Goal: Information Seeking & Learning: Compare options

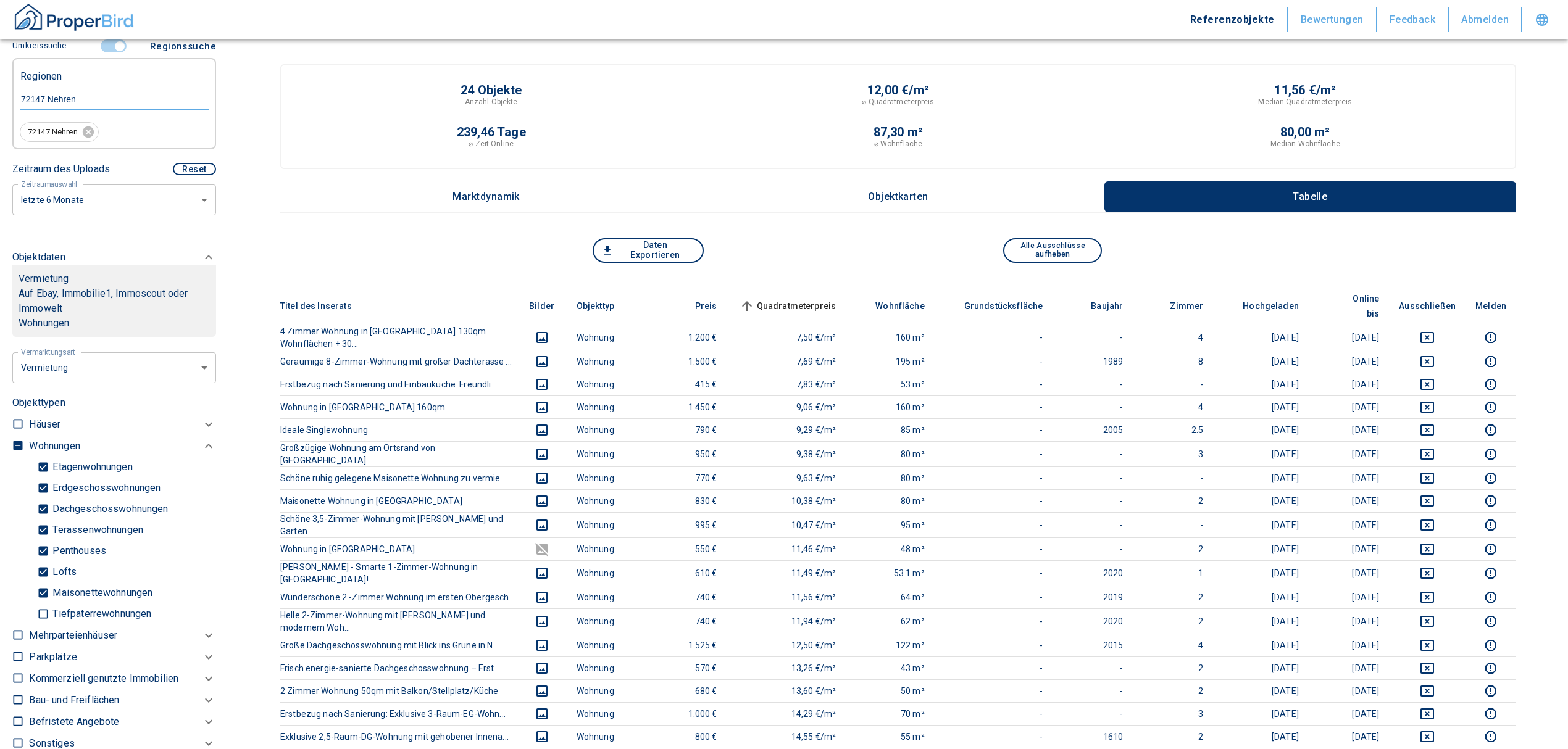
click at [111, 47] on input "controlled" at bounding box center [120, 46] width 37 height 14
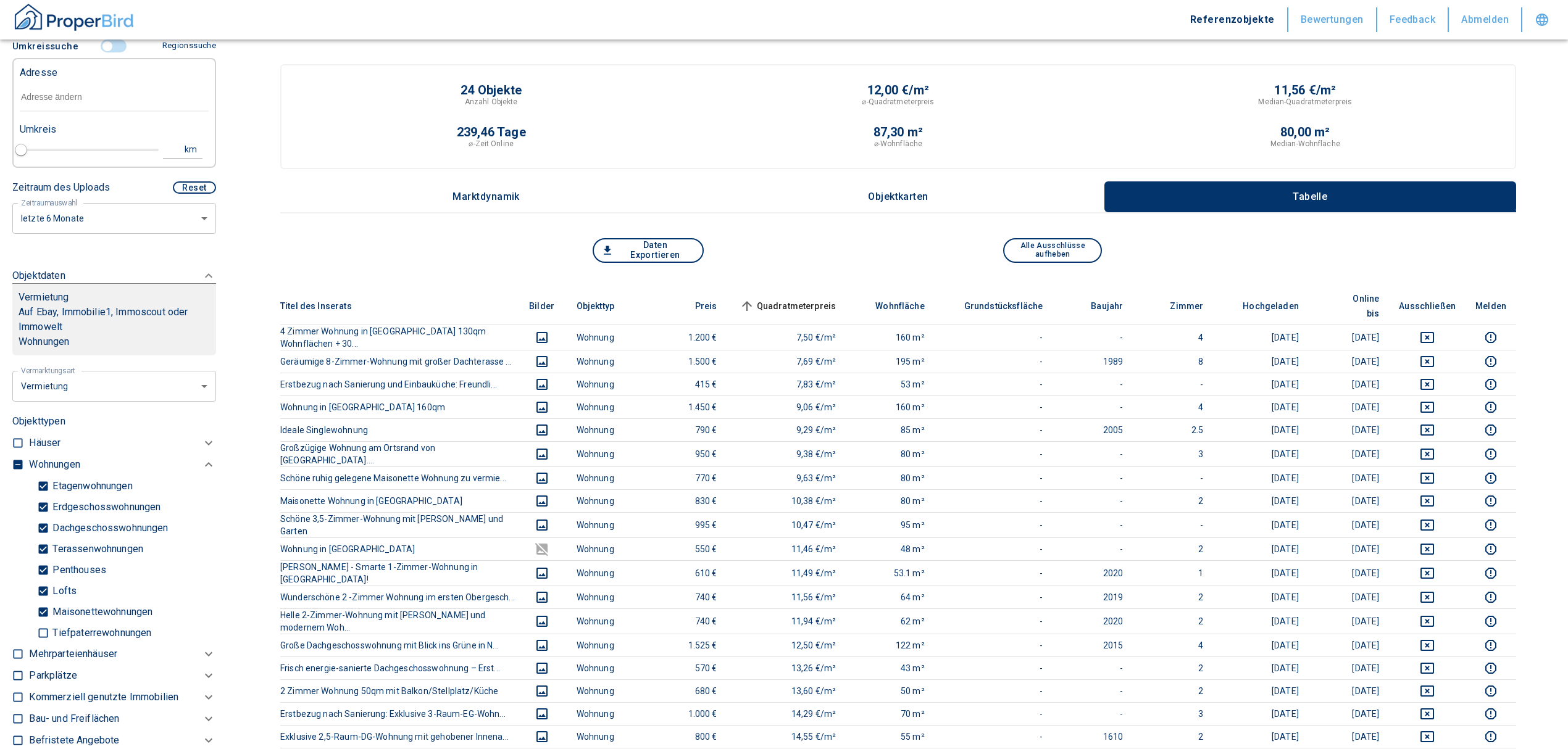
click at [83, 111] on input "text" at bounding box center [113, 97] width 188 height 29
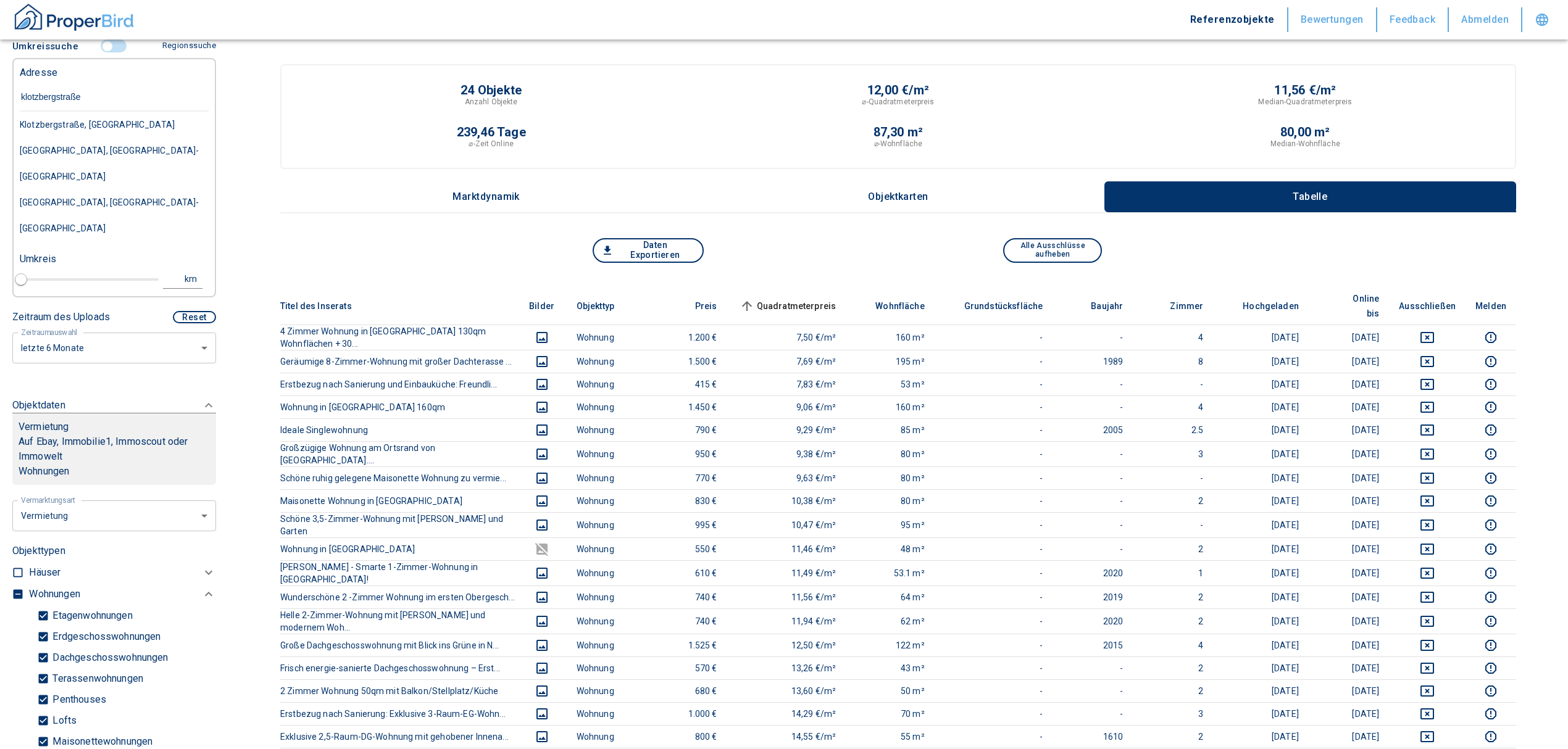
type input "[STREET_ADDRESS]"
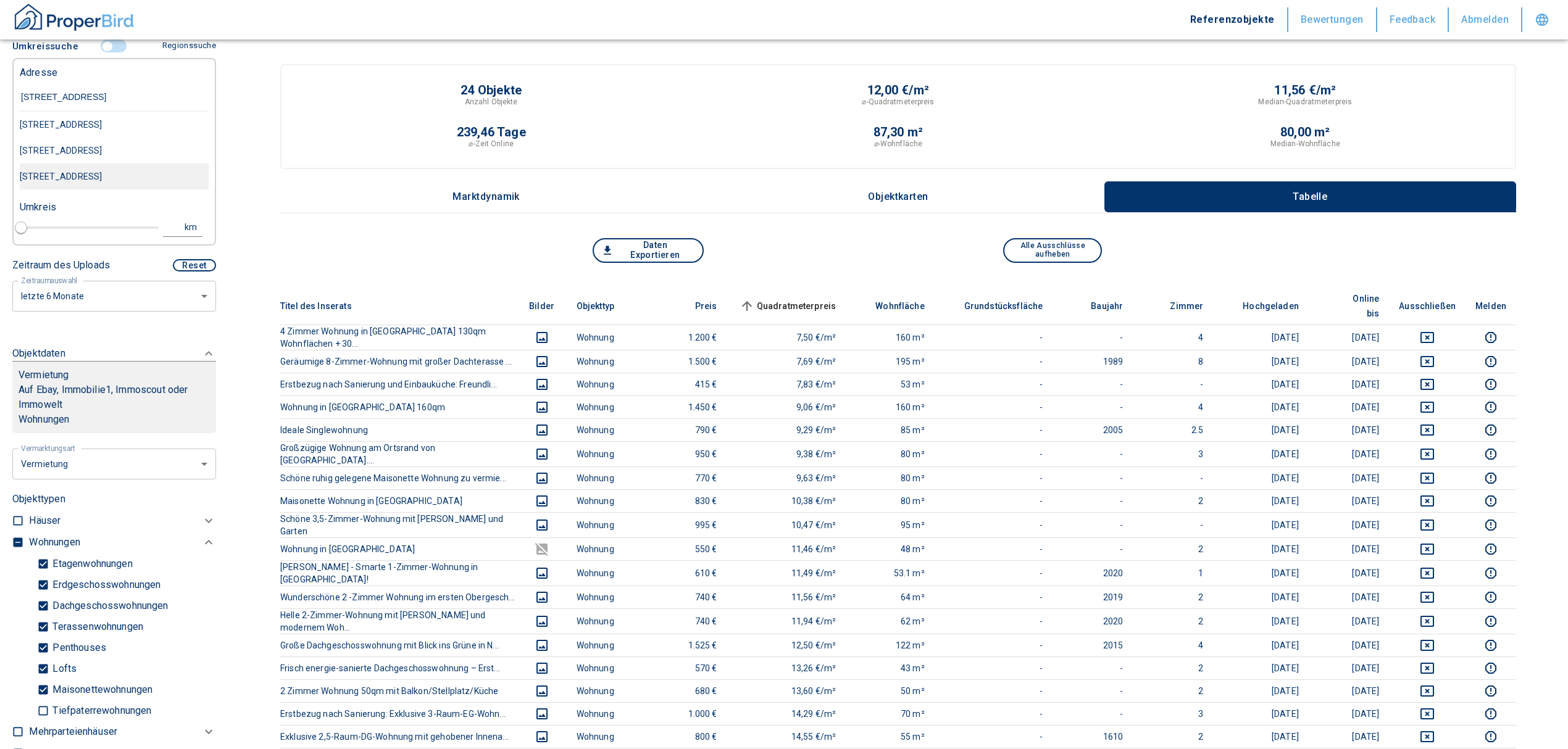
click at [156, 176] on div "[STREET_ADDRESS]" at bounding box center [113, 176] width 188 height 26
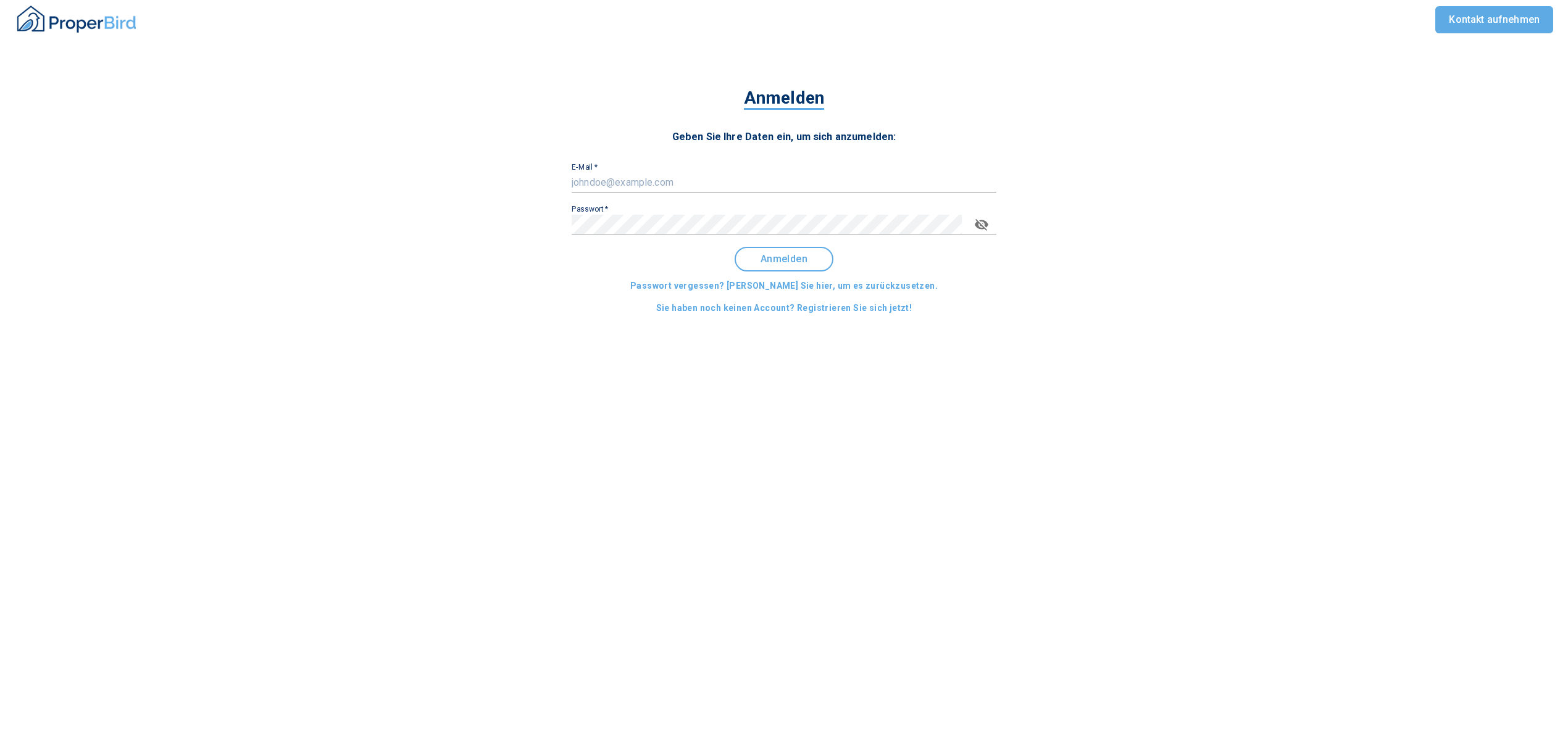
click at [714, 188] on input "E-Mail   *" at bounding box center [783, 182] width 425 height 20
click at [625, 169] on div "E-Mail   *" at bounding box center [783, 177] width 425 height 30
click at [625, 176] on input "E-Mail   *" at bounding box center [783, 182] width 425 height 20
type input "[EMAIL_ADDRESS][DOMAIN_NAME]"
click at [631, 213] on div "Passwort   *" at bounding box center [783, 220] width 425 height 30
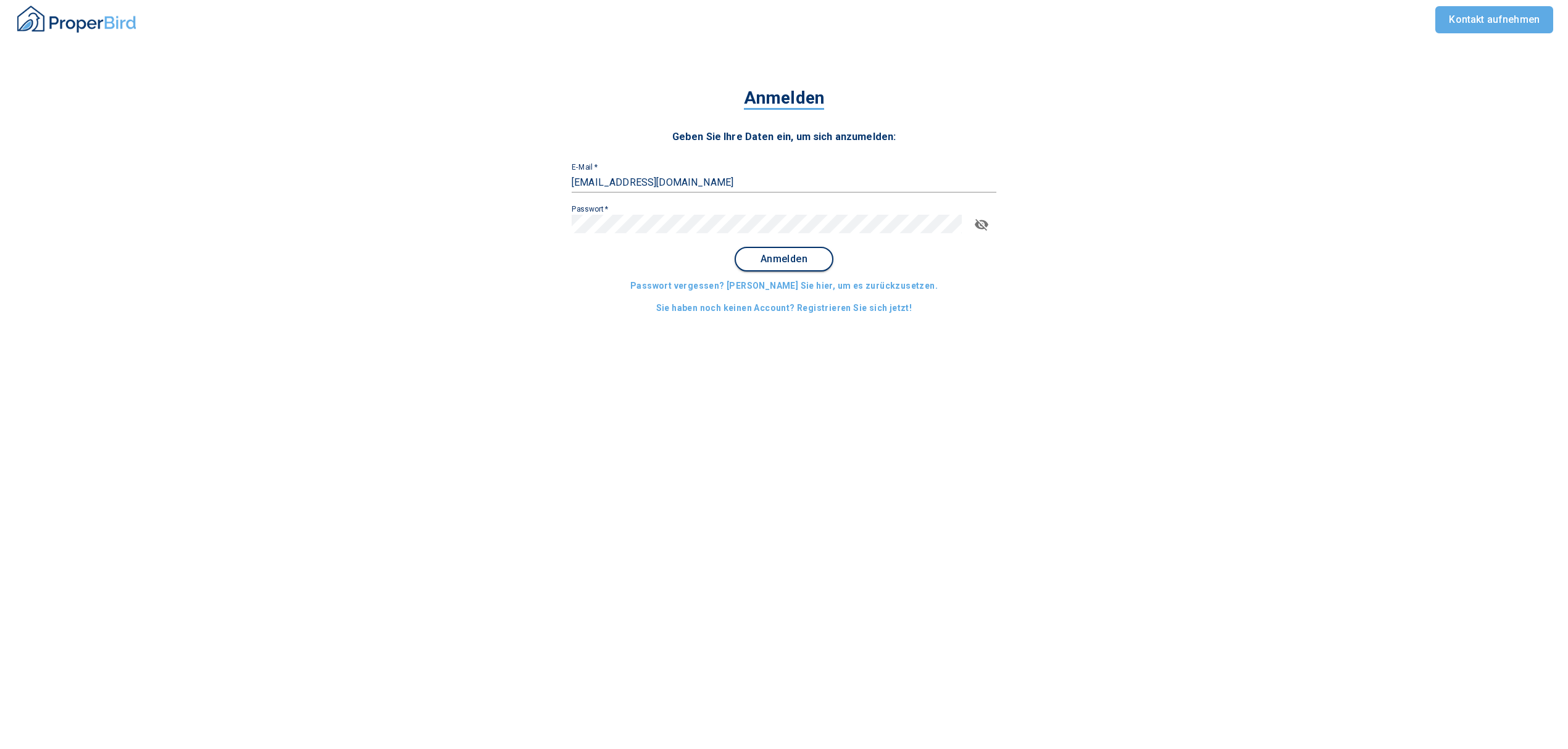
click at [801, 255] on span "Anmelden" at bounding box center [784, 258] width 77 height 11
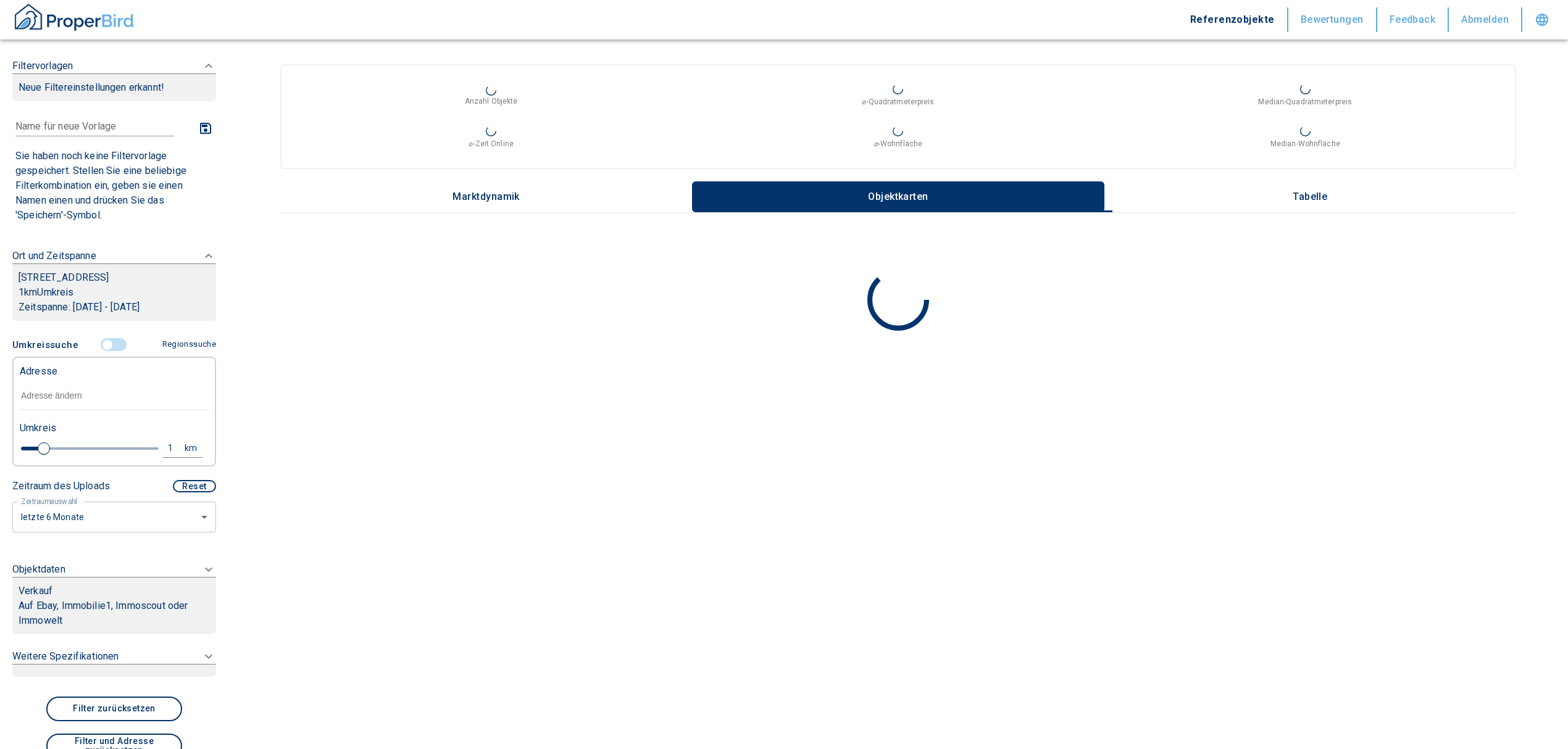
type input "2020"
click at [60, 405] on input "text" at bounding box center [113, 395] width 188 height 29
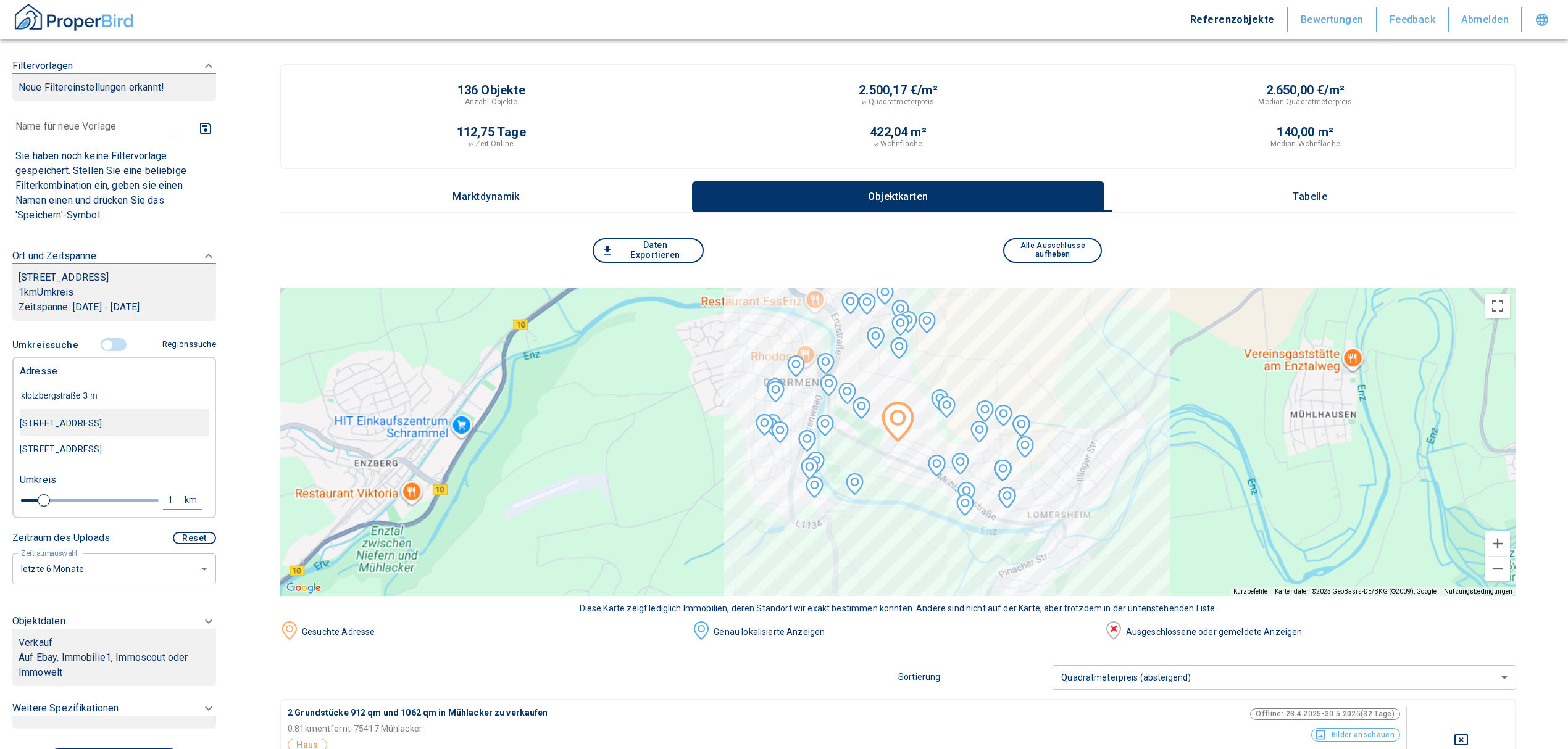
click at [123, 436] on div "[STREET_ADDRESS]" at bounding box center [113, 423] width 188 height 26
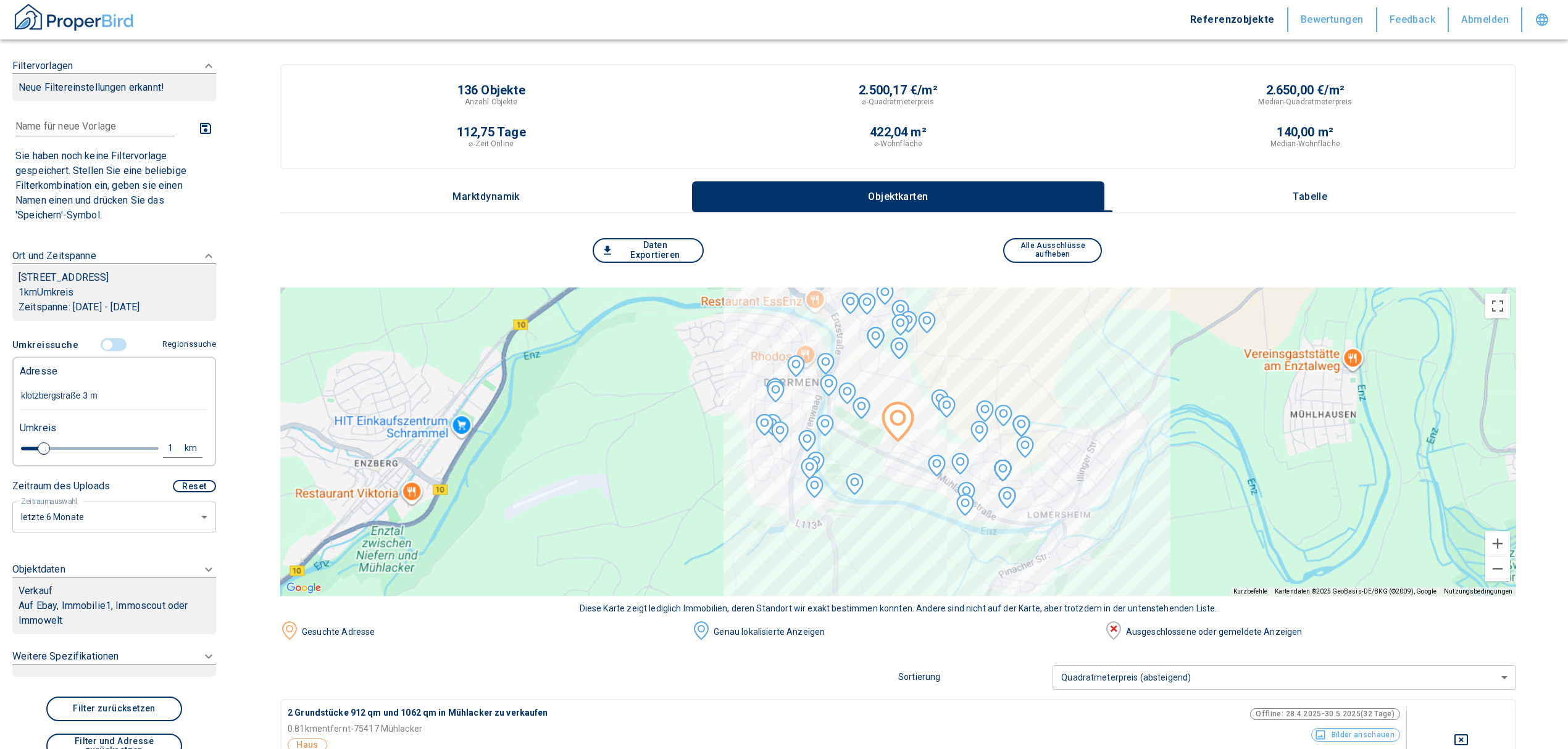
type input "[STREET_ADDRESS]"
type input "2020"
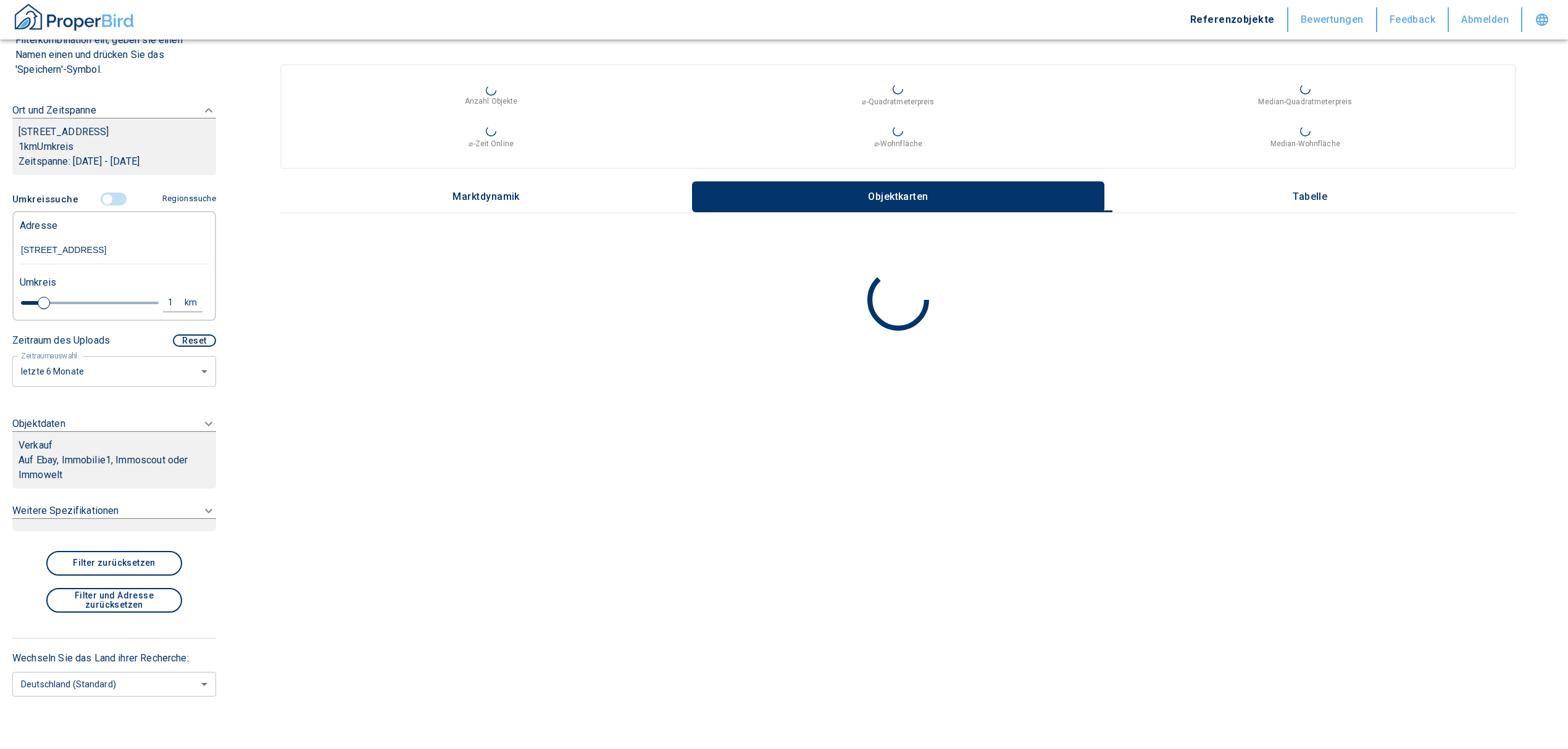
type input "[STREET_ADDRESS]"
click at [127, 459] on p "Auf Ebay, Immobilie1, Immoscout oder Immowelt" at bounding box center [114, 467] width 191 height 30
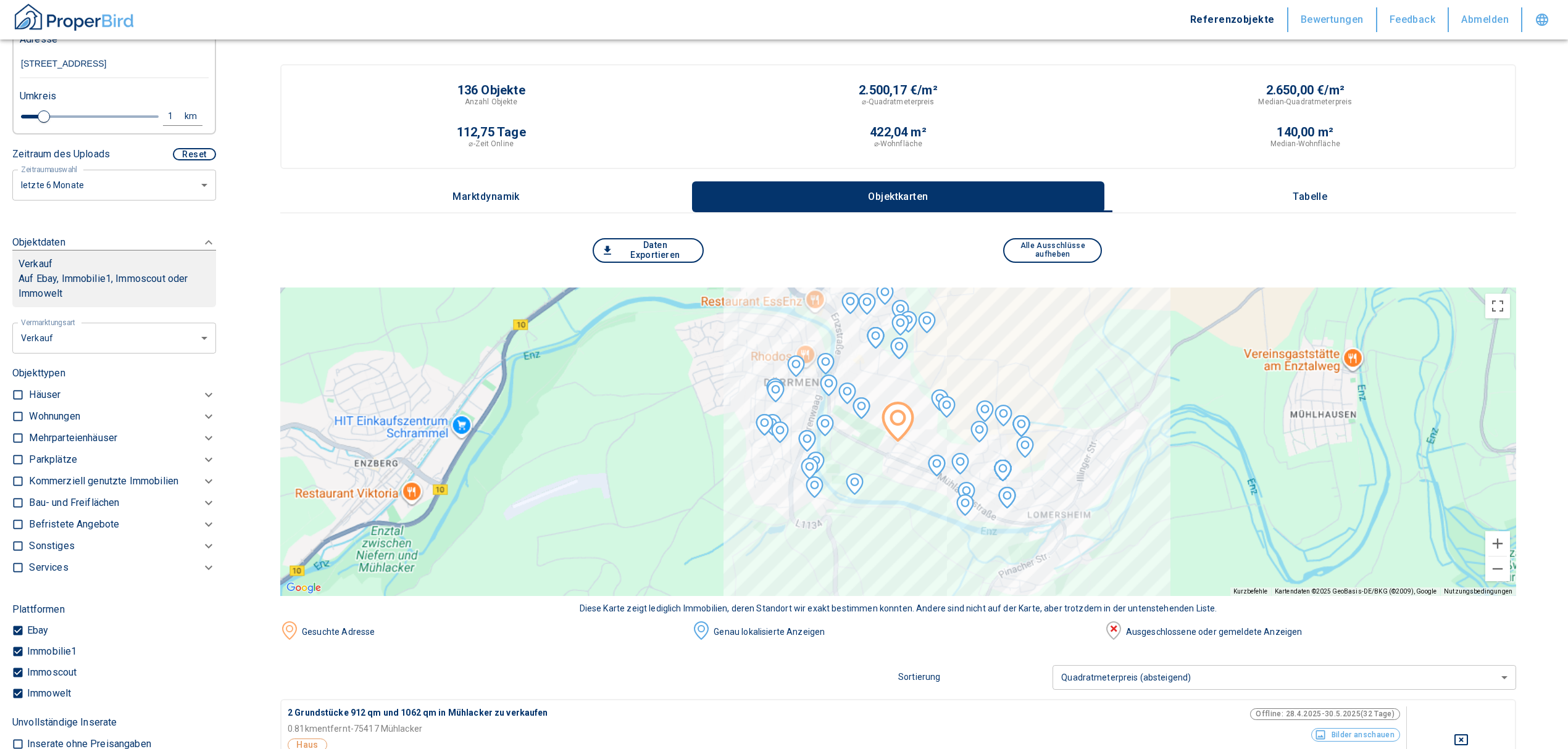
scroll to position [259, 0]
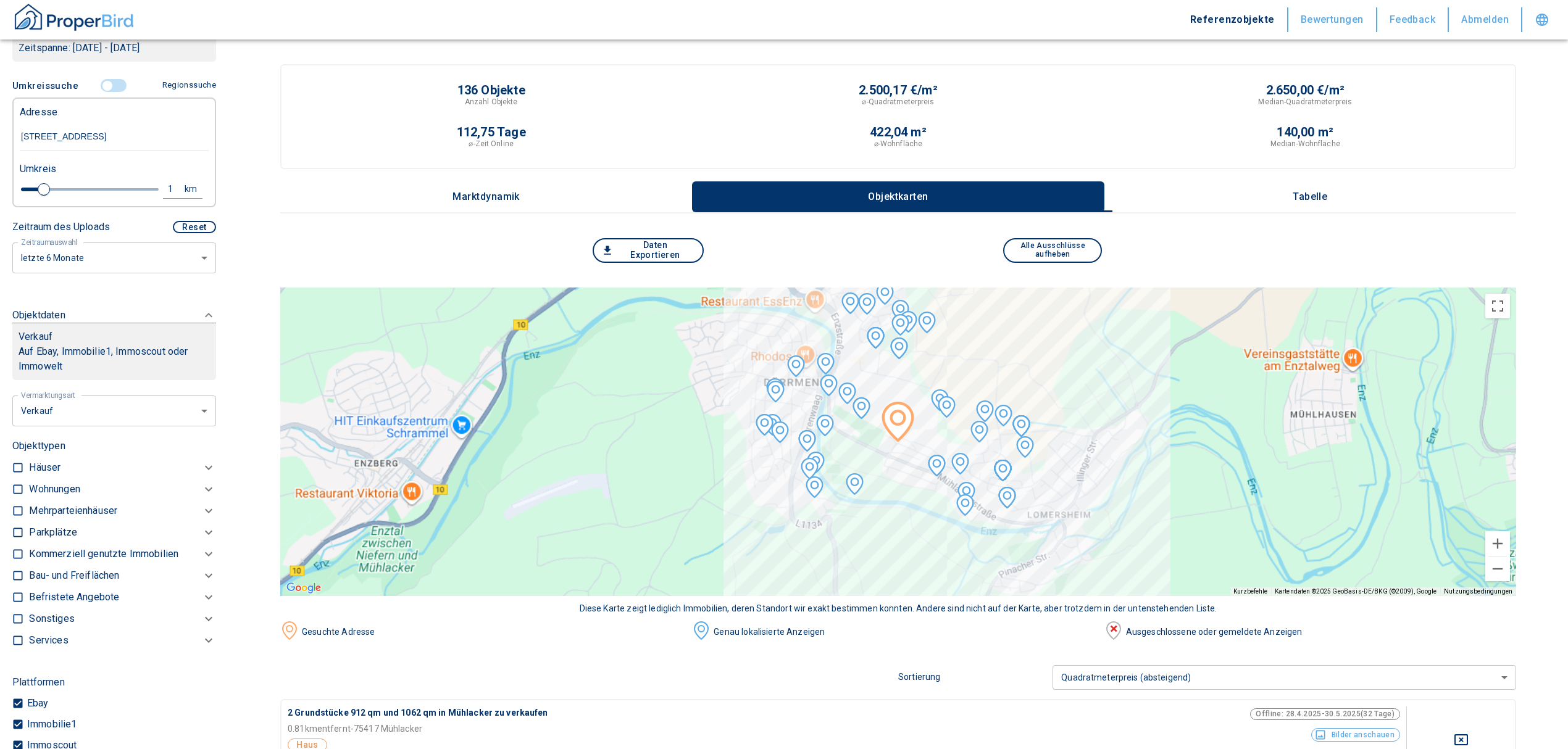
click at [82, 495] on li "Vermietung" at bounding box center [109, 501] width 198 height 22
type input "rent"
type input "2020"
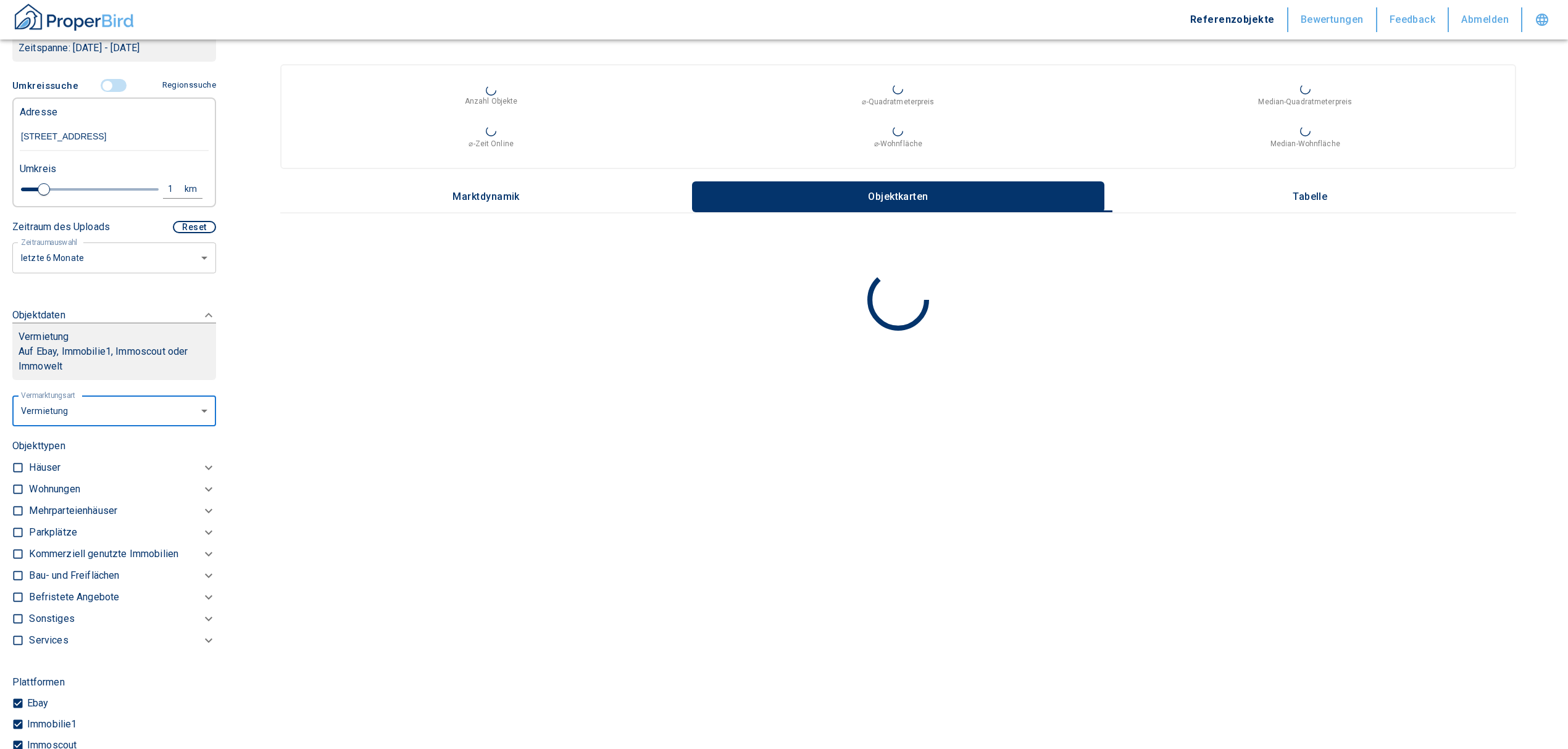
click at [21, 496] on input "checkbox" at bounding box center [18, 489] width 13 height 13
checkbox input "true"
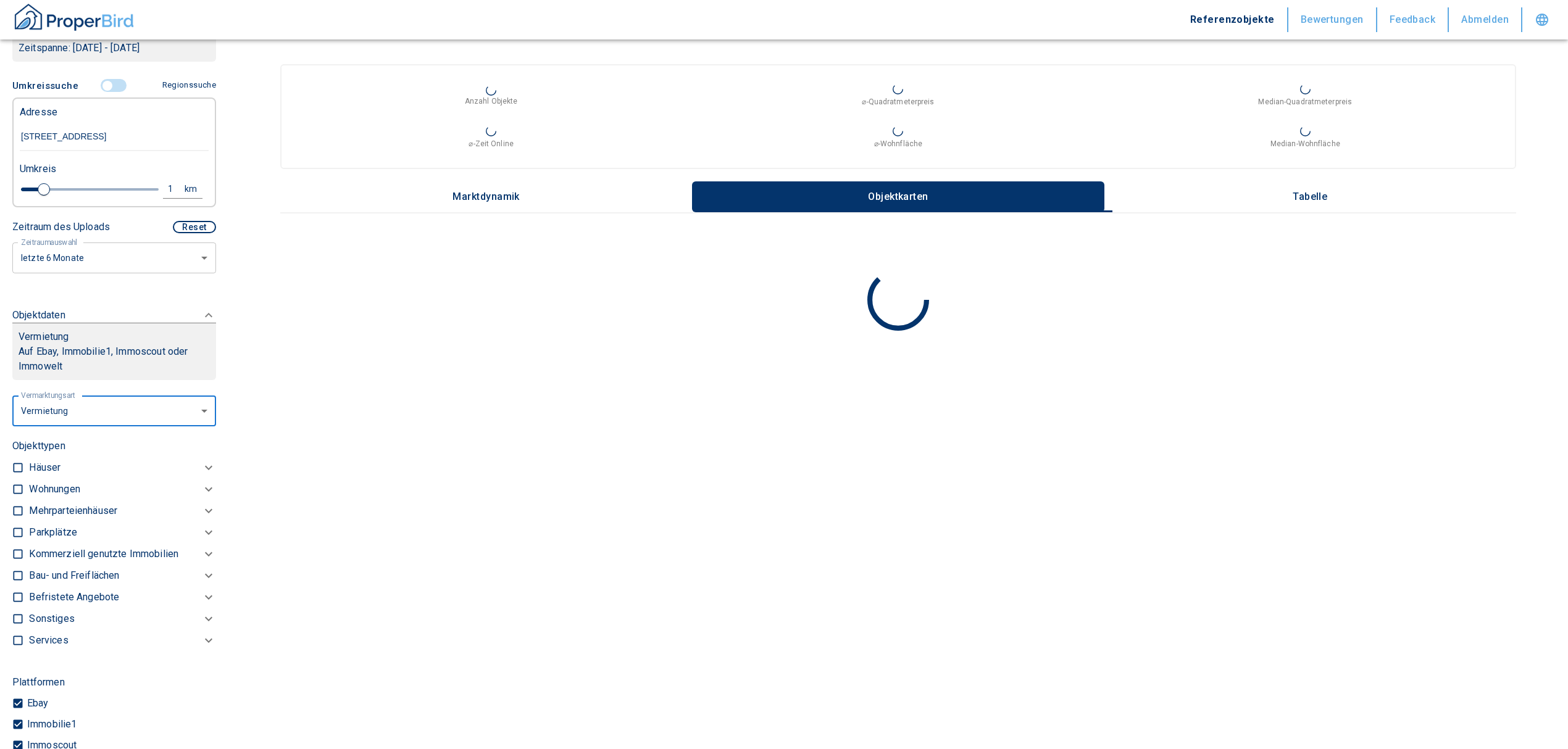
checkbox input "true"
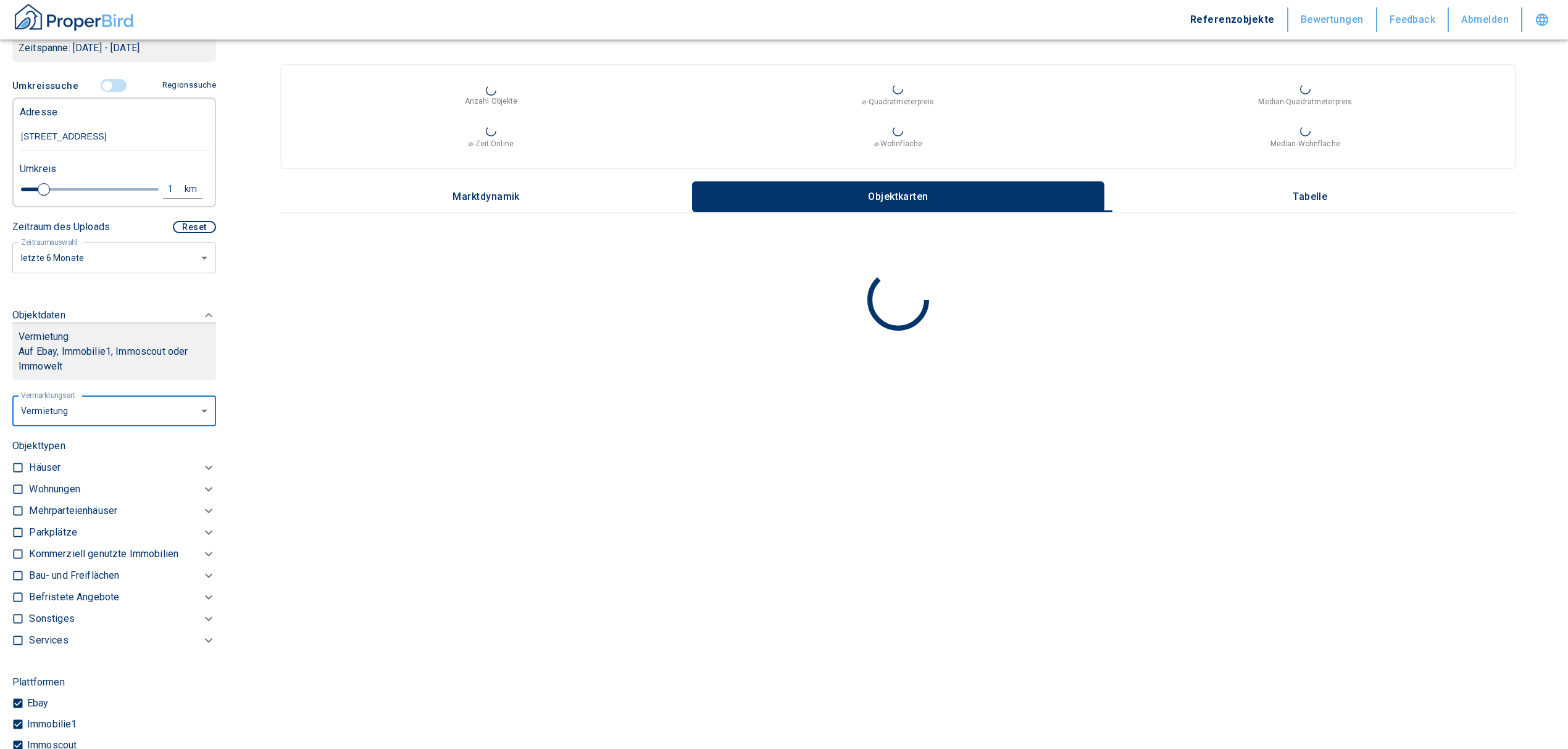
type input "2020"
click at [58, 511] on p "Wohnungen" at bounding box center [53, 504] width 50 height 15
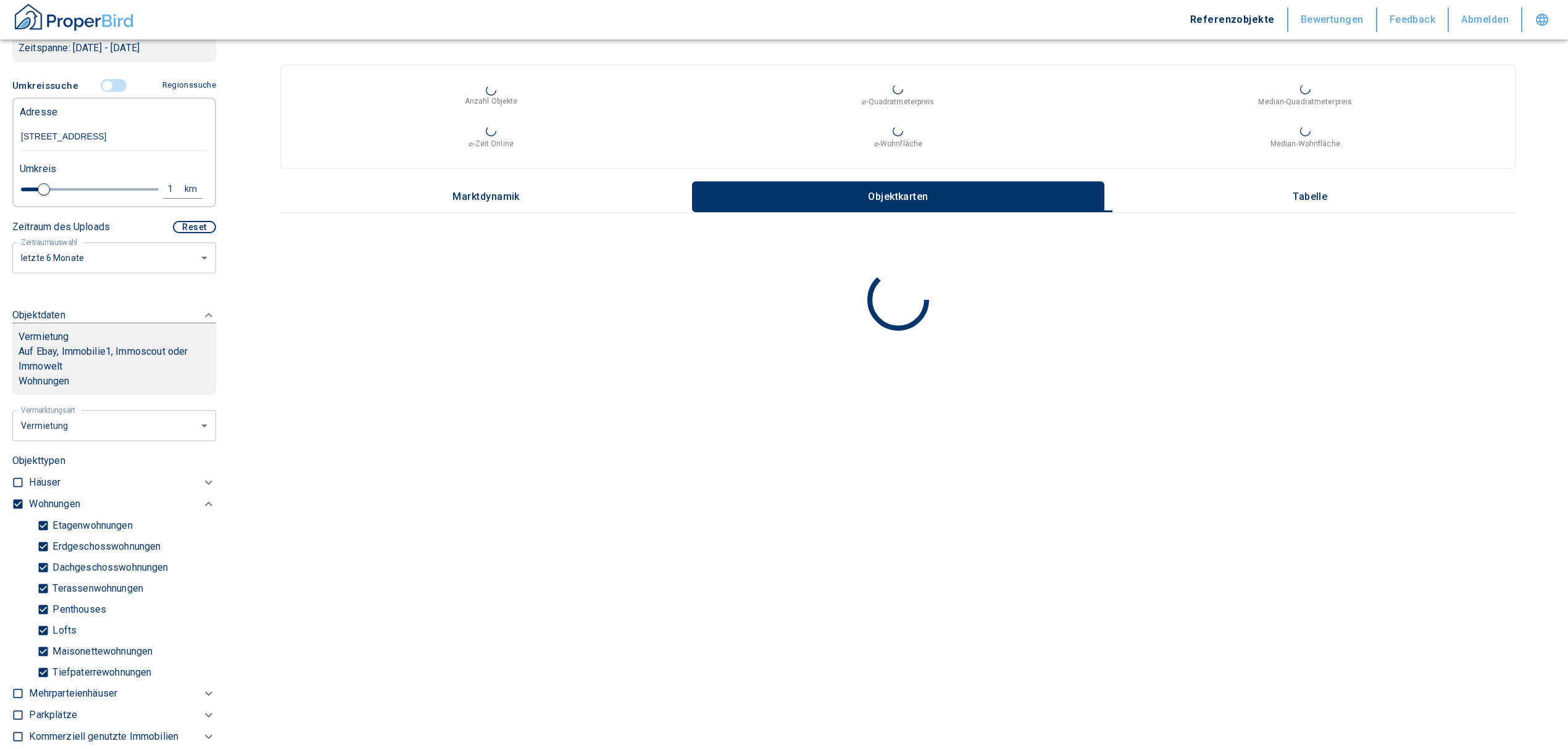
click at [42, 678] on input "Tiefpaterrewohnungen" at bounding box center [43, 672] width 13 height 22
checkbox input "false"
type input "2020"
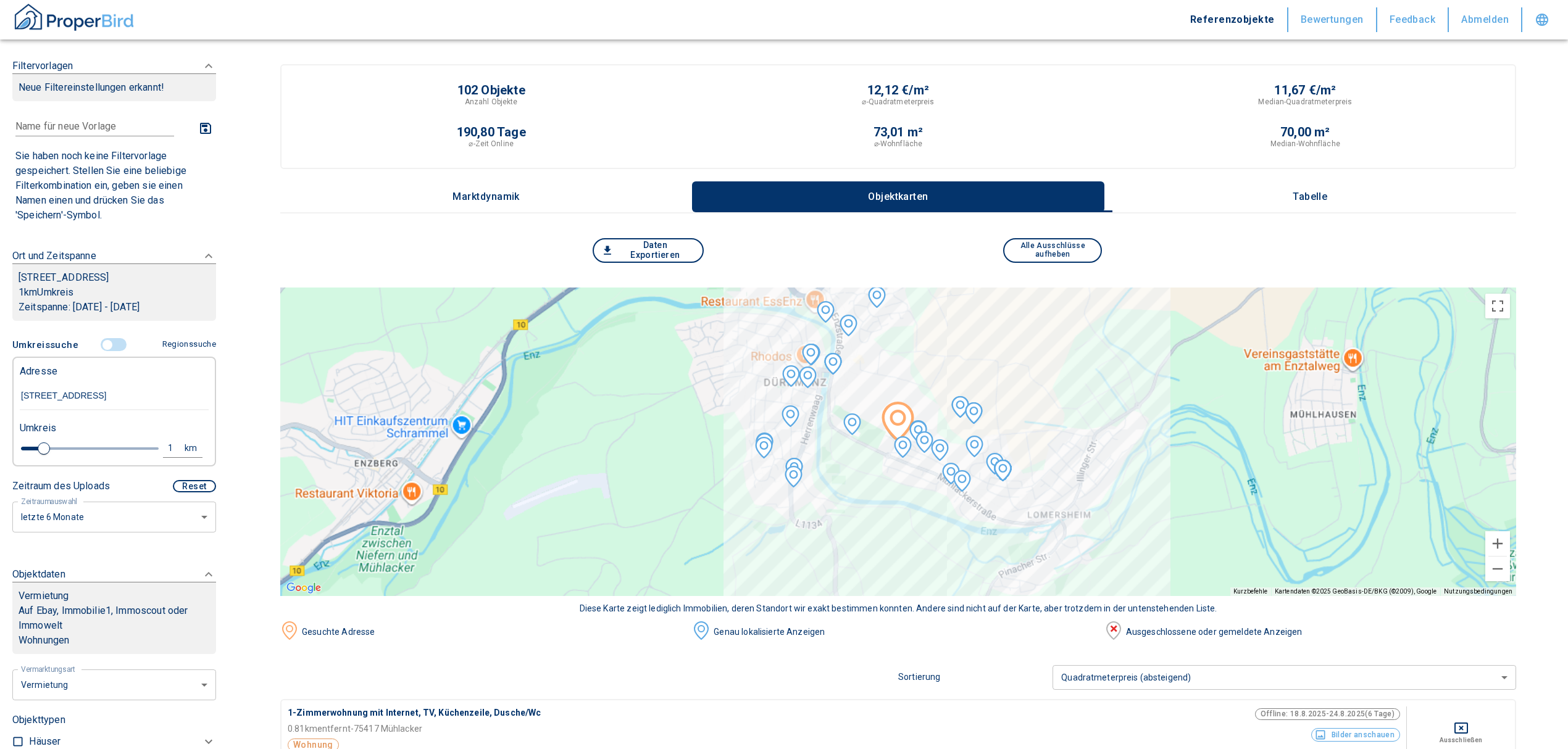
click at [1329, 192] on p "Tabelle" at bounding box center [1310, 196] width 62 height 11
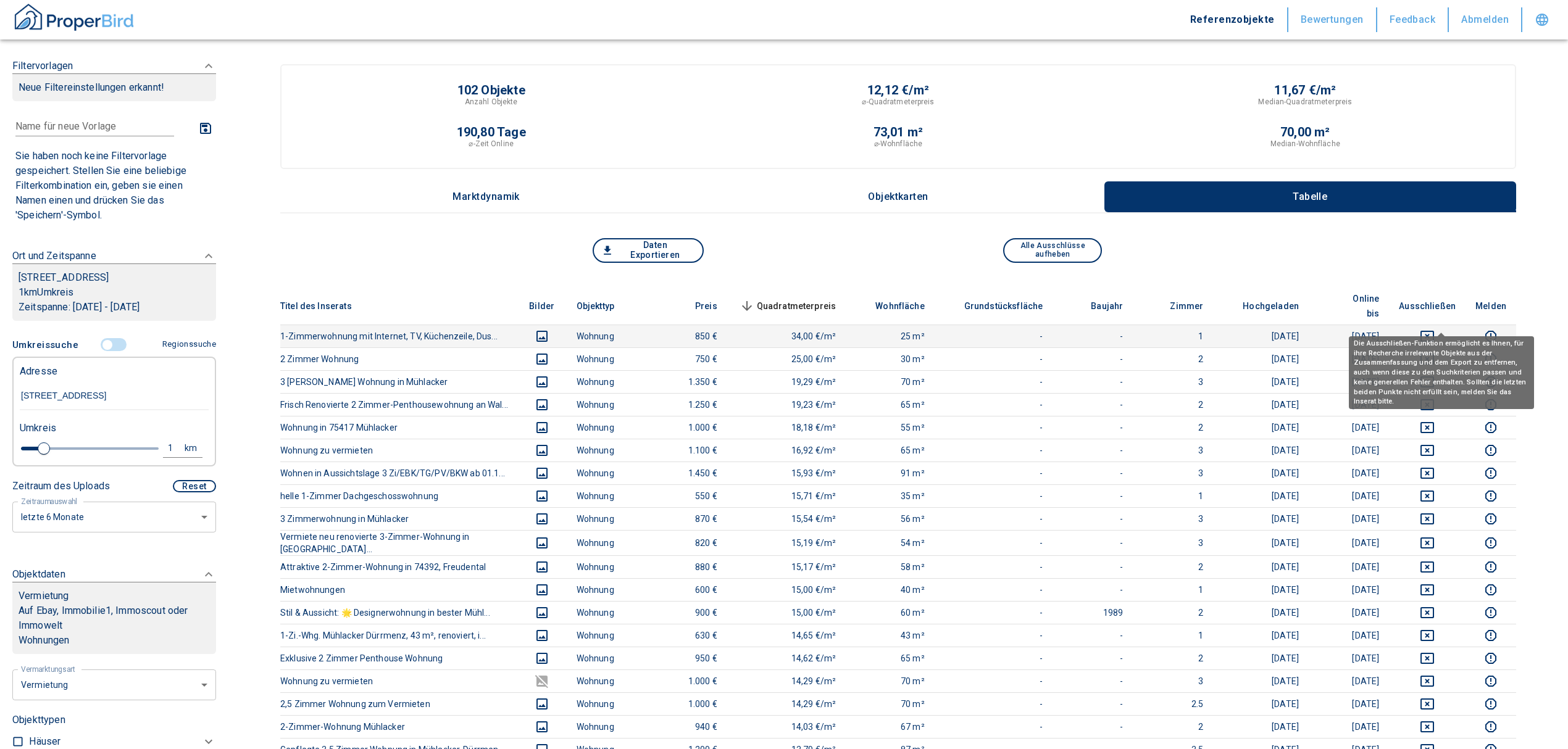
click at [1434, 329] on icon "deselect this listing" at bounding box center [1426, 336] width 15 height 15
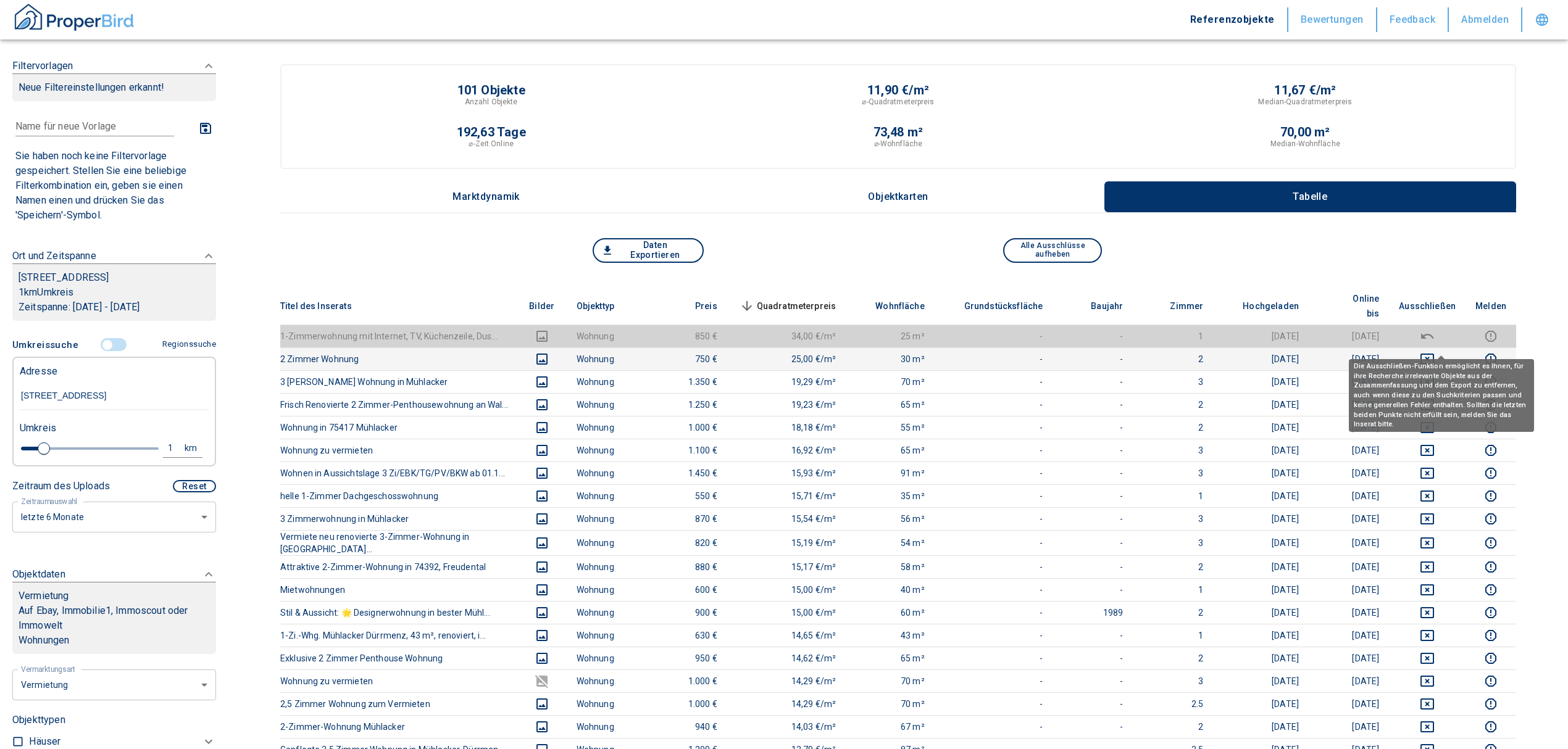
click at [1434, 352] on icon "deselect this listing" at bounding box center [1426, 359] width 15 height 15
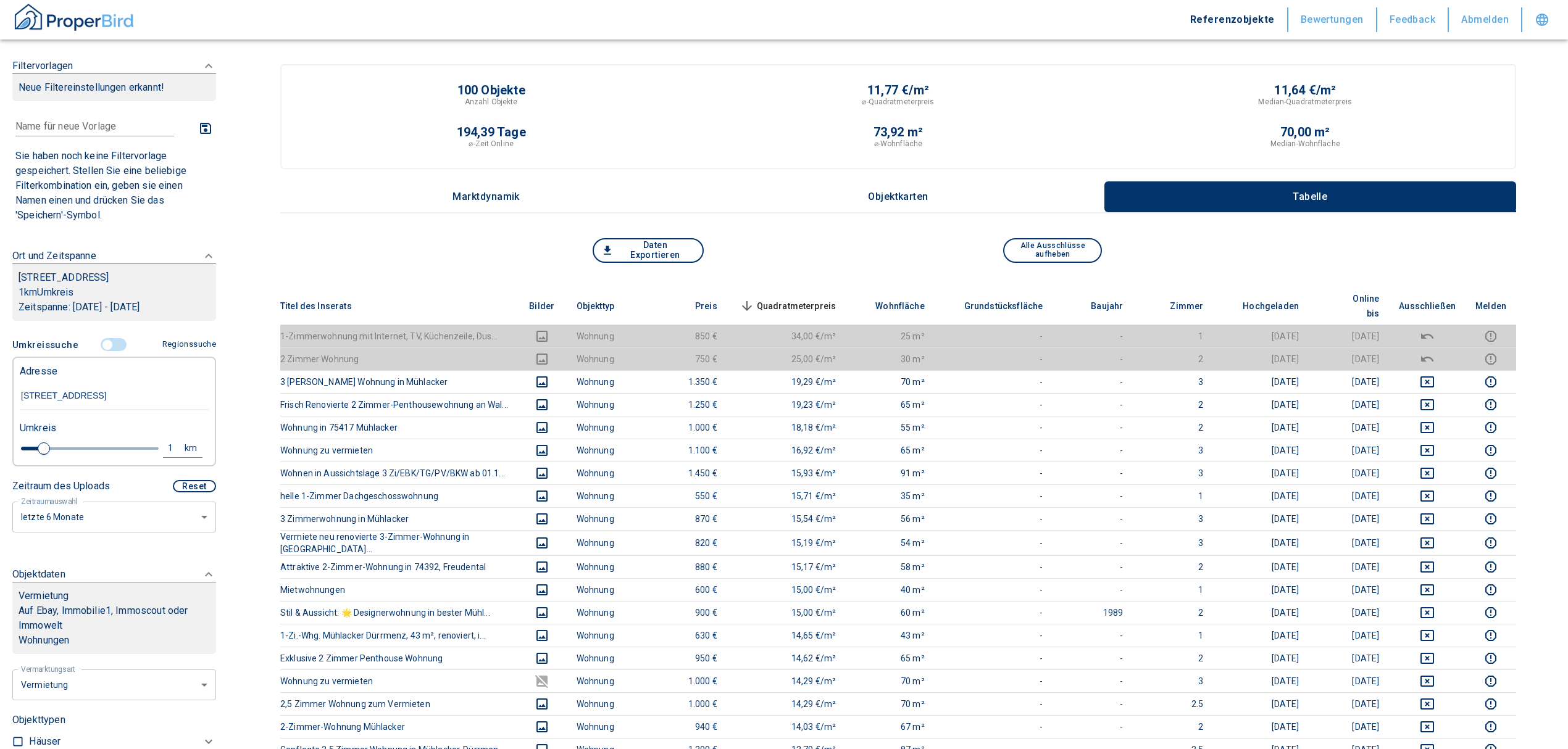
click at [822, 299] on span "Quadratmeterpreis sorted descending" at bounding box center [786, 306] width 100 height 15
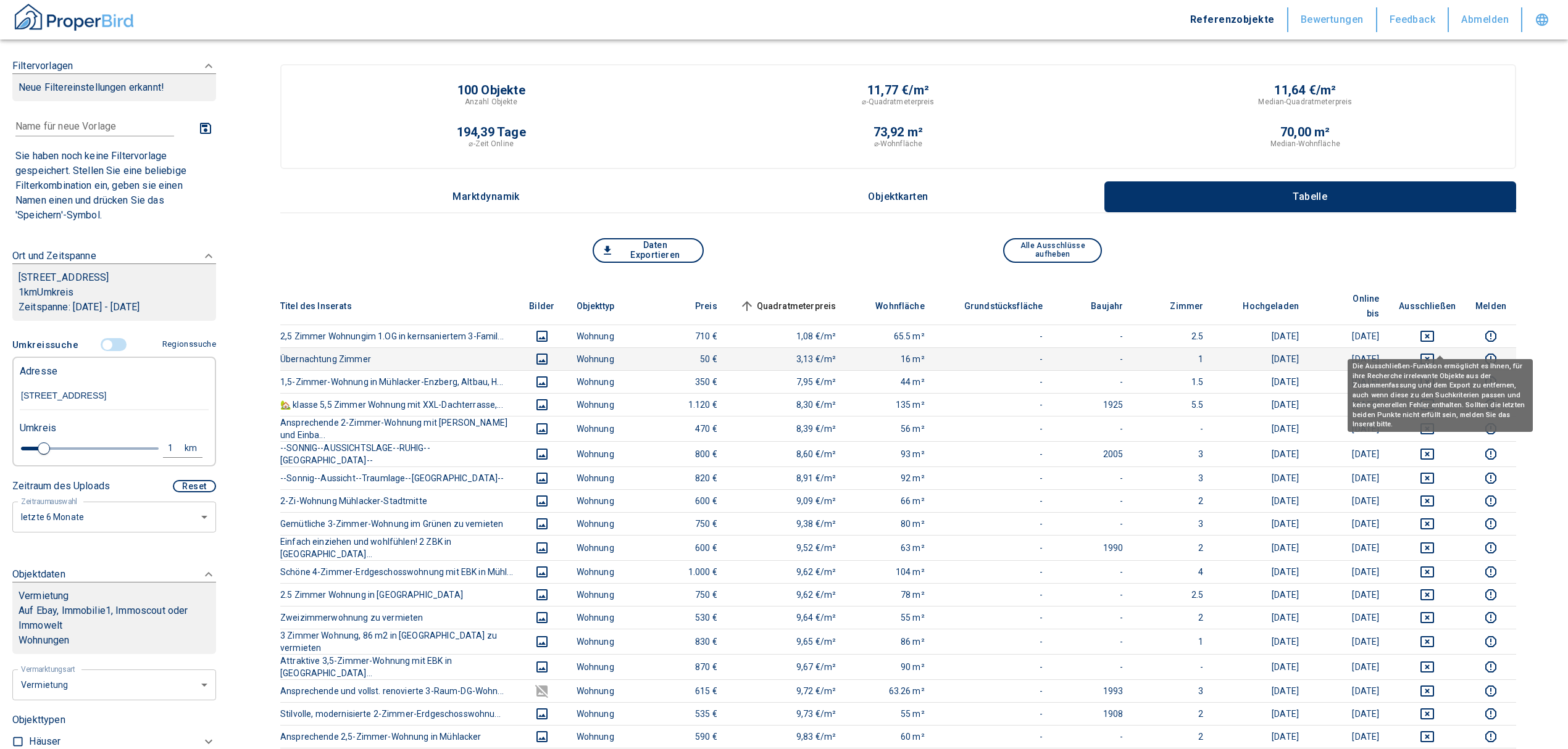
click at [1434, 354] on icon "deselect this listing" at bounding box center [1427, 359] width 14 height 11
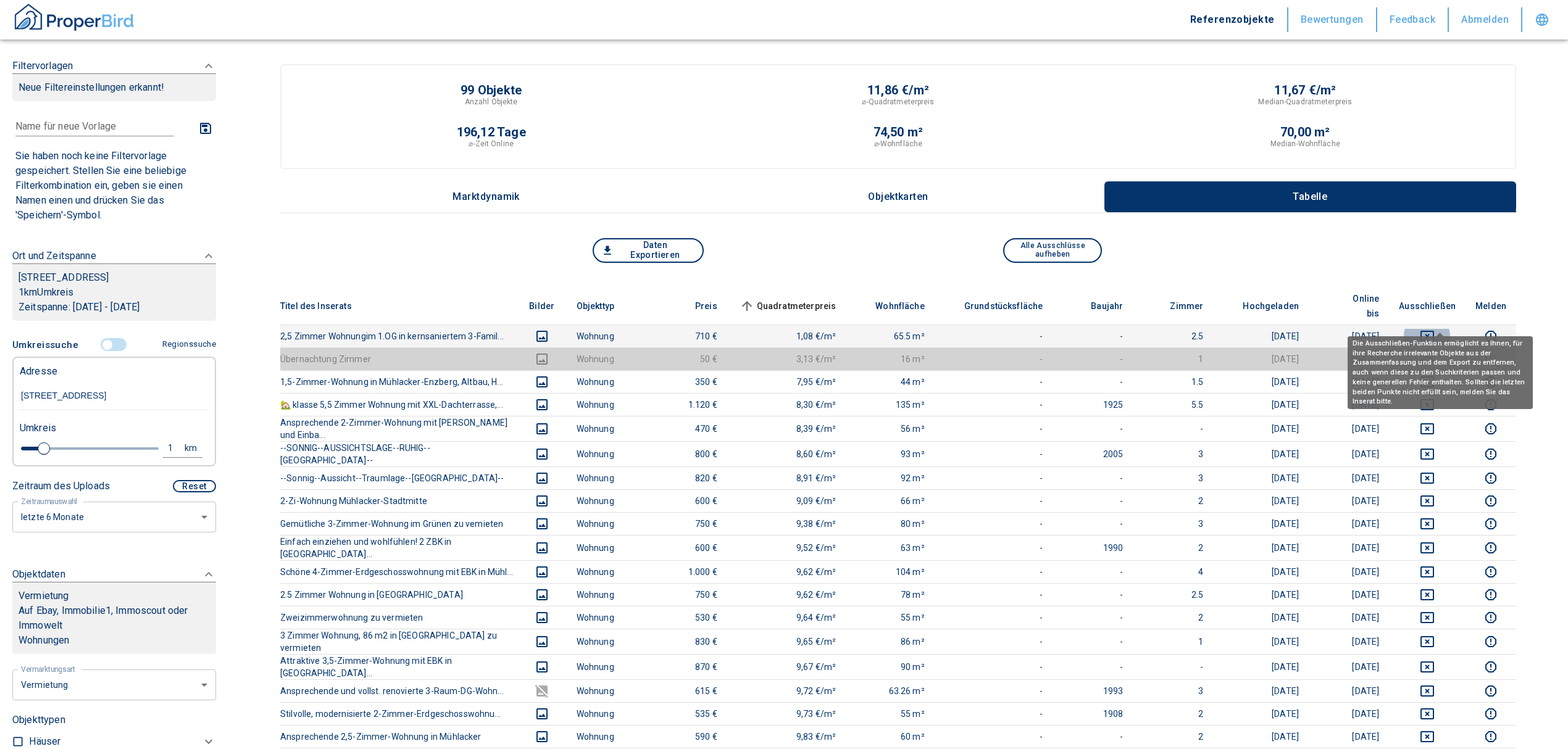
click at [1434, 330] on icon "deselect this listing" at bounding box center [1427, 335] width 14 height 11
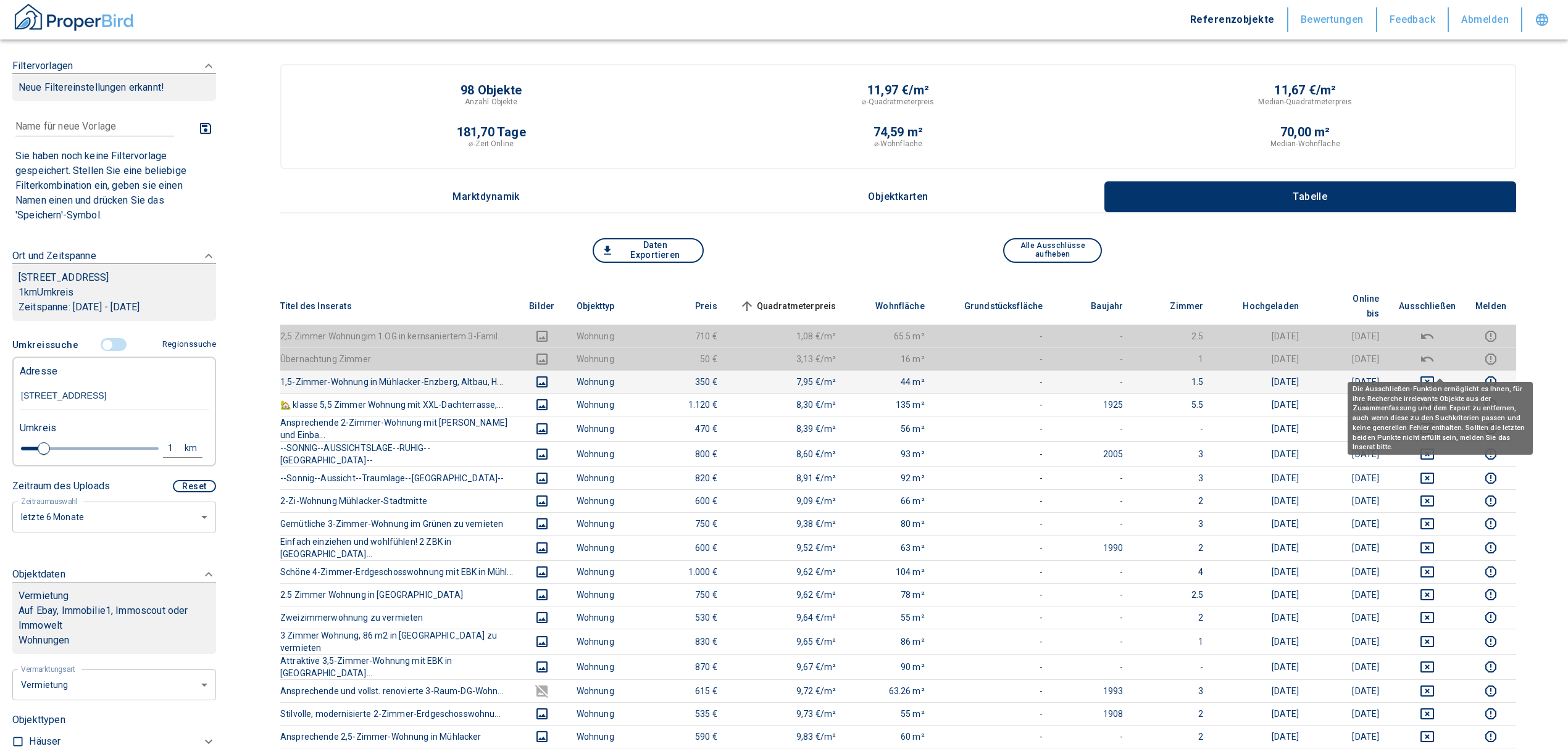
click at [1434, 374] on icon "deselect this listing" at bounding box center [1426, 381] width 15 height 15
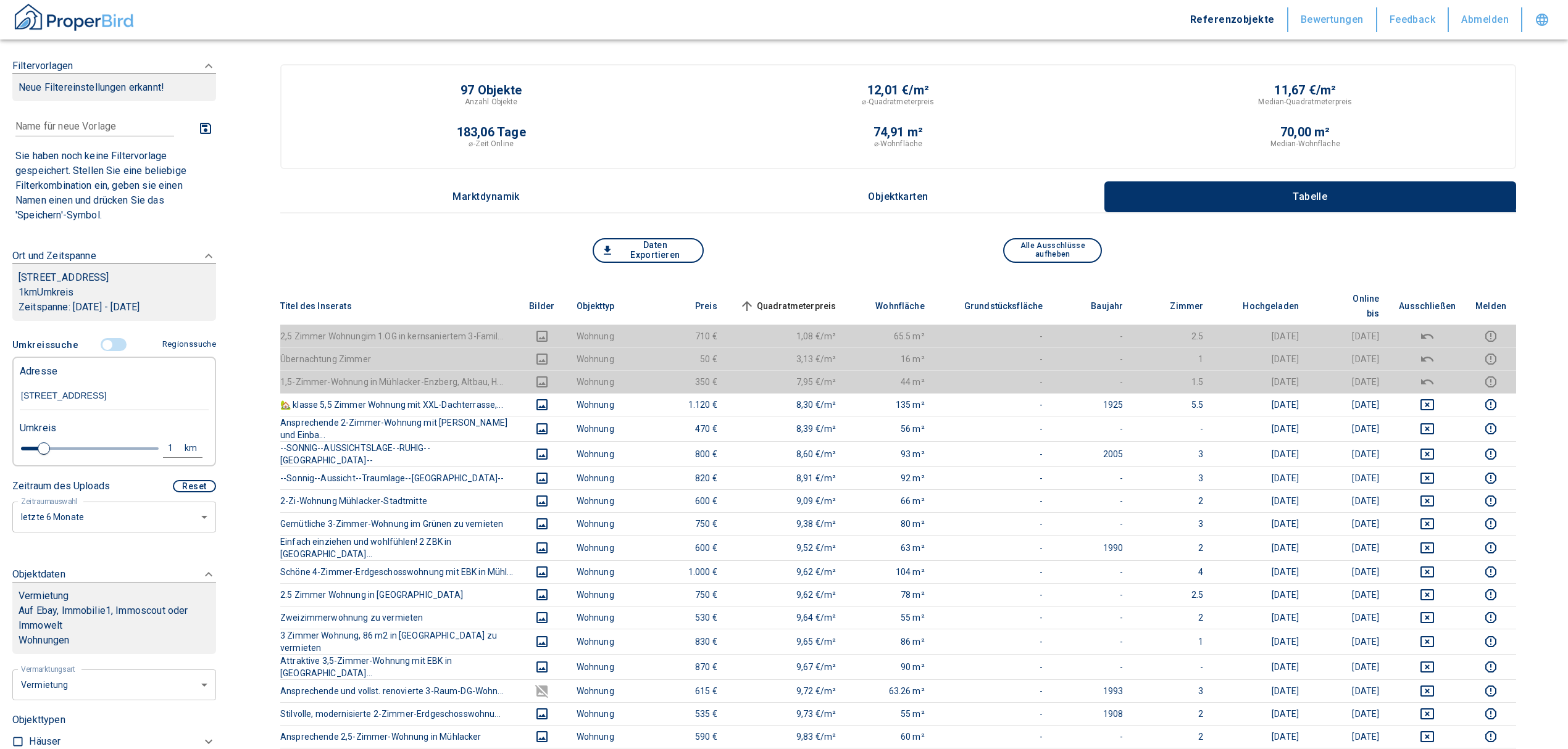
click at [806, 299] on span "Quadratmeterpreis sorted ascending" at bounding box center [786, 306] width 100 height 15
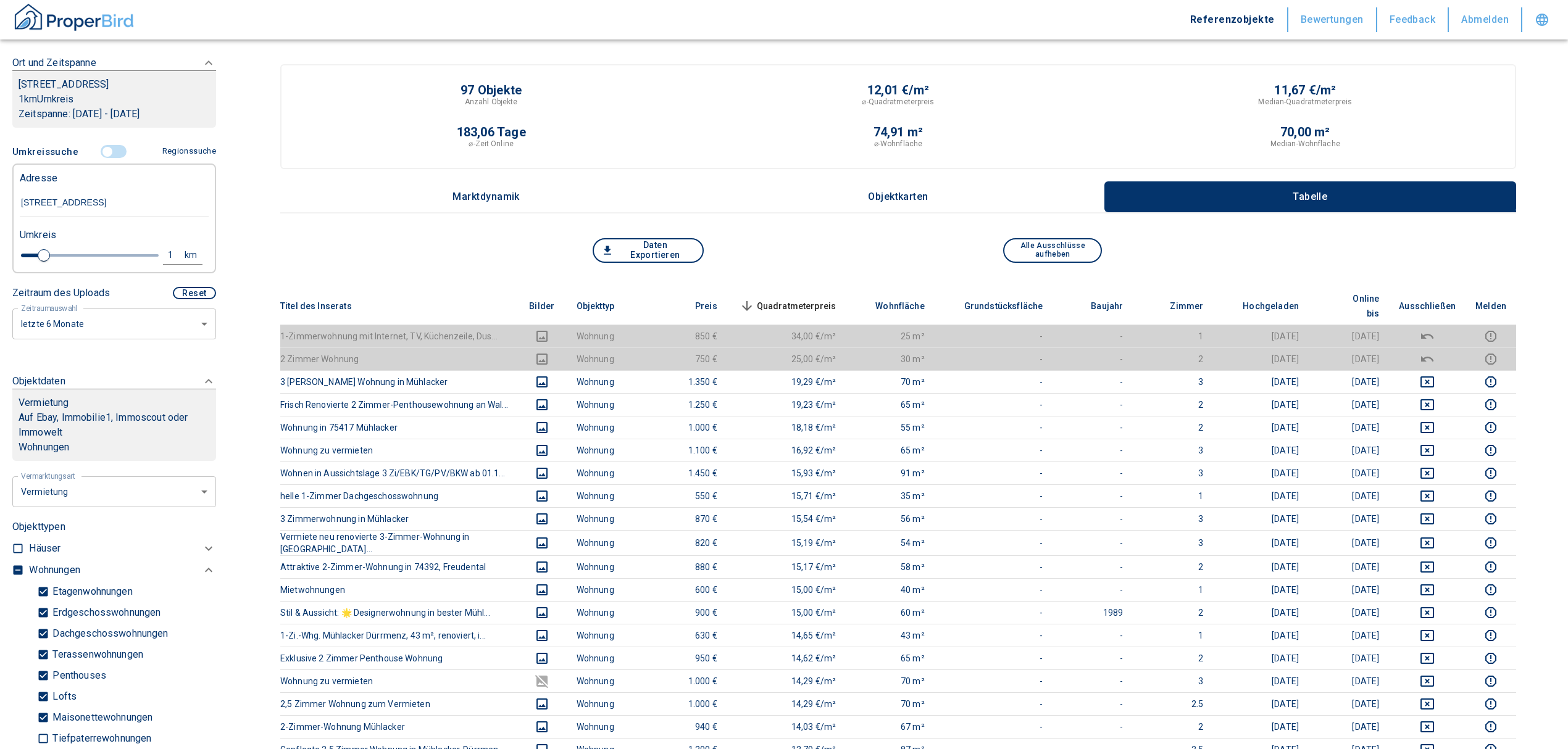
scroll to position [164, 0]
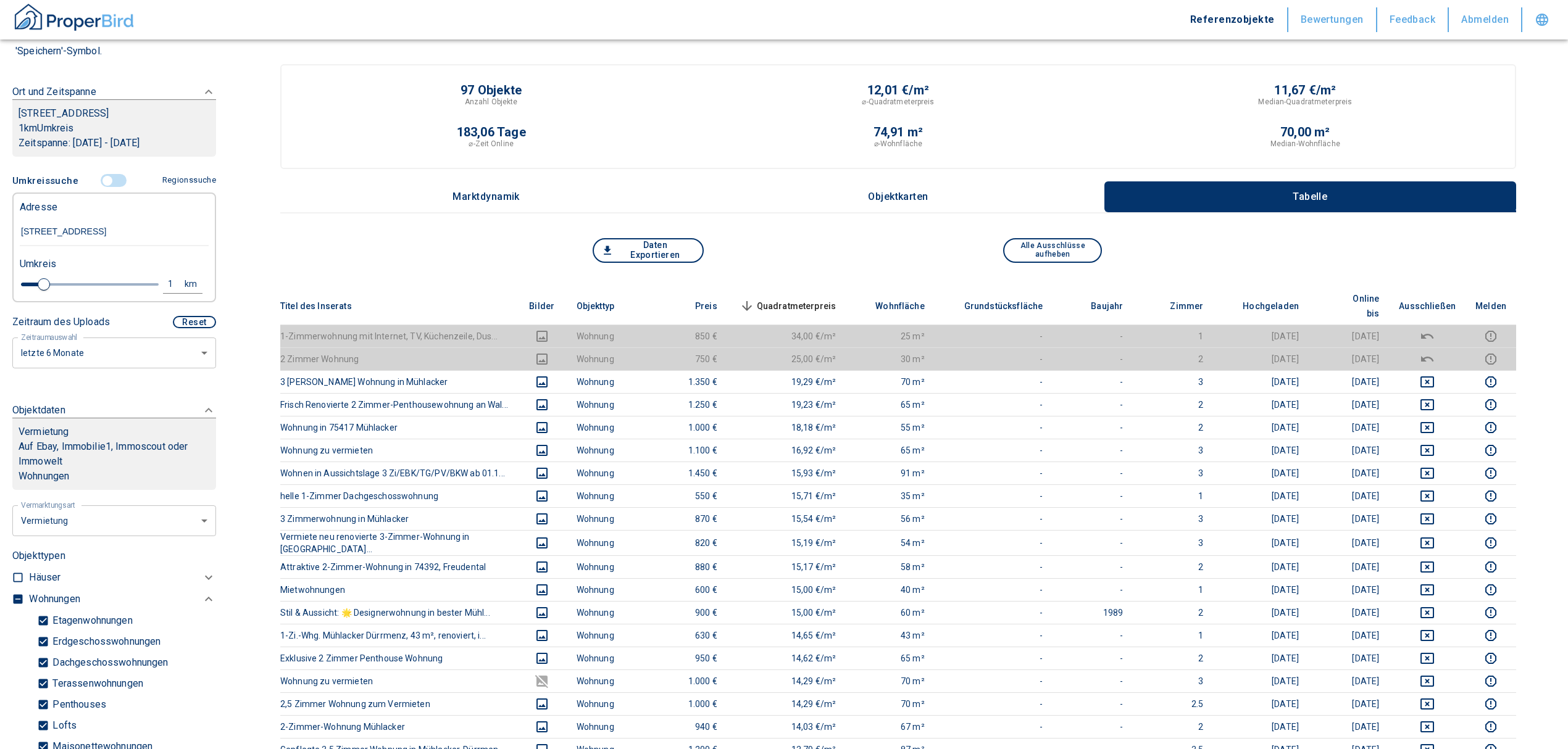
click at [102, 187] on input "controlled" at bounding box center [107, 180] width 37 height 14
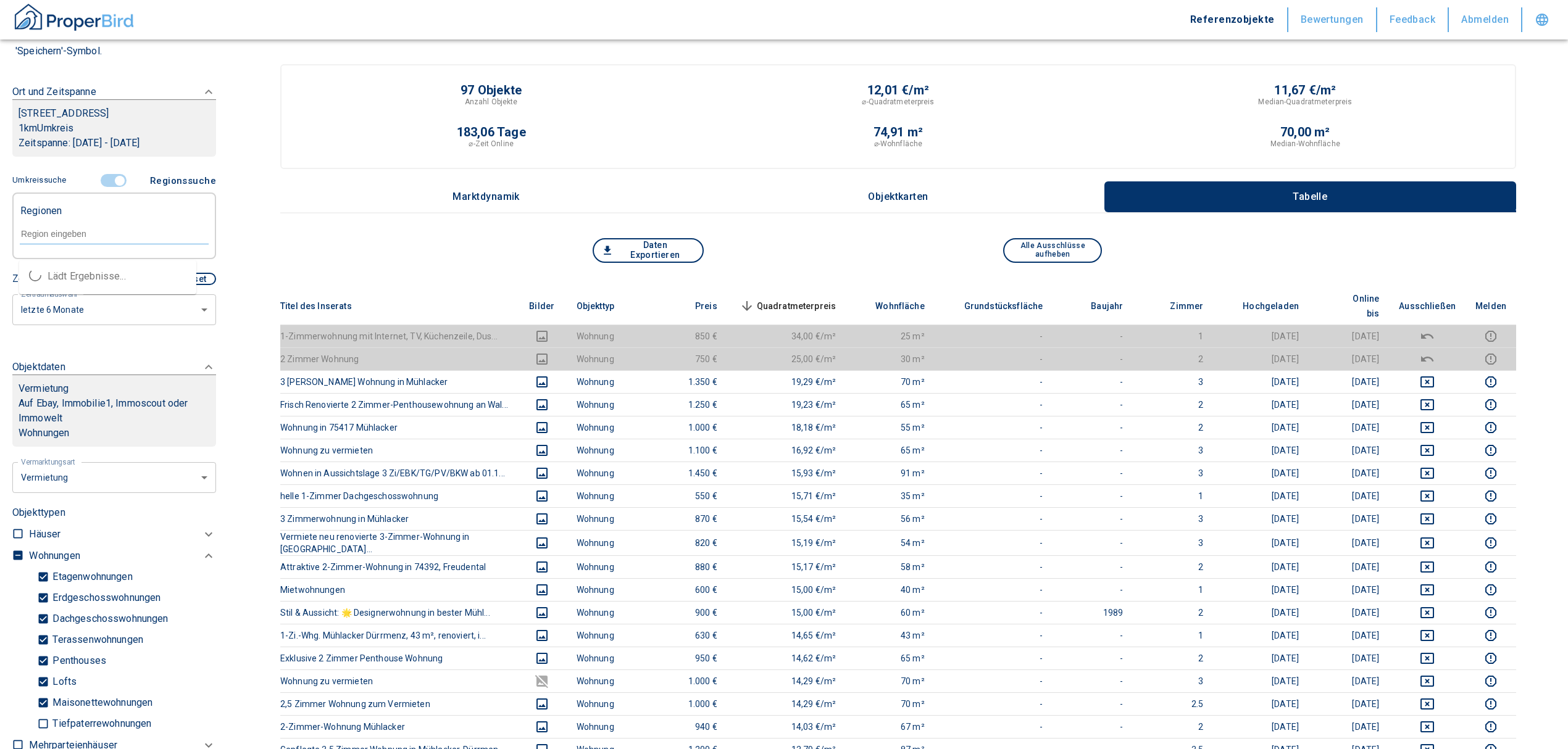
click at [87, 239] on input "text" at bounding box center [113, 234] width 188 height 11
click at [88, 281] on li "75417 Mühlacker" at bounding box center [107, 276] width 178 height 23
type input "75417"
type input "2020"
type input "75417 Mühlacker"
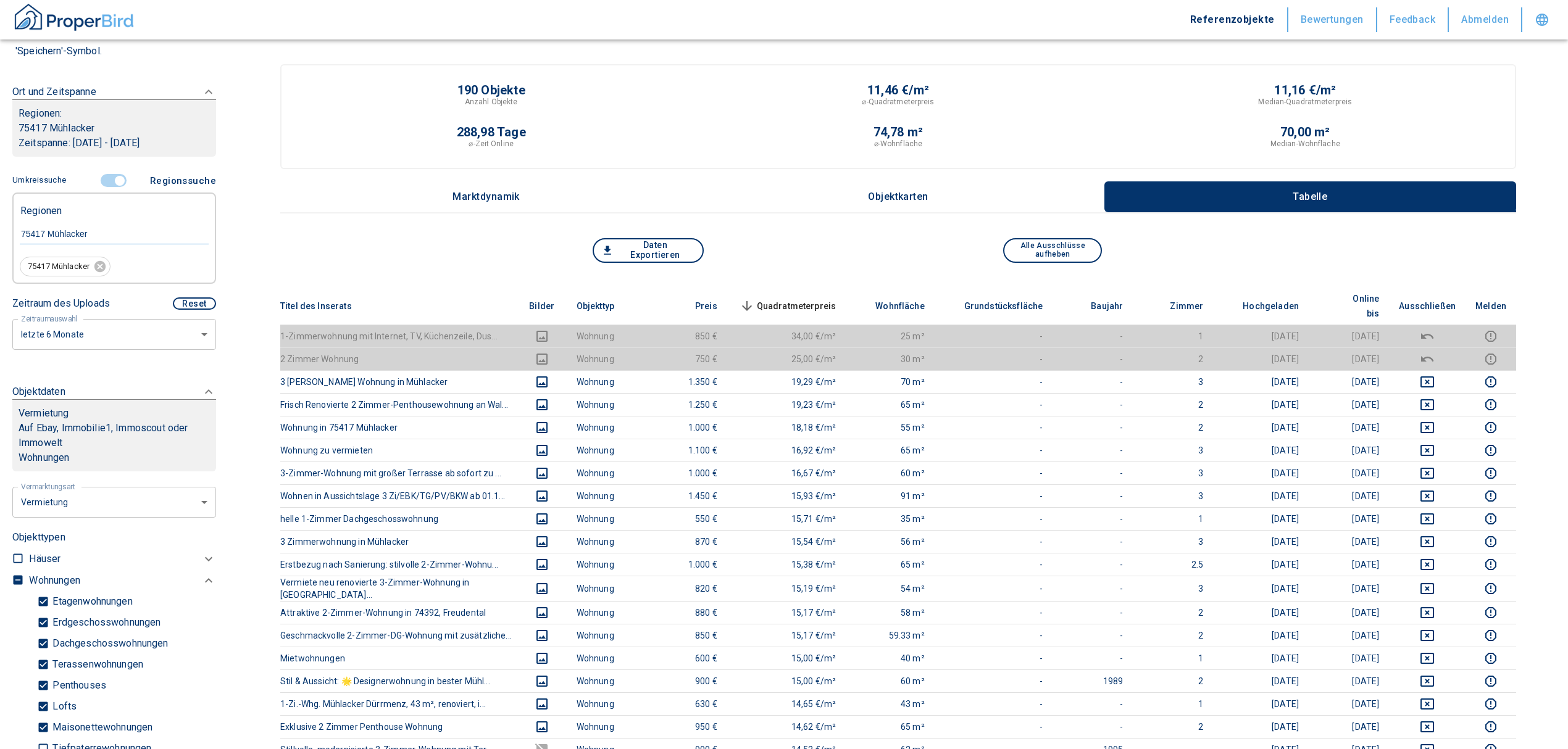
click at [804, 299] on span "Quadratmeterpreis sorted descending" at bounding box center [786, 306] width 100 height 15
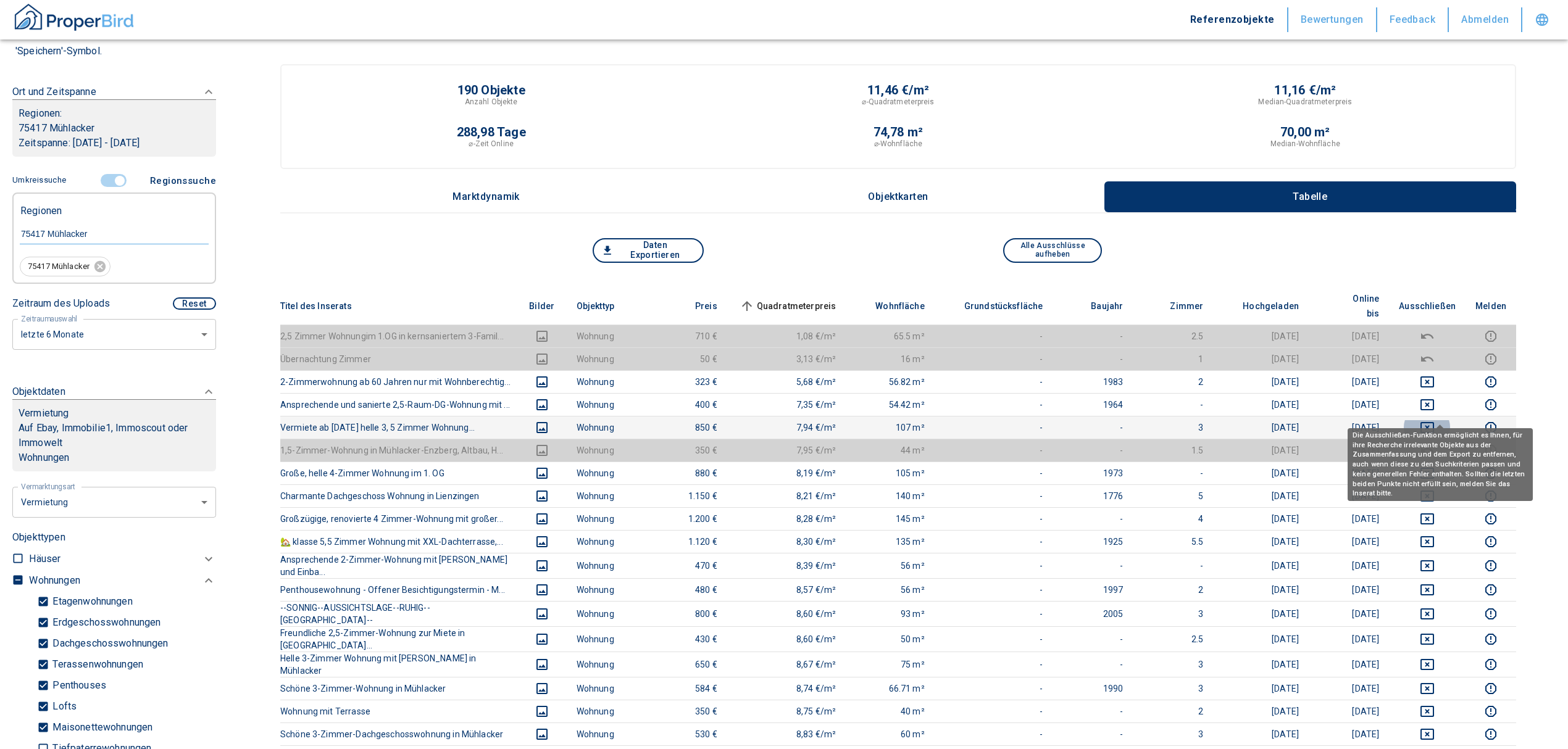
click at [1434, 422] on icon "deselect this listing" at bounding box center [1427, 427] width 14 height 11
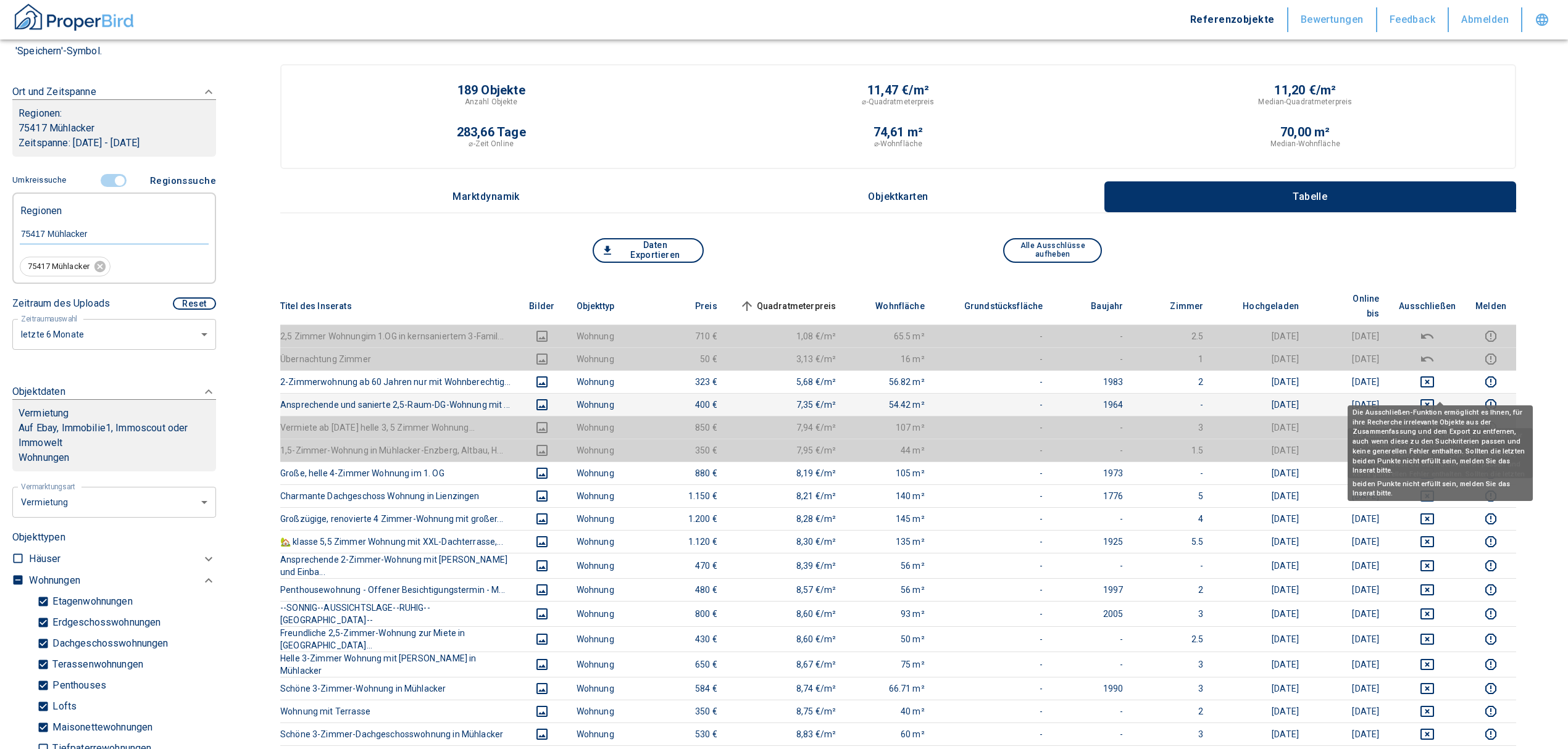
click at [1434, 397] on icon "deselect this listing" at bounding box center [1426, 404] width 15 height 15
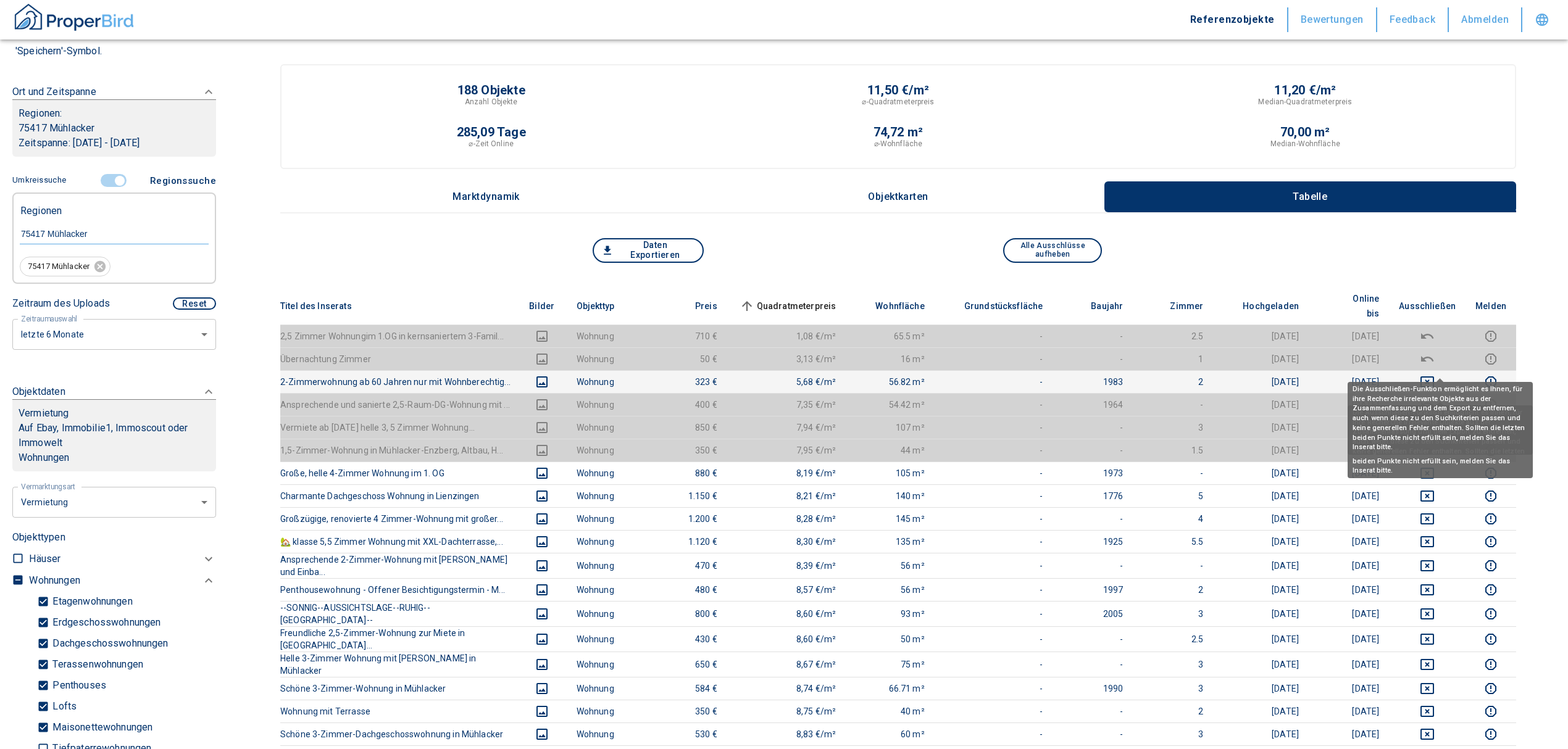
click at [1434, 374] on icon "deselect this listing" at bounding box center [1426, 381] width 15 height 15
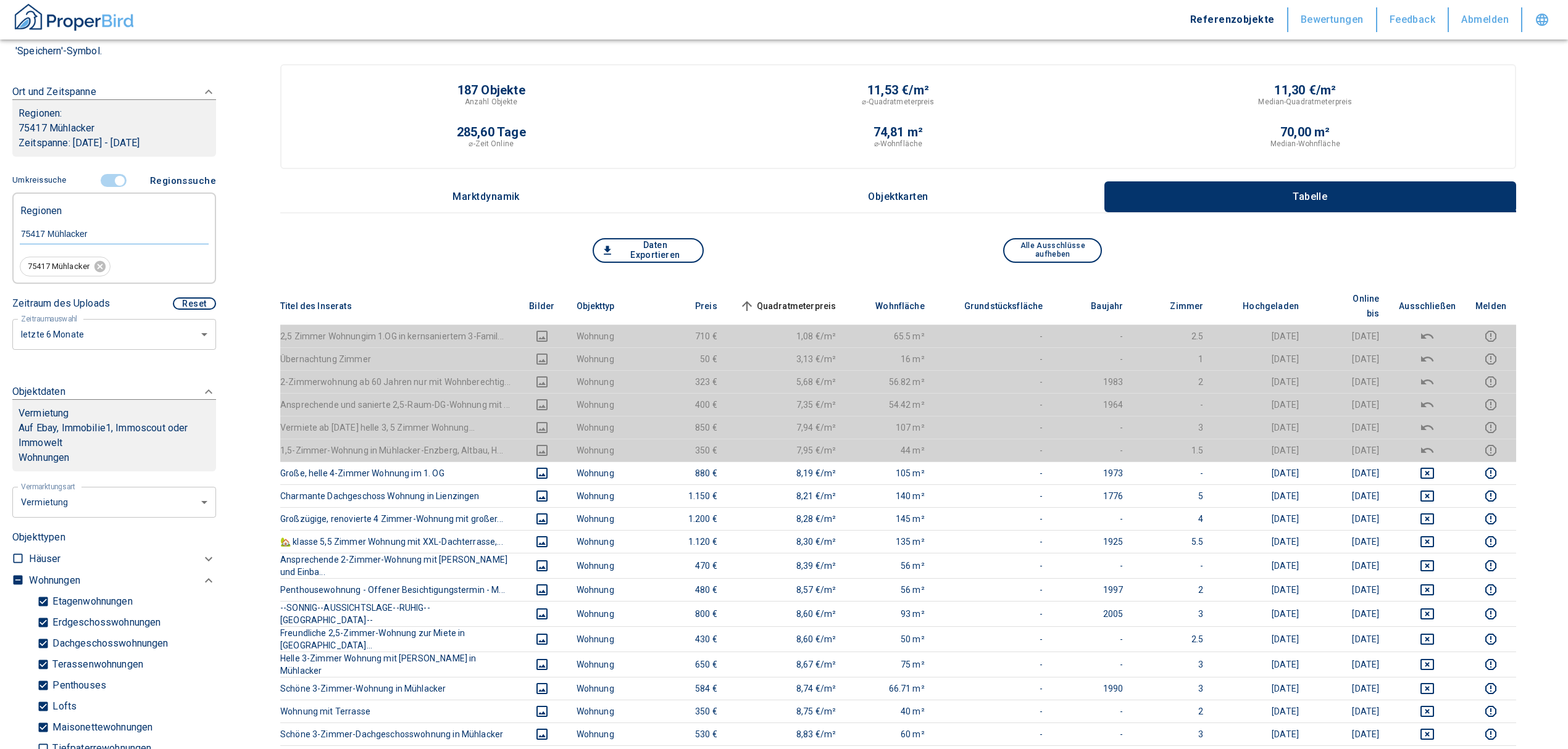
click at [791, 299] on span "Quadratmeterpreis sorted ascending" at bounding box center [786, 306] width 100 height 15
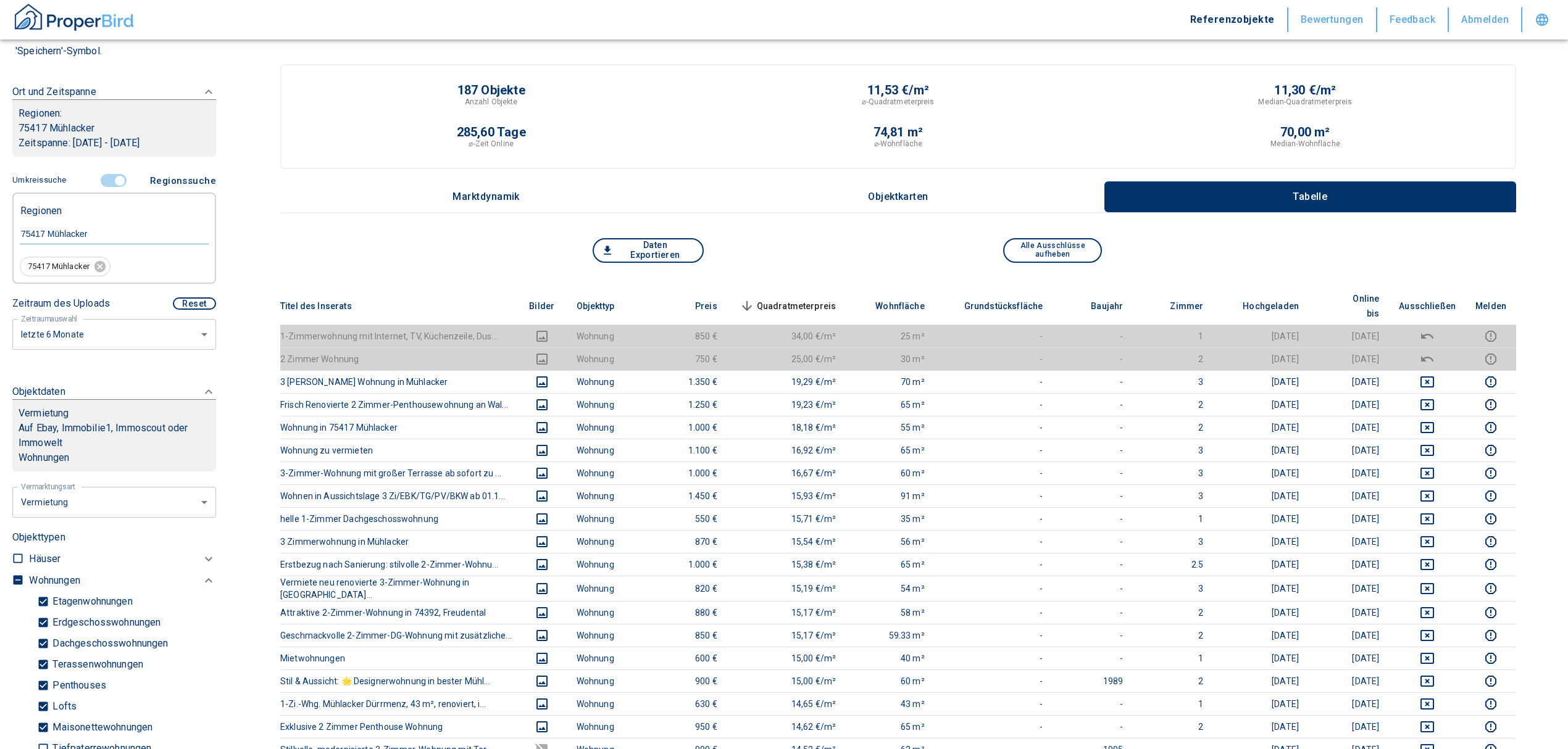
click at [822, 299] on span "Quadratmeterpreis sorted descending" at bounding box center [786, 306] width 100 height 15
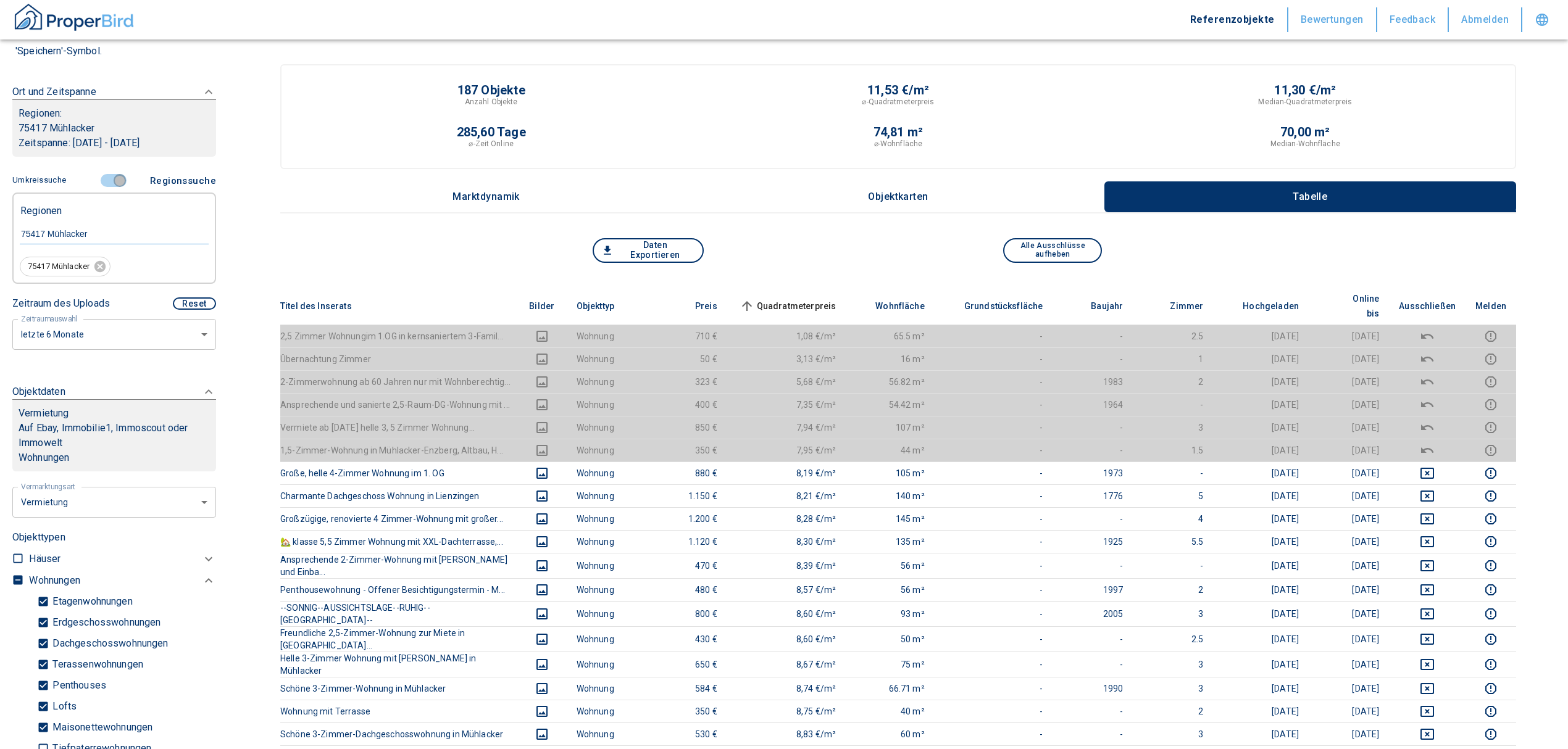
click at [108, 181] on input "controlled" at bounding box center [120, 180] width 37 height 14
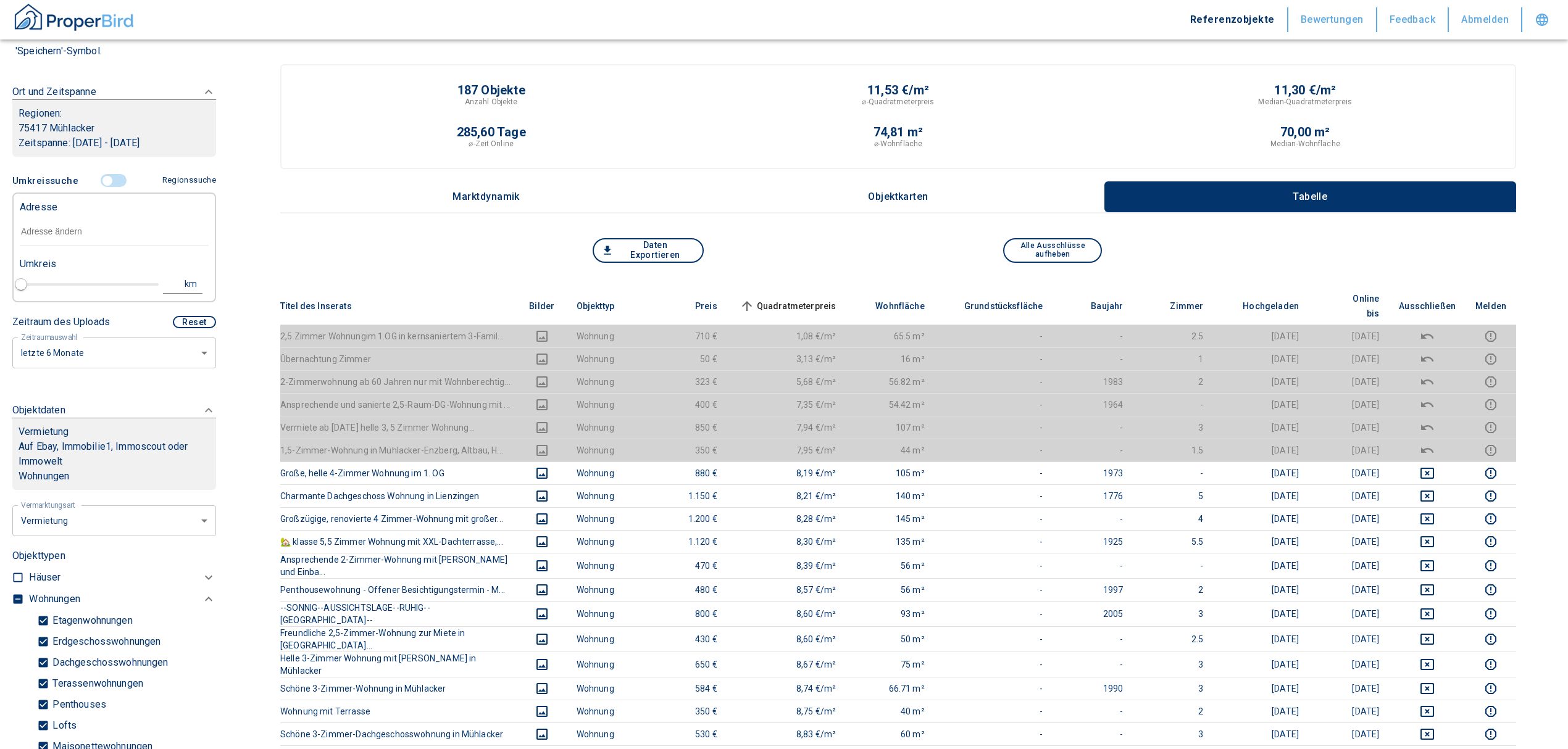
click at [88, 236] on input "text" at bounding box center [113, 232] width 188 height 29
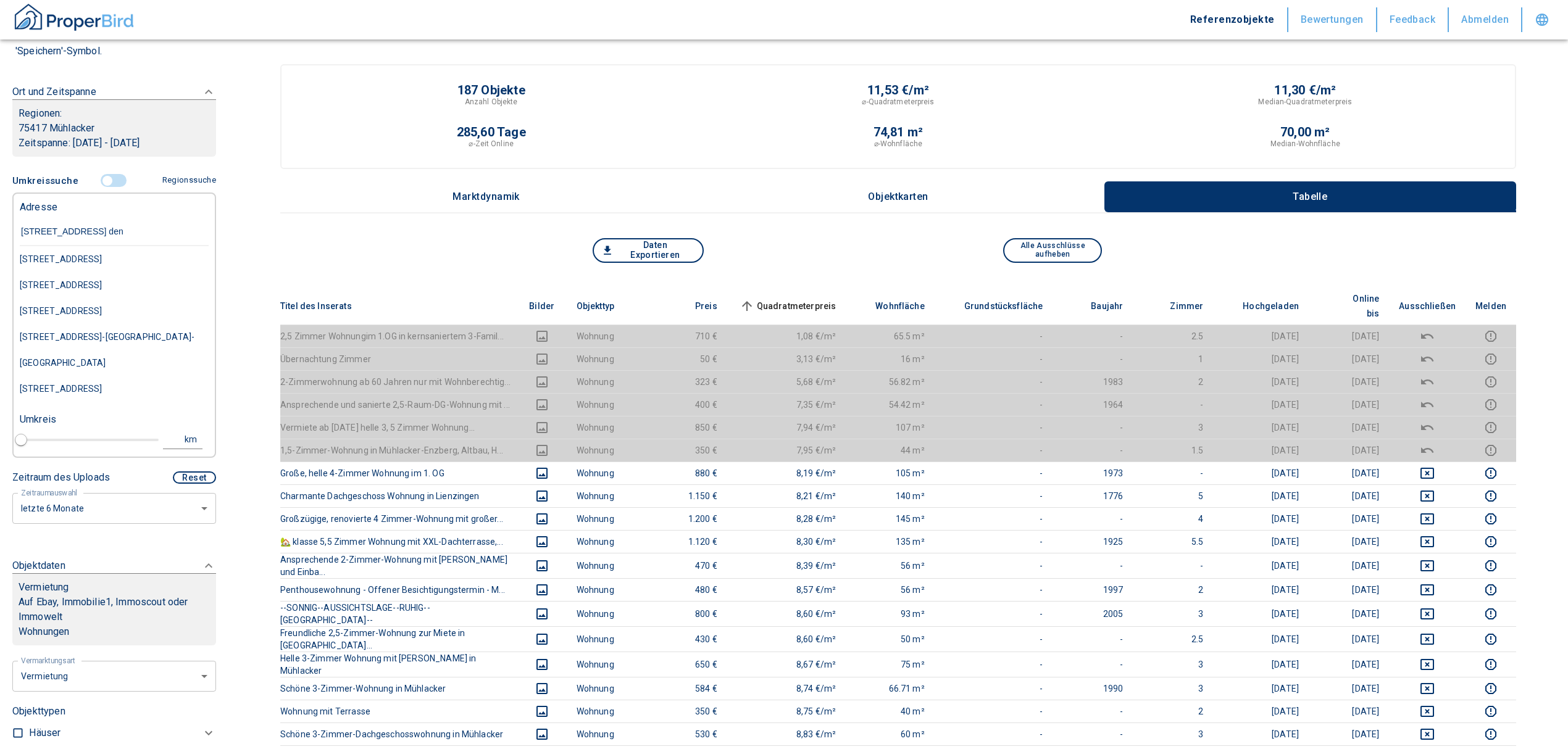
type input "[STREET_ADDRESS]"
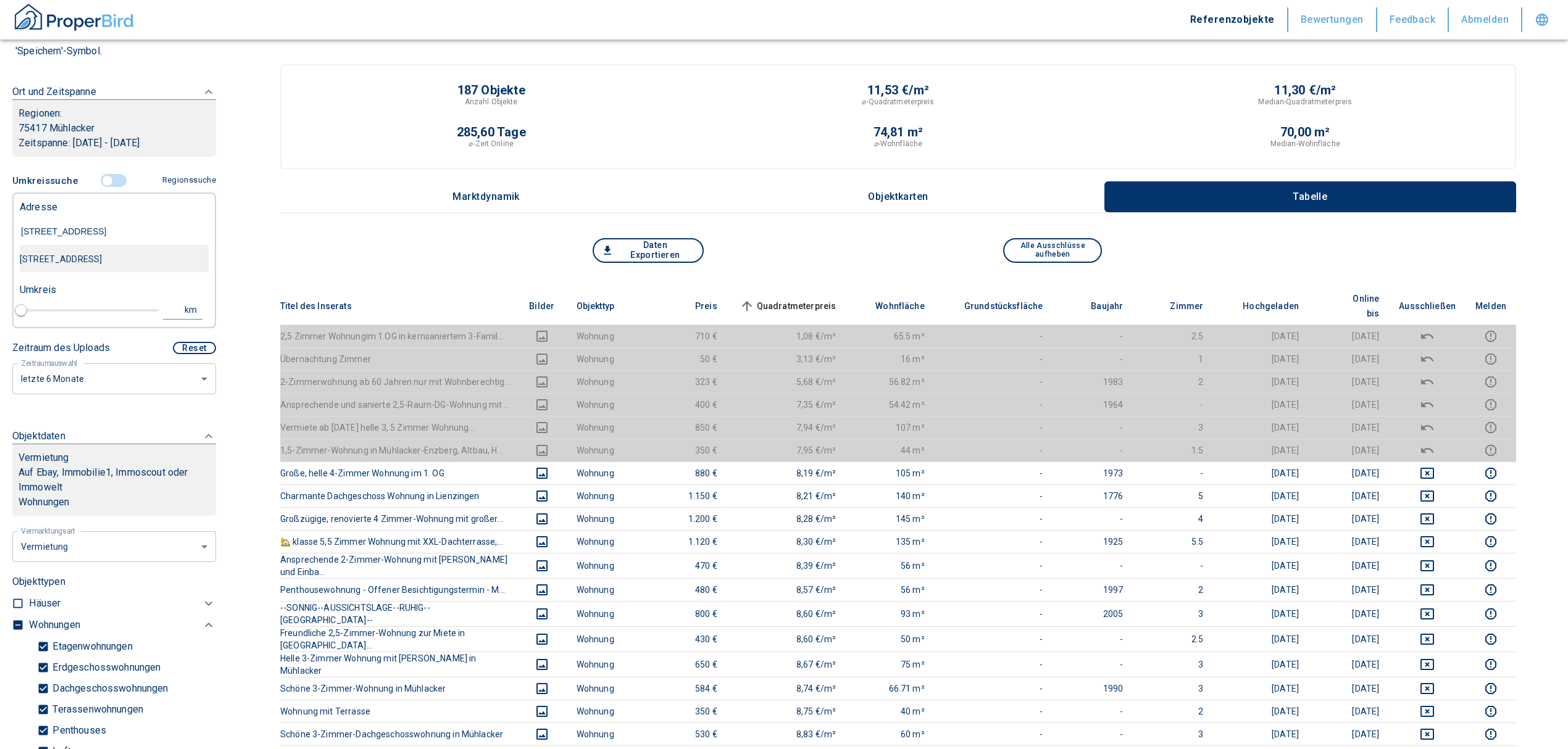
click at [103, 265] on div "[STREET_ADDRESS]" at bounding box center [113, 259] width 188 height 26
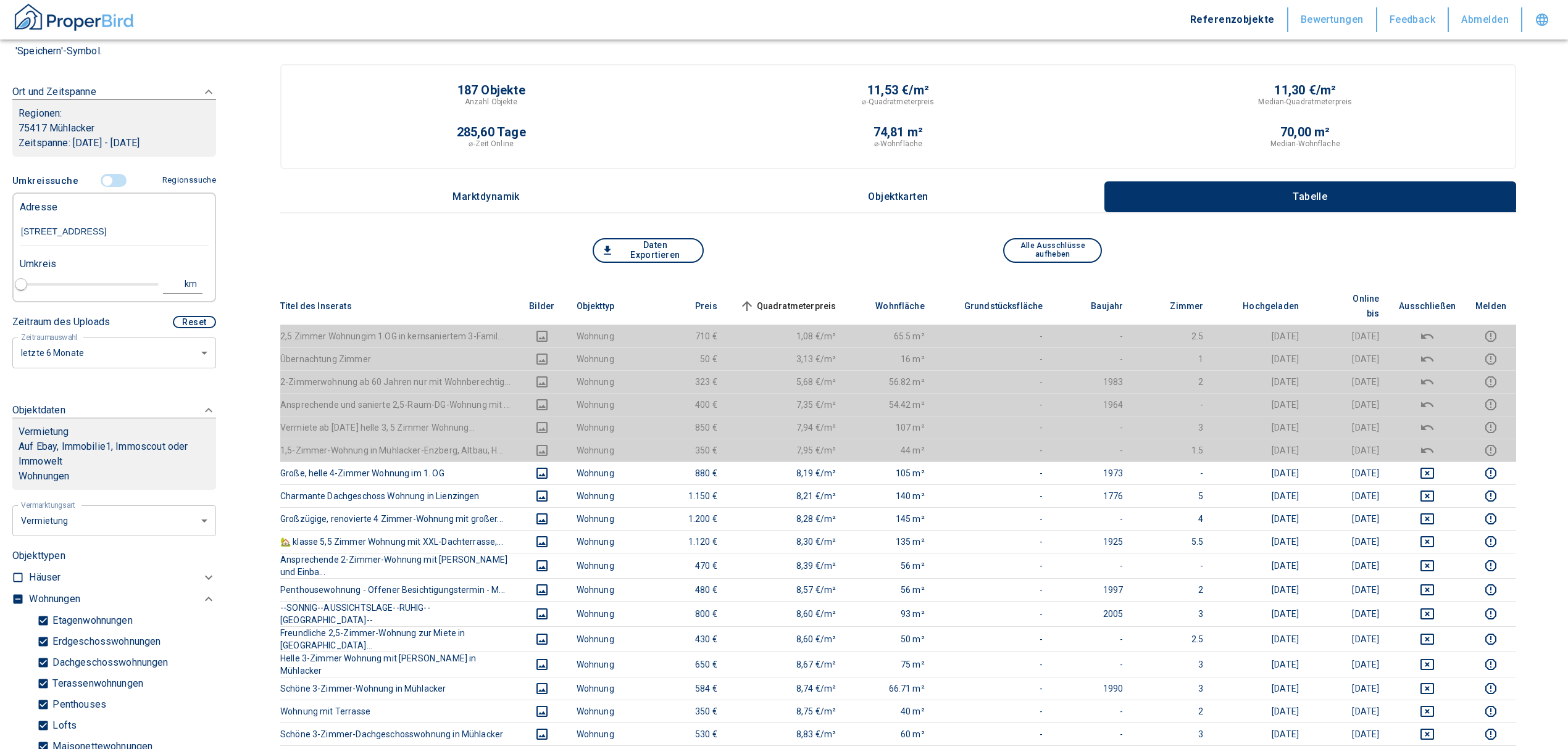
type input "2020"
type input "[STREET_ADDRESS]"
type input "1"
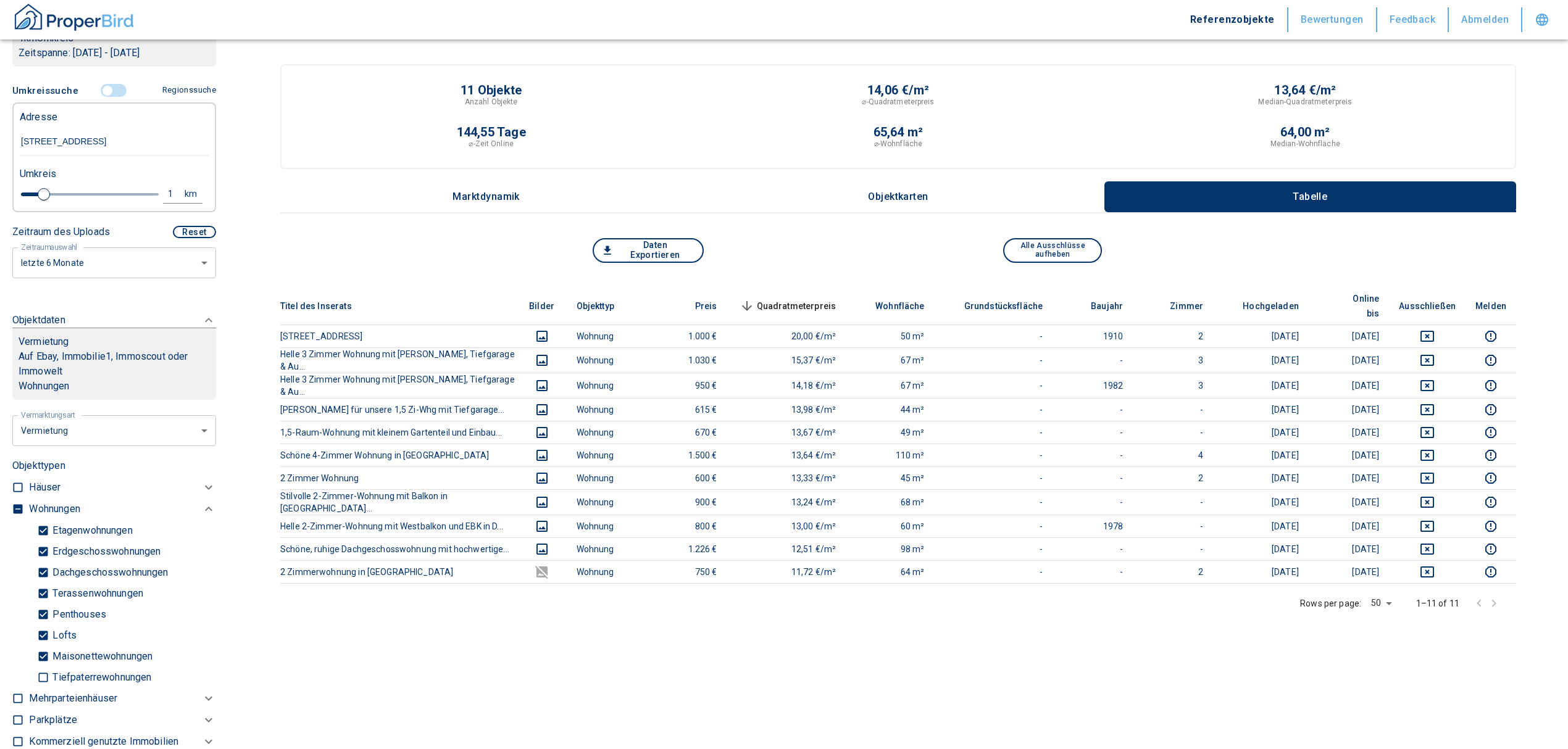
scroll to position [164, 0]
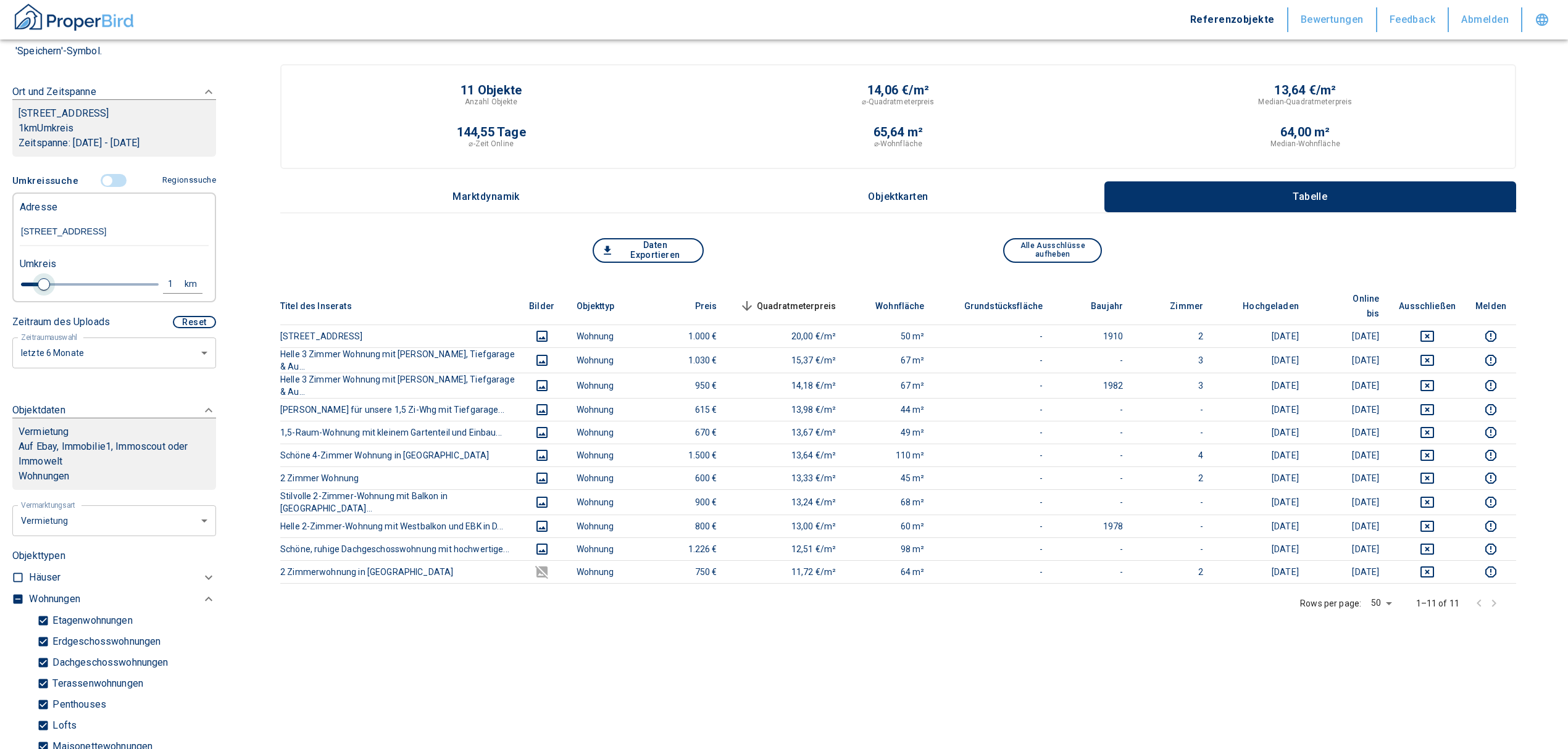
type input "[STREET_ADDRESS]"
type input "2020"
type input "1.2"
type input "2020"
type input "1.4"
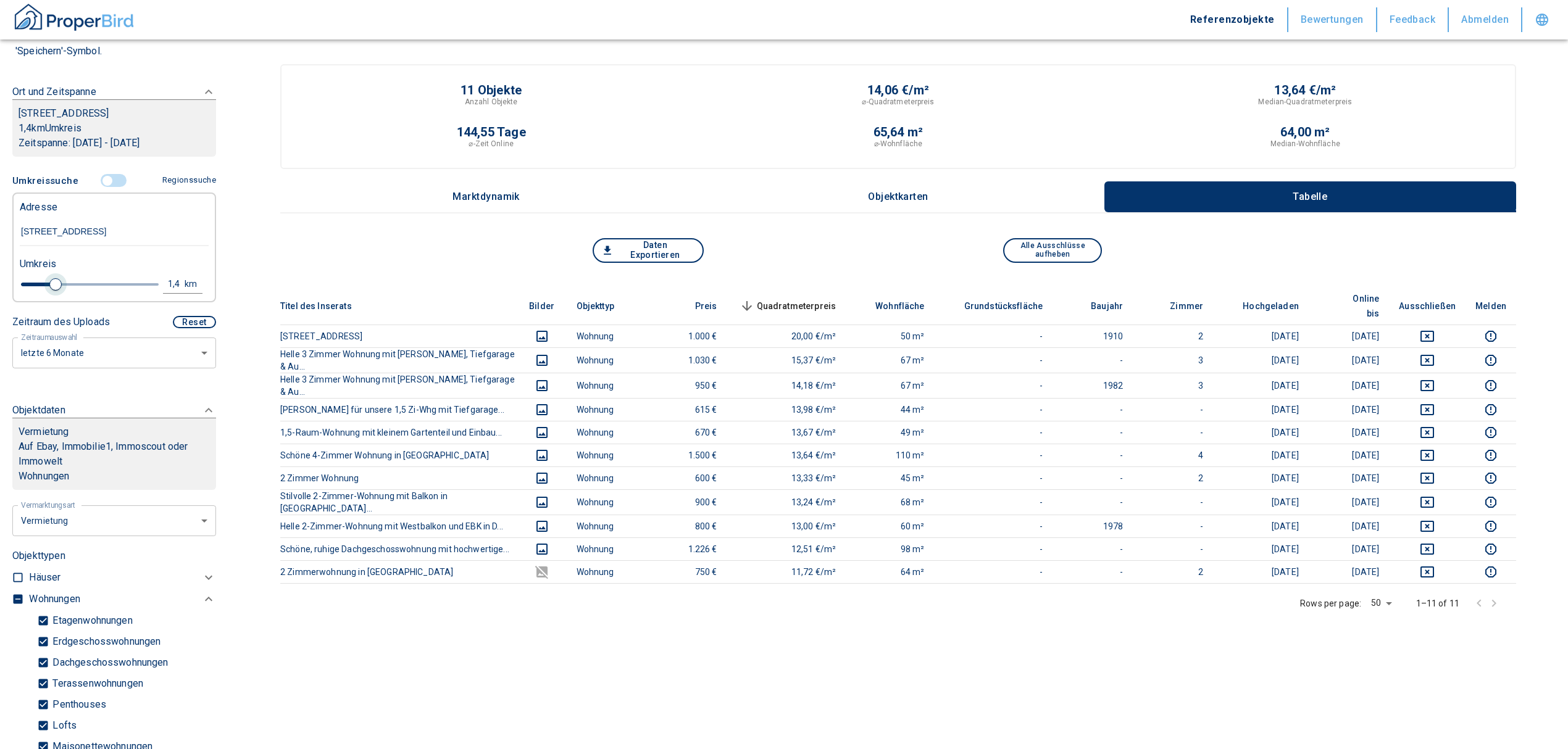
type input "2020"
type input "1.6"
type input "2020"
type input "1.8"
type input "2020"
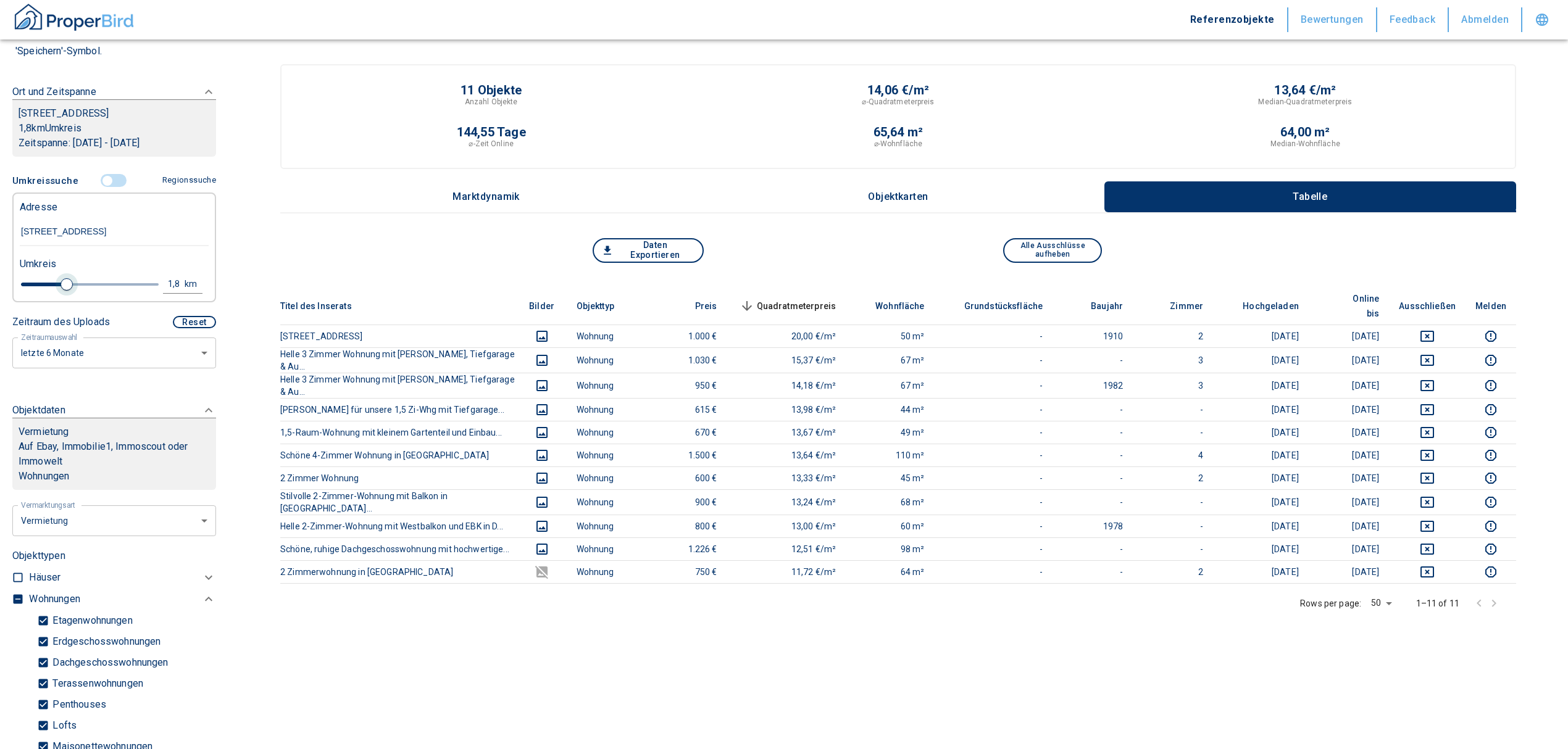
type input "2"
type input "2020"
type input "2.2"
type input "2020"
type input "2"
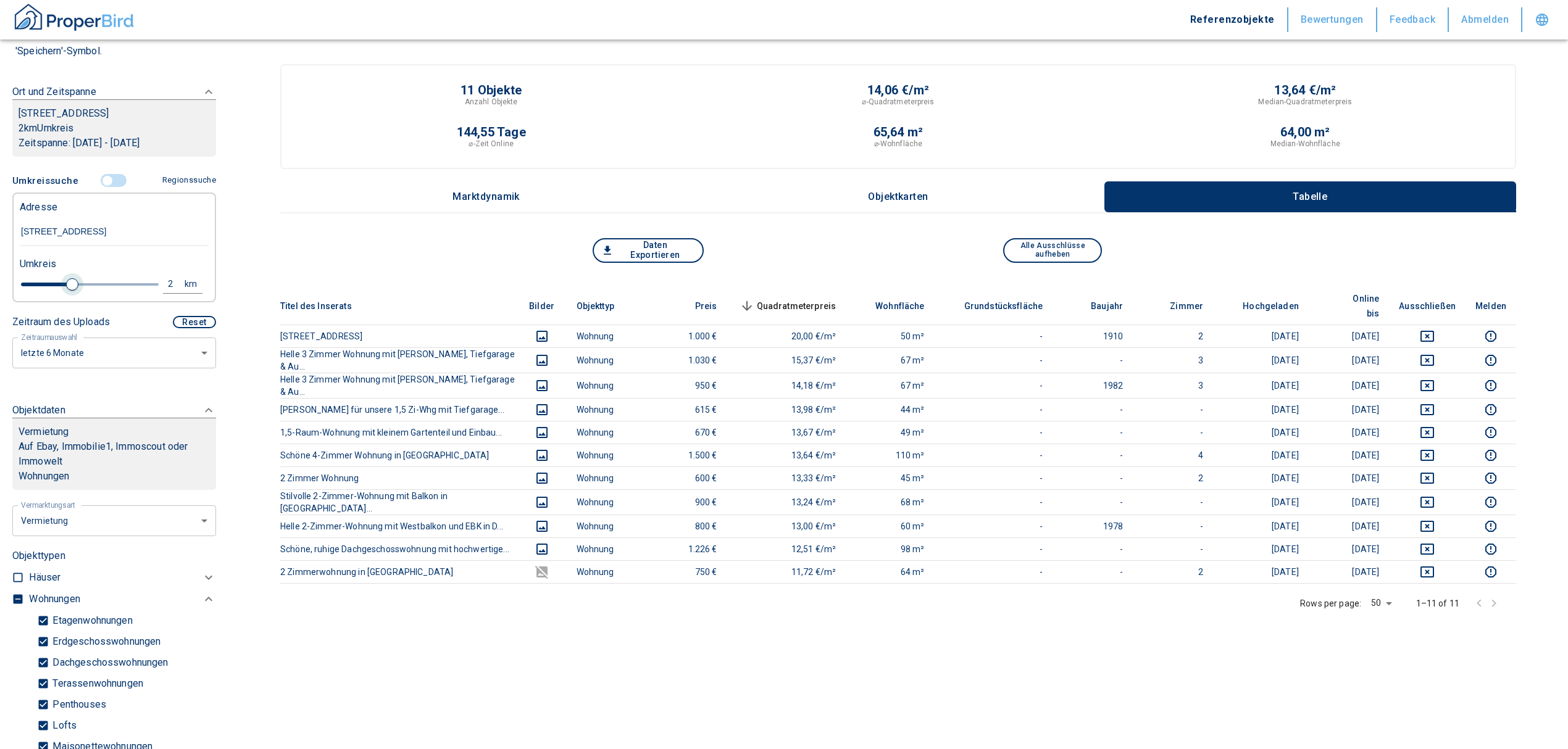
drag, startPoint x: 42, startPoint y: 279, endPoint x: 67, endPoint y: 286, distance: 26.0
click at [67, 286] on span at bounding box center [72, 284] width 13 height 13
type input "2020"
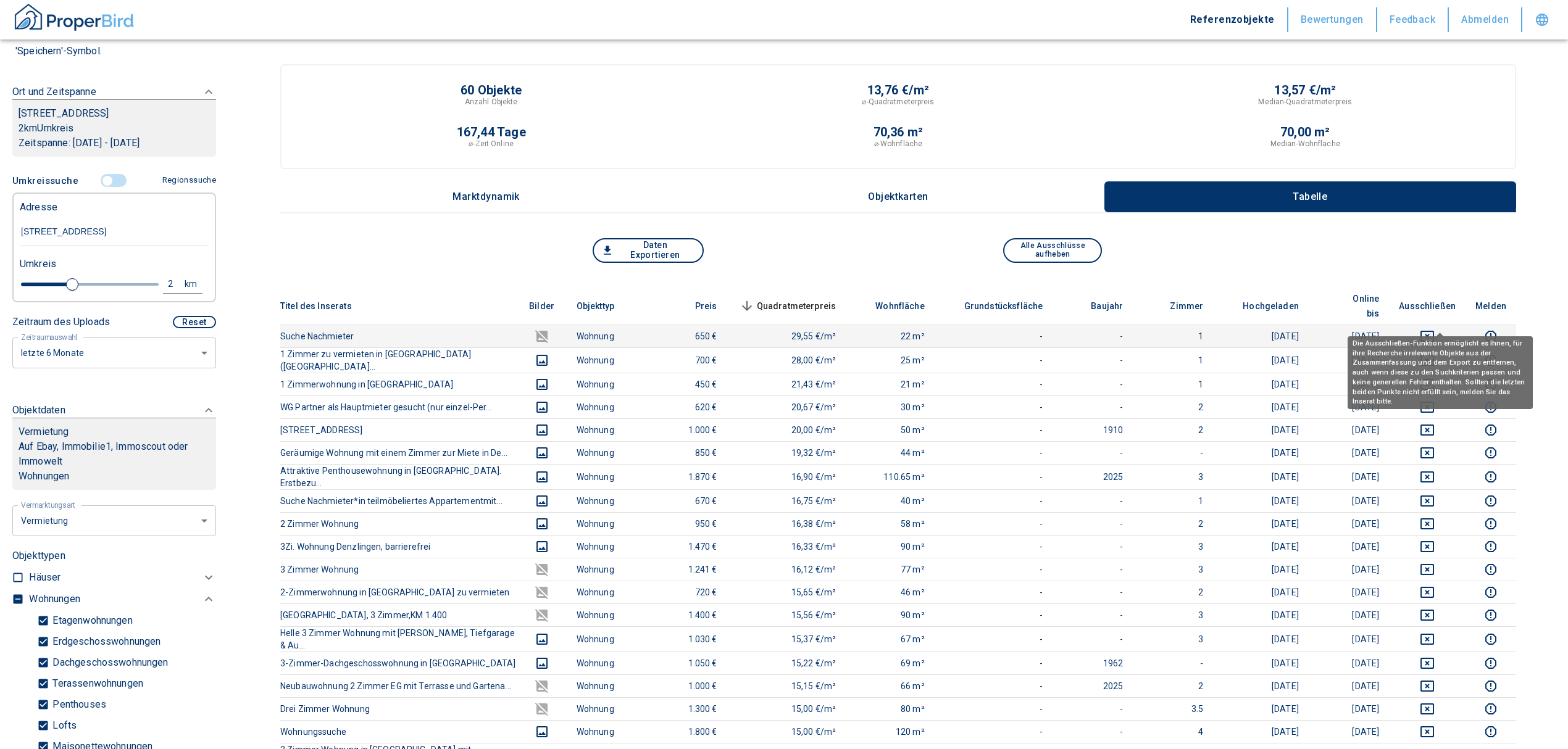
click at [1432, 329] on icon "deselect this listing" at bounding box center [1426, 336] width 15 height 15
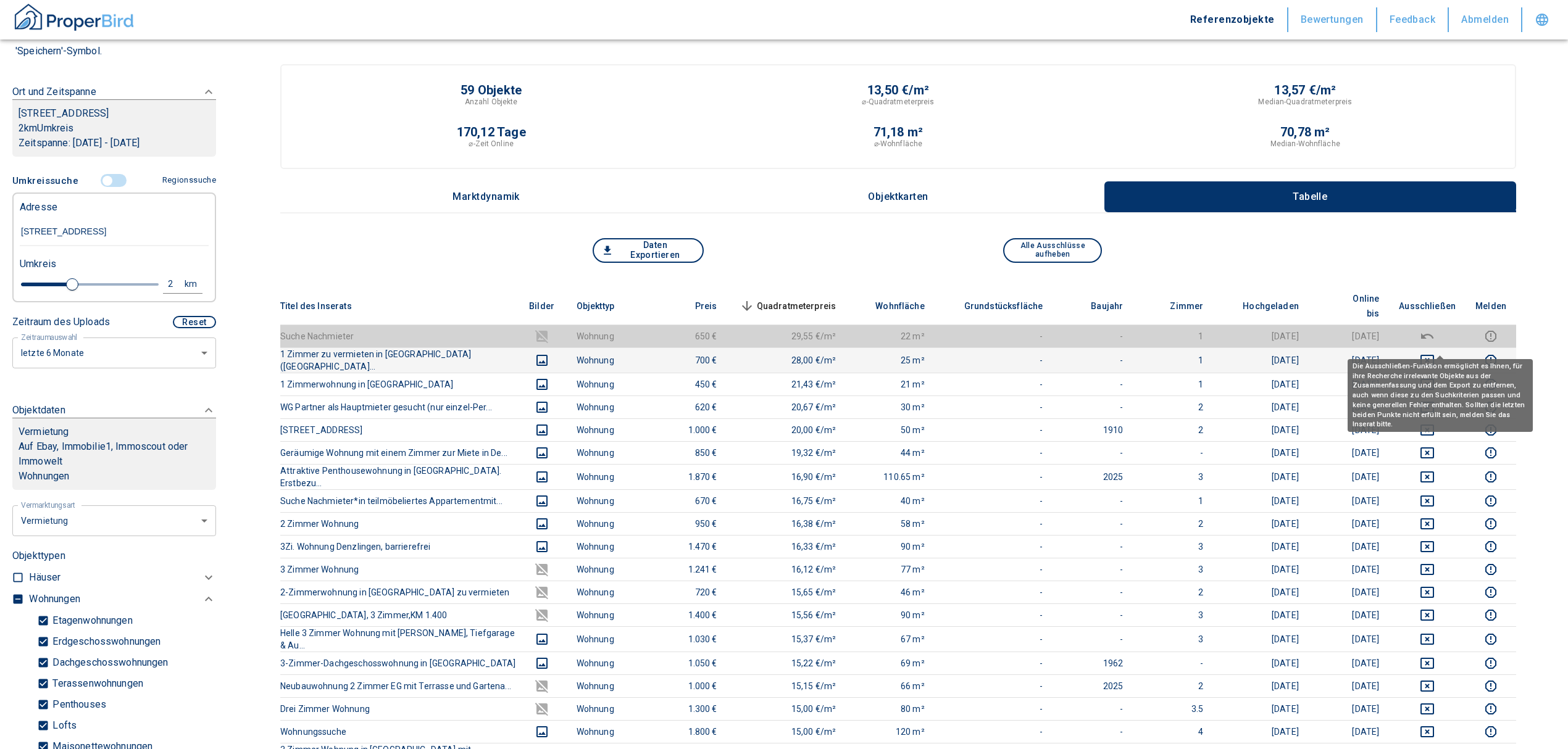
click at [1434, 353] on icon "deselect this listing" at bounding box center [1426, 360] width 15 height 15
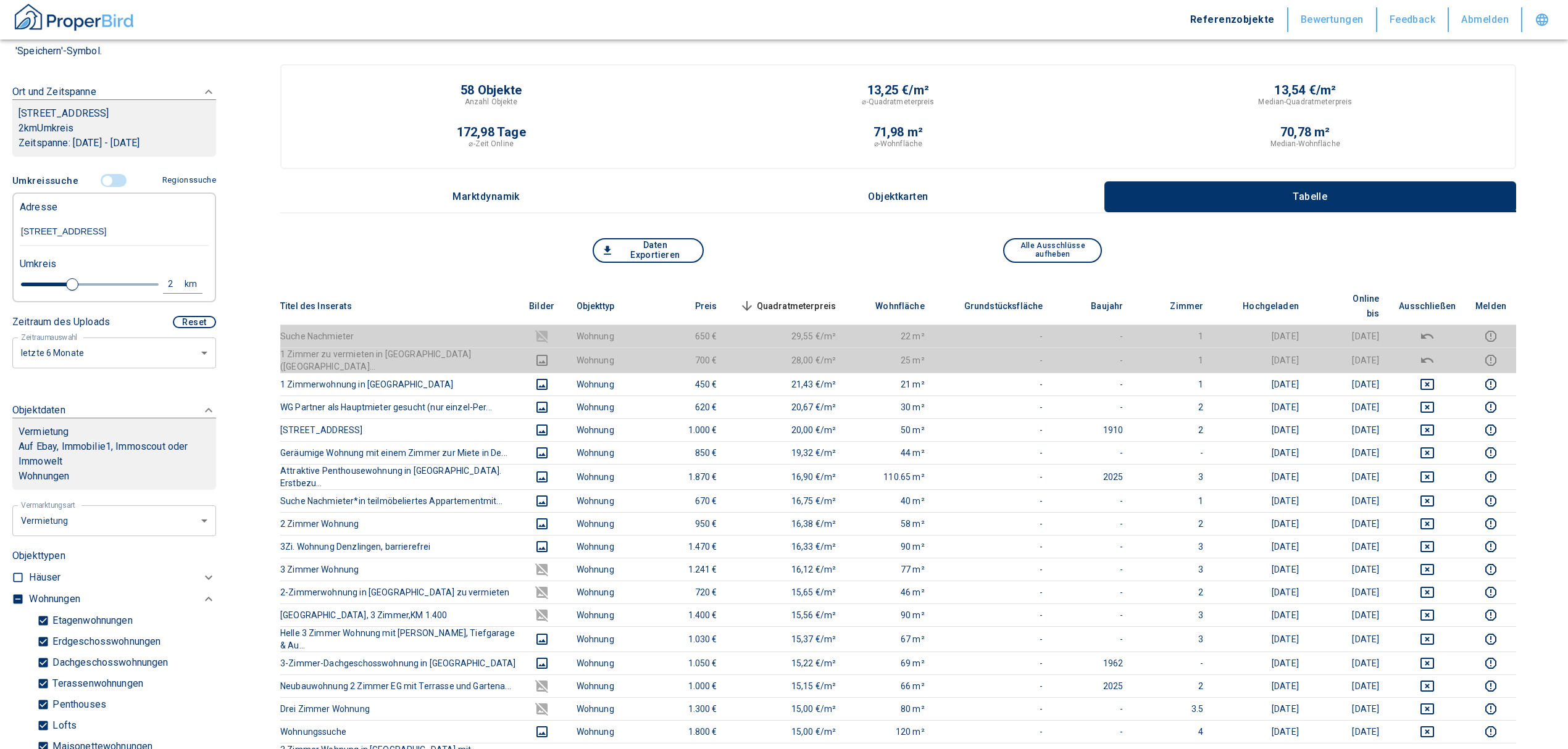
click at [813, 288] on th "Quadratmeterpreis sorted descending" at bounding box center [786, 306] width 119 height 37
click at [815, 299] on span "Quadratmeterpreis sorted descending" at bounding box center [786, 306] width 100 height 15
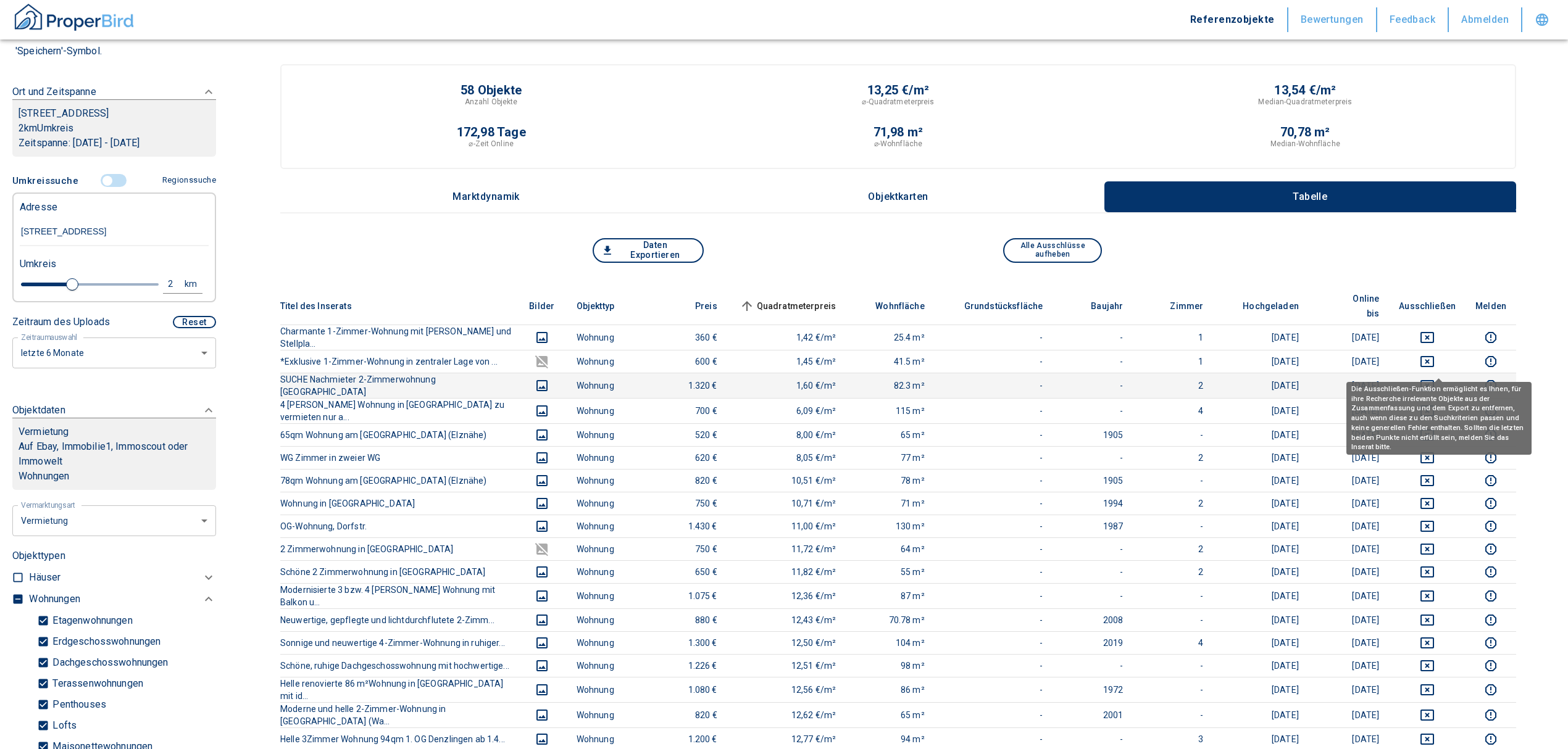
click at [1433, 379] on icon "deselect this listing" at bounding box center [1427, 384] width 14 height 11
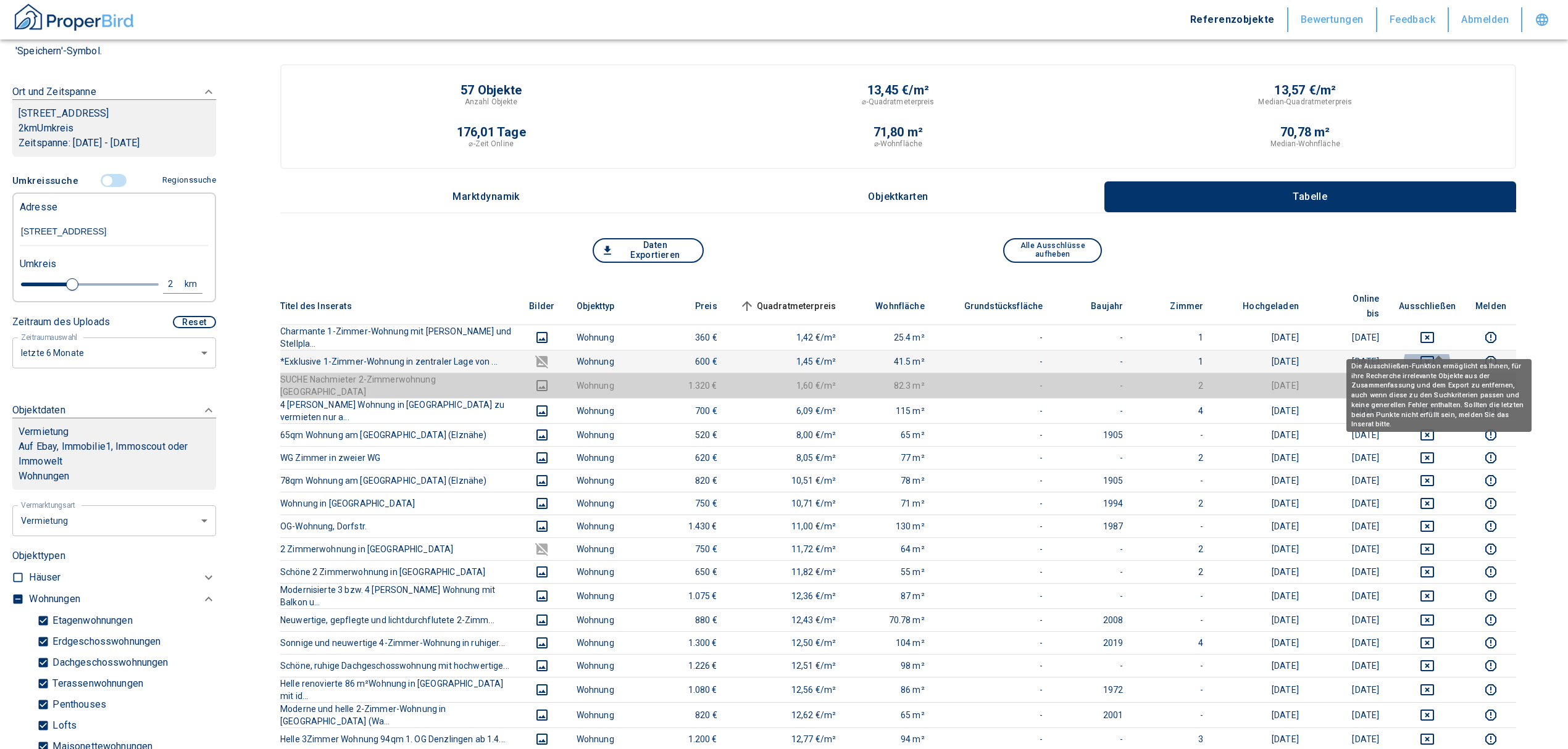
click at [1434, 354] on icon "deselect this listing" at bounding box center [1426, 361] width 15 height 15
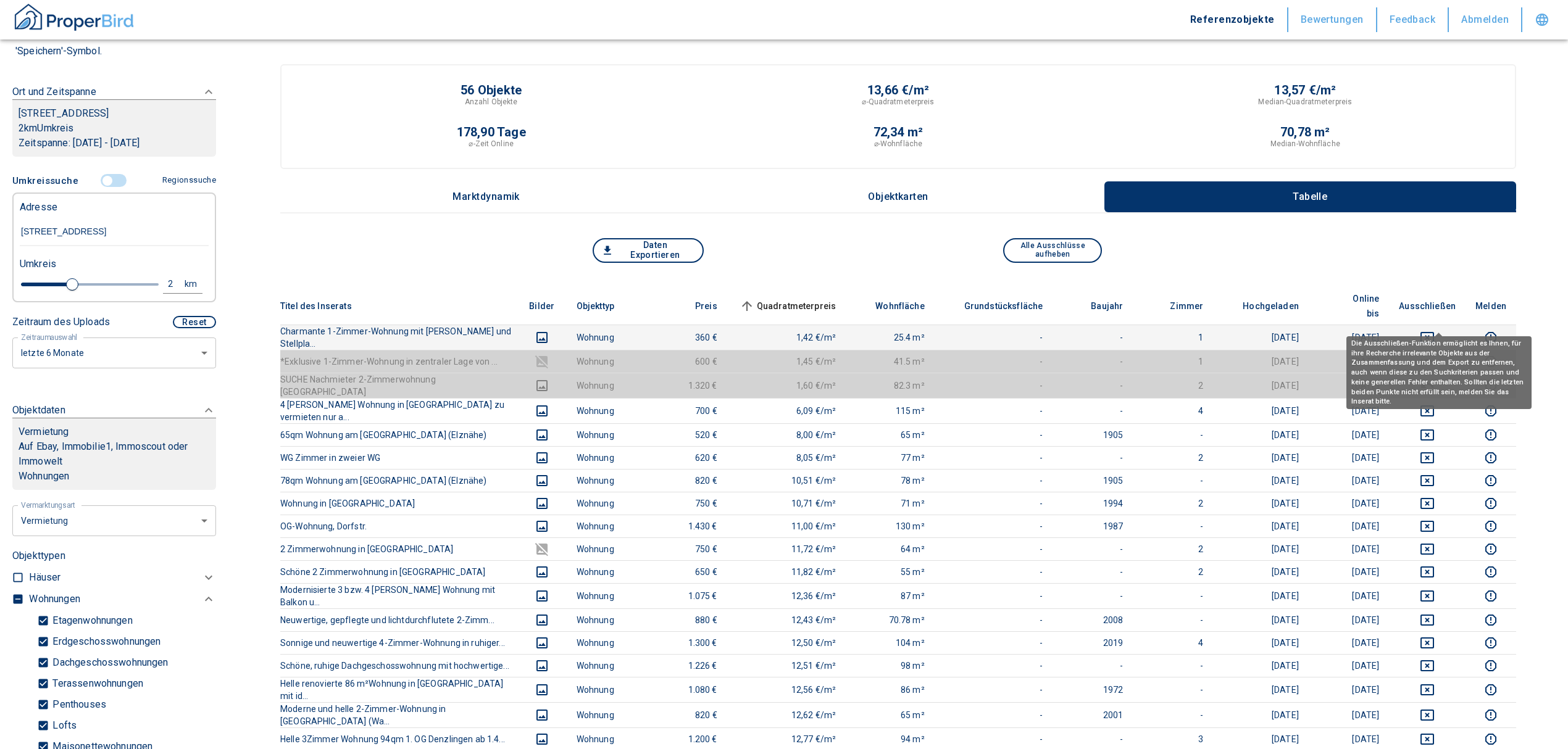
click at [1434, 330] on icon "deselect this listing" at bounding box center [1426, 337] width 15 height 15
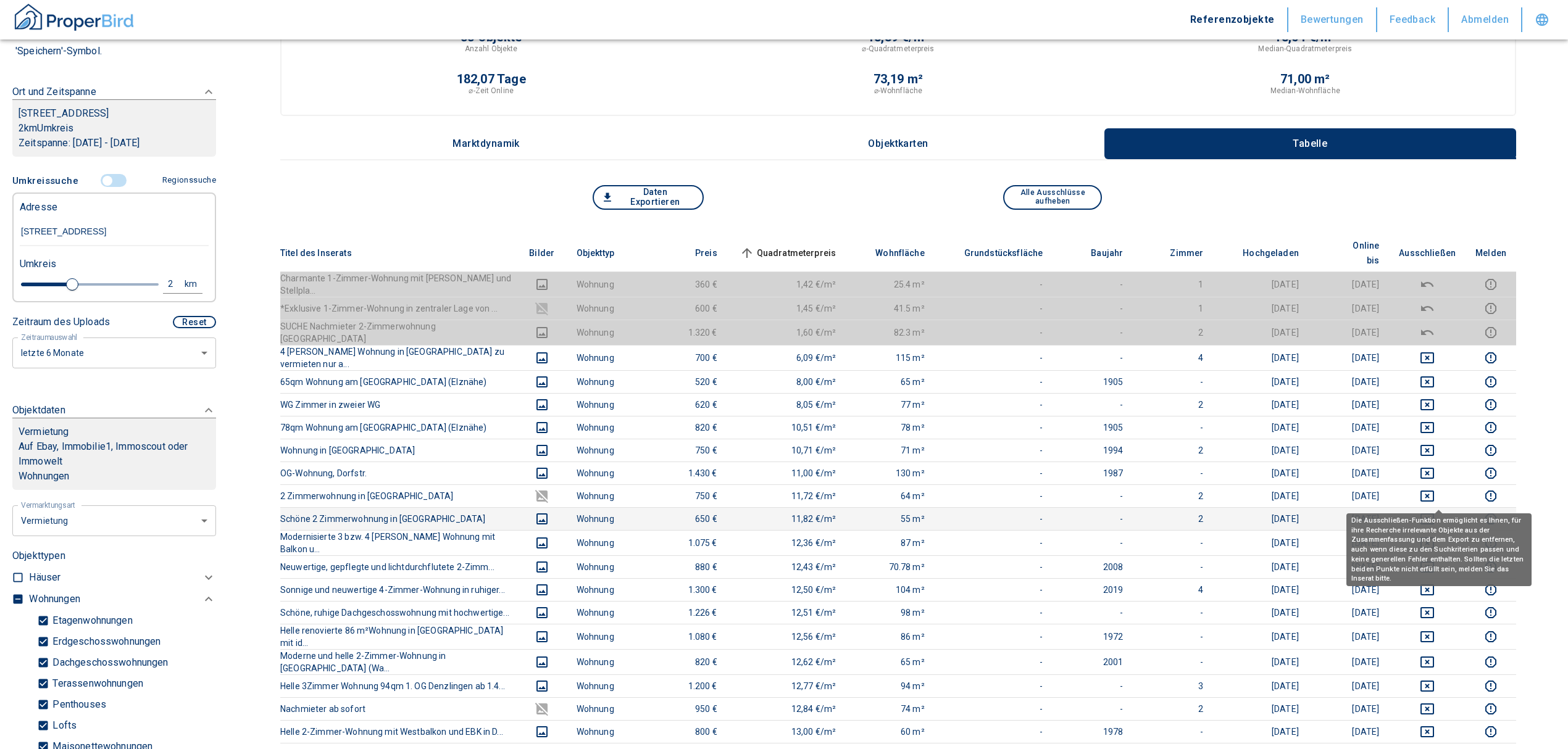
scroll to position [82, 0]
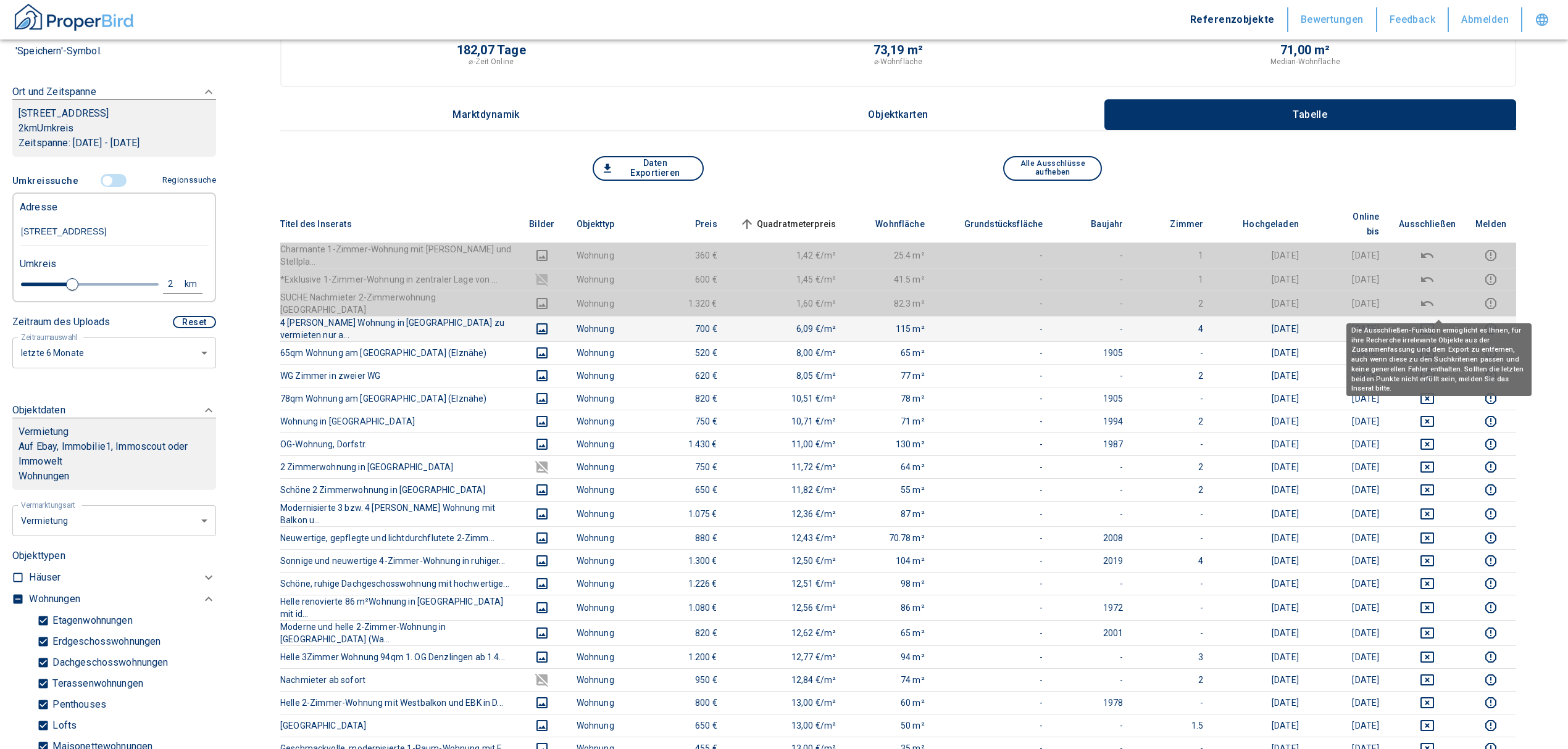
click at [1434, 321] on icon "deselect this listing" at bounding box center [1426, 328] width 15 height 15
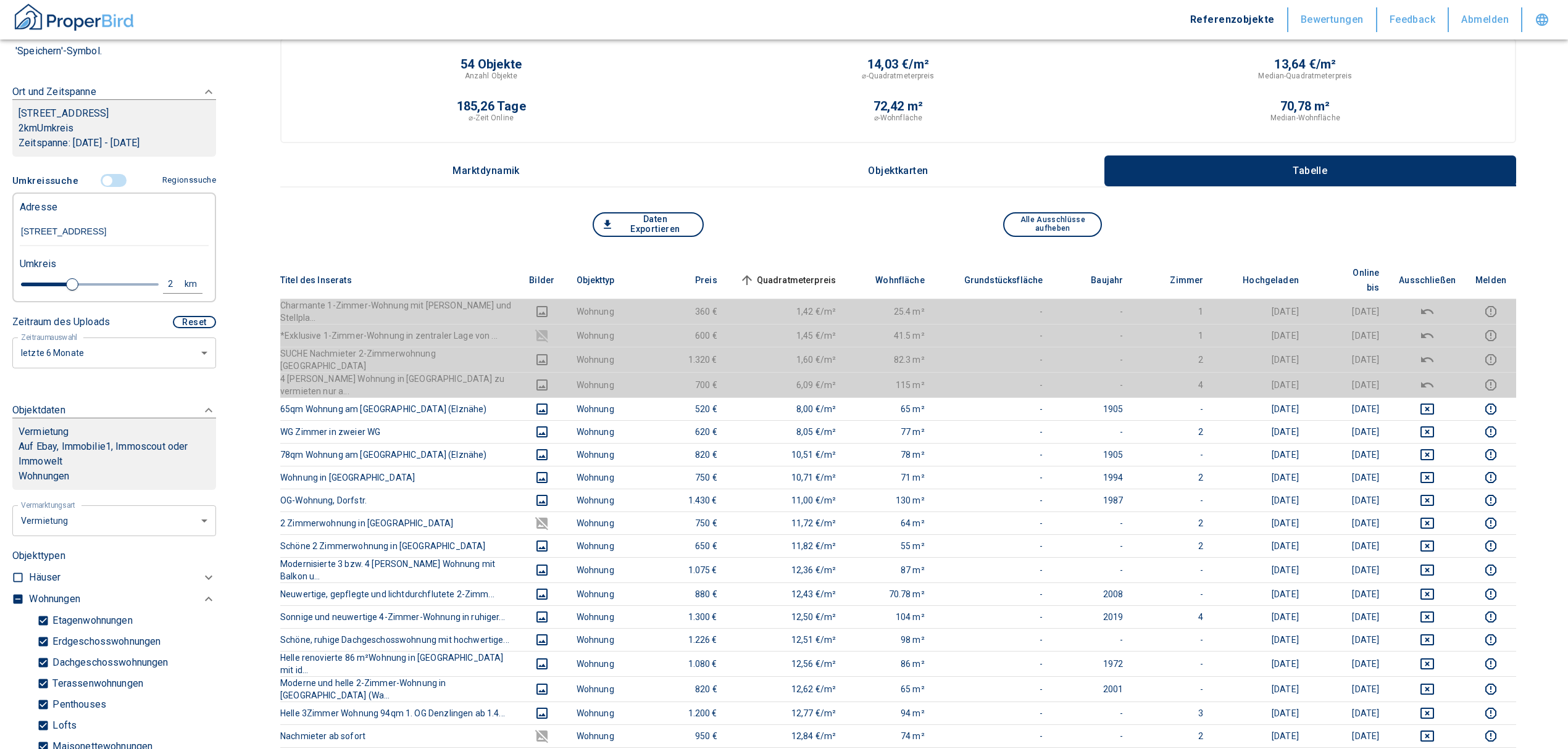
scroll to position [0, 0]
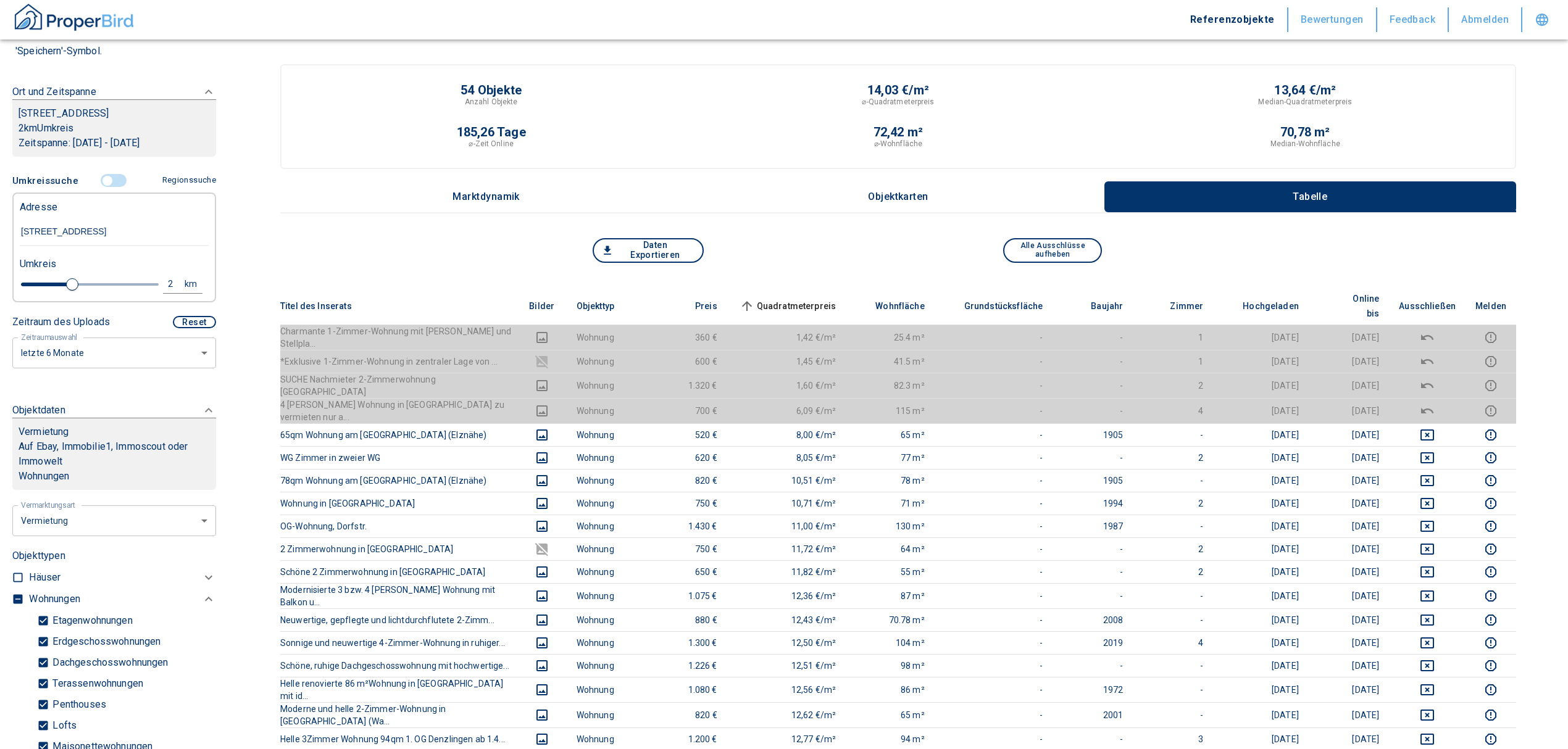
click at [818, 299] on span "Quadratmeterpreis sorted ascending" at bounding box center [786, 306] width 100 height 15
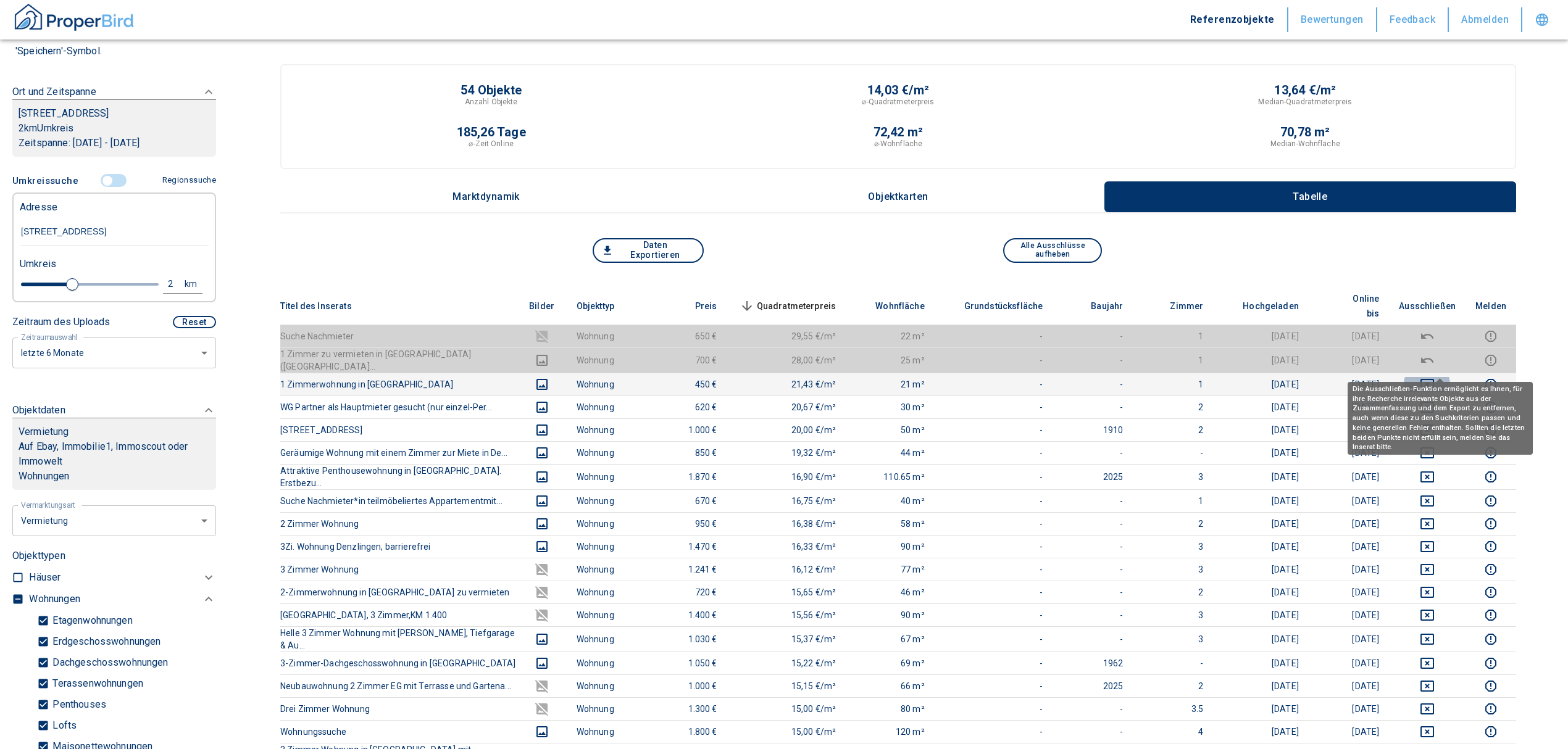
click at [1434, 376] on icon "deselect this listing" at bounding box center [1426, 383] width 15 height 15
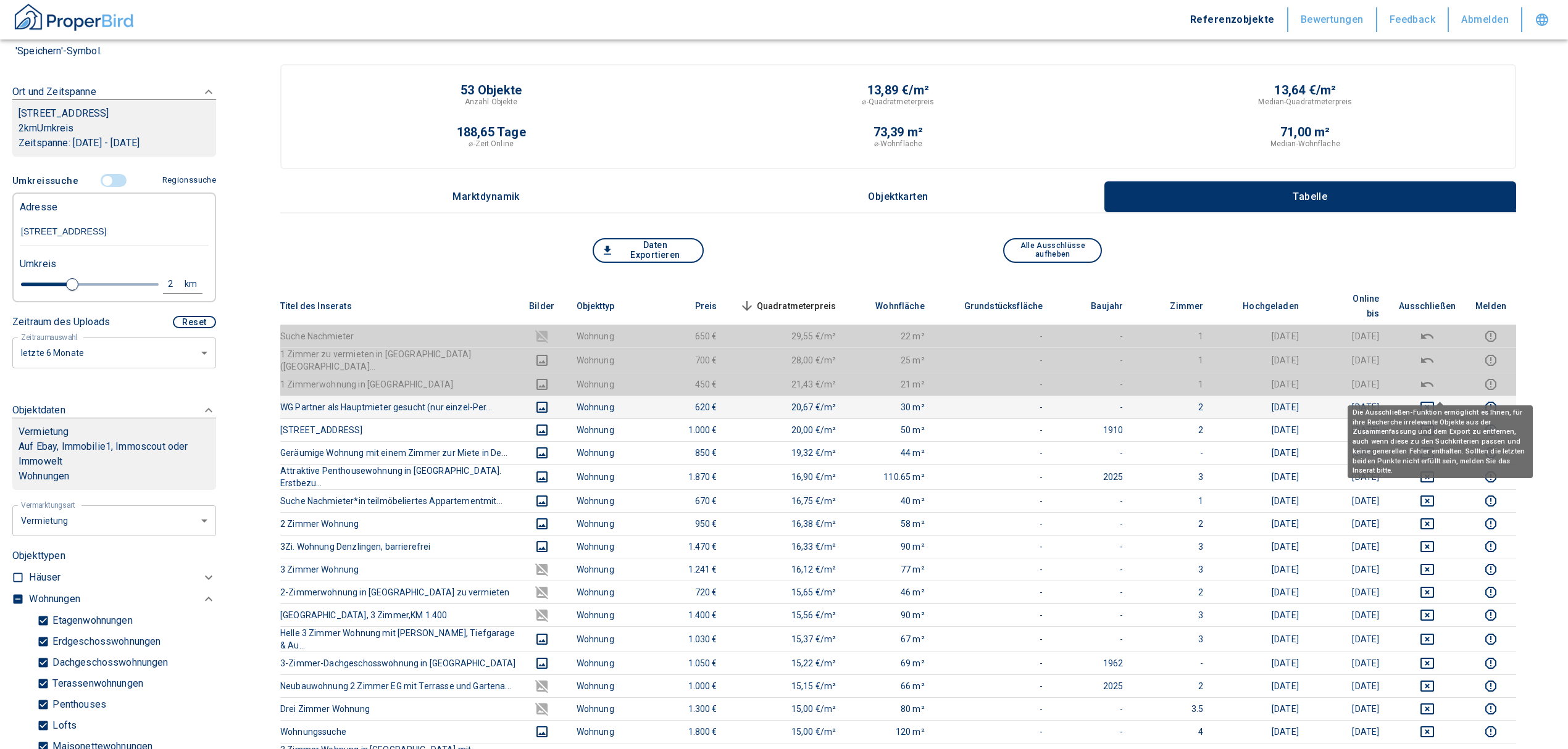
click at [1434, 400] on icon "deselect this listing" at bounding box center [1426, 407] width 15 height 15
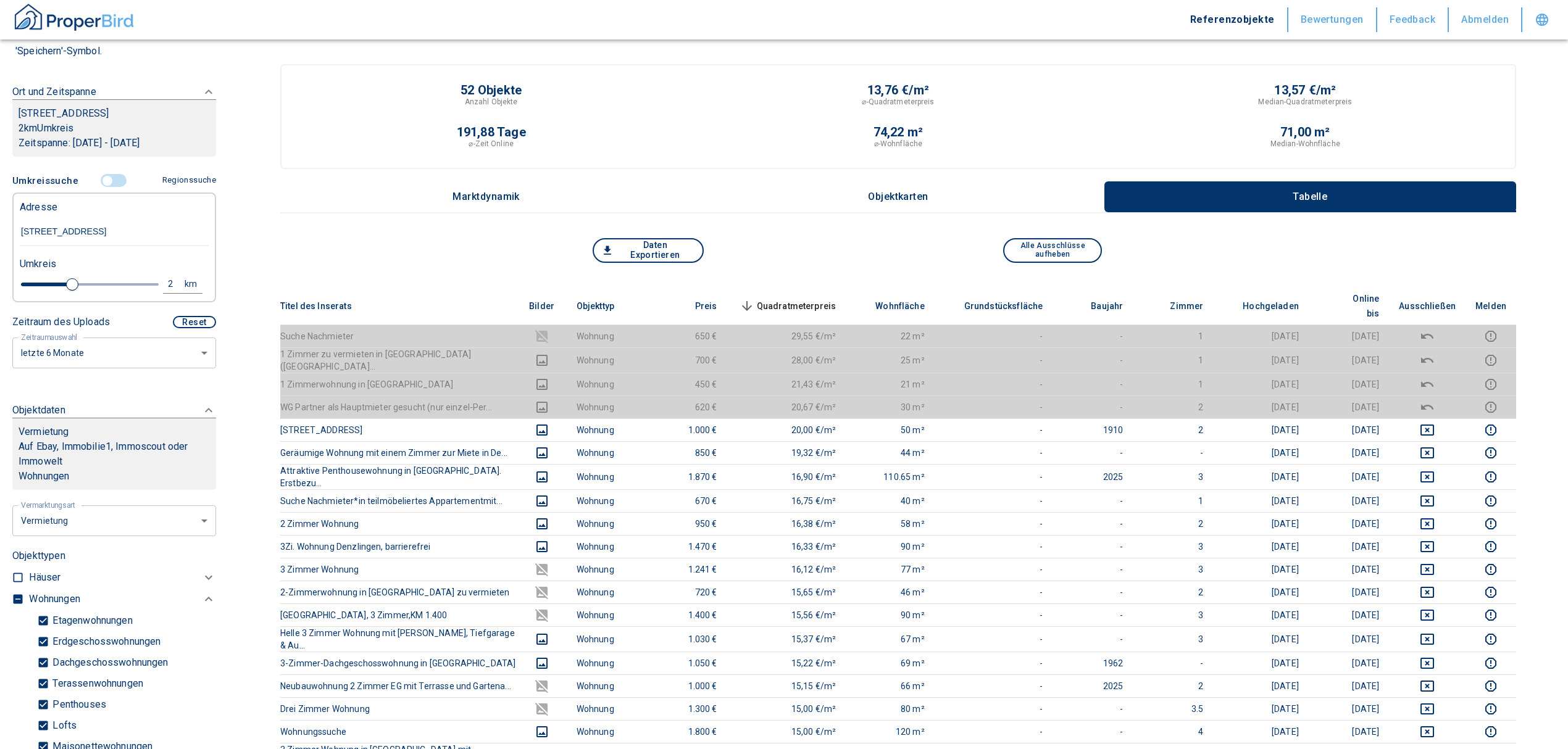
click at [798, 299] on span "Quadratmeterpreis sorted descending" at bounding box center [786, 306] width 100 height 15
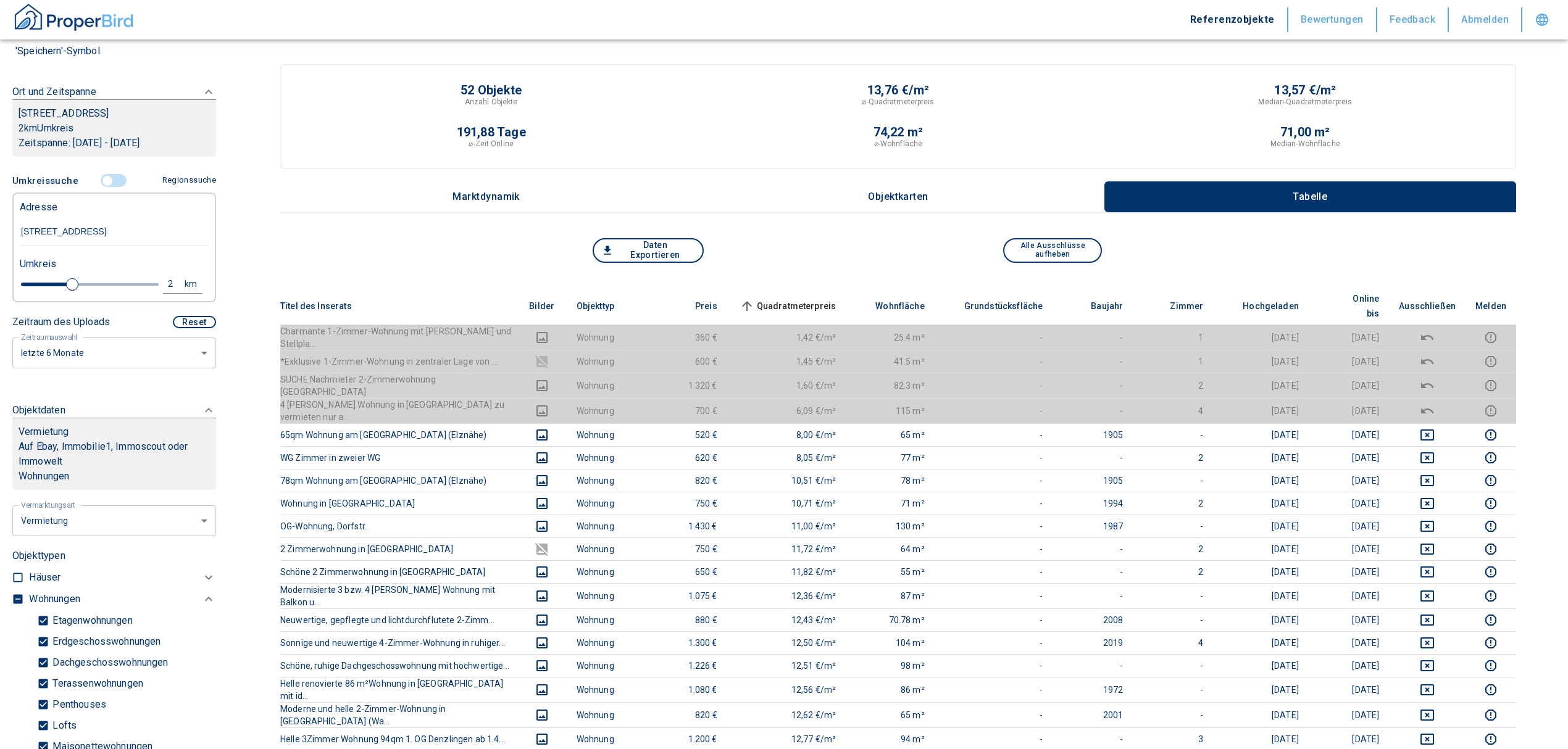
click at [98, 176] on input "controlled" at bounding box center [107, 180] width 37 height 14
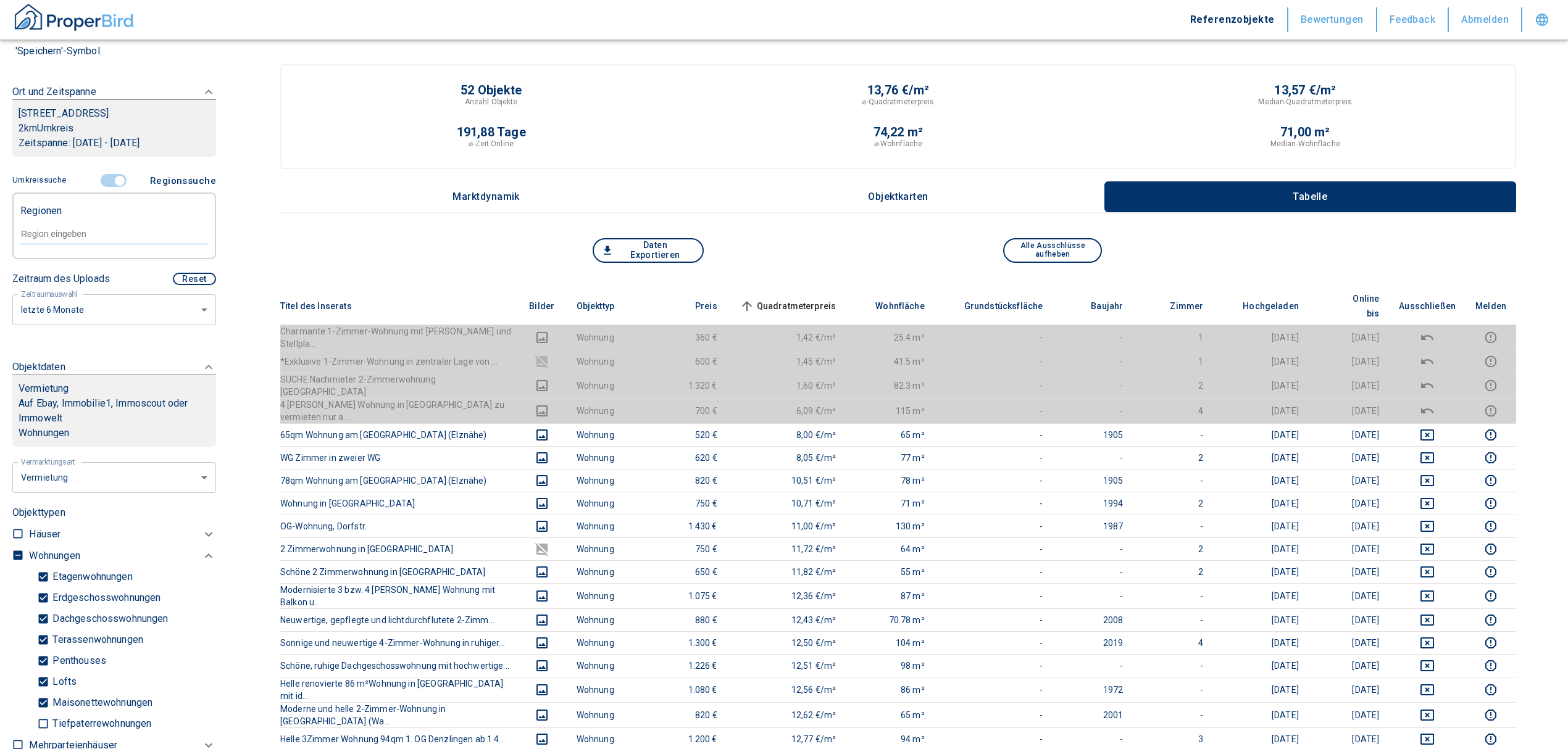
click at [92, 222] on div at bounding box center [113, 233] width 188 height 22
click at [107, 266] on li "79211 Denzlingen" at bounding box center [107, 261] width 178 height 23
type input "79211"
type input "2020"
type input "79211 Denzlingen"
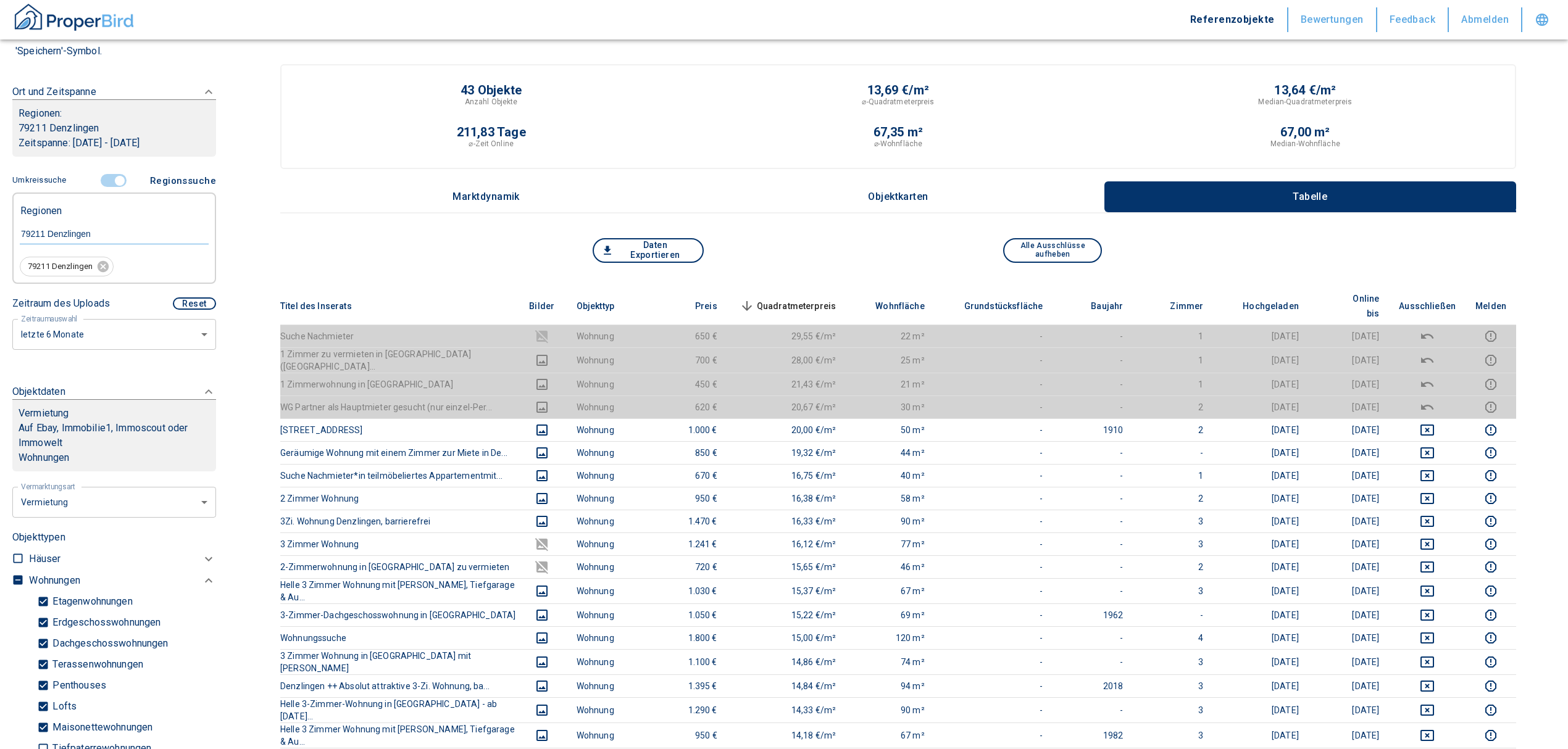
click at [820, 299] on span "Quadratmeterpreis sorted descending" at bounding box center [786, 306] width 100 height 15
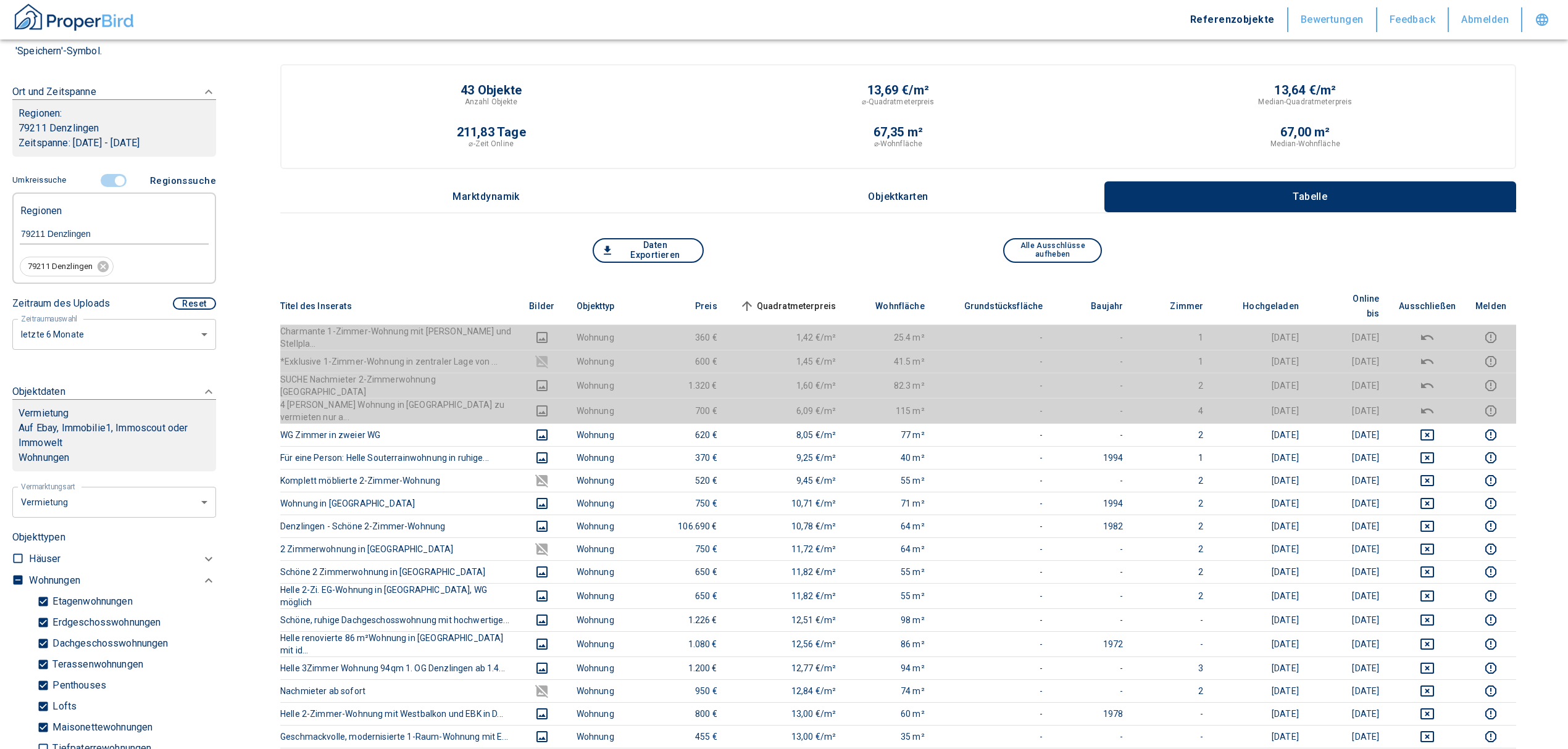
click at [814, 299] on span "Quadratmeterpreis sorted ascending" at bounding box center [786, 306] width 100 height 15
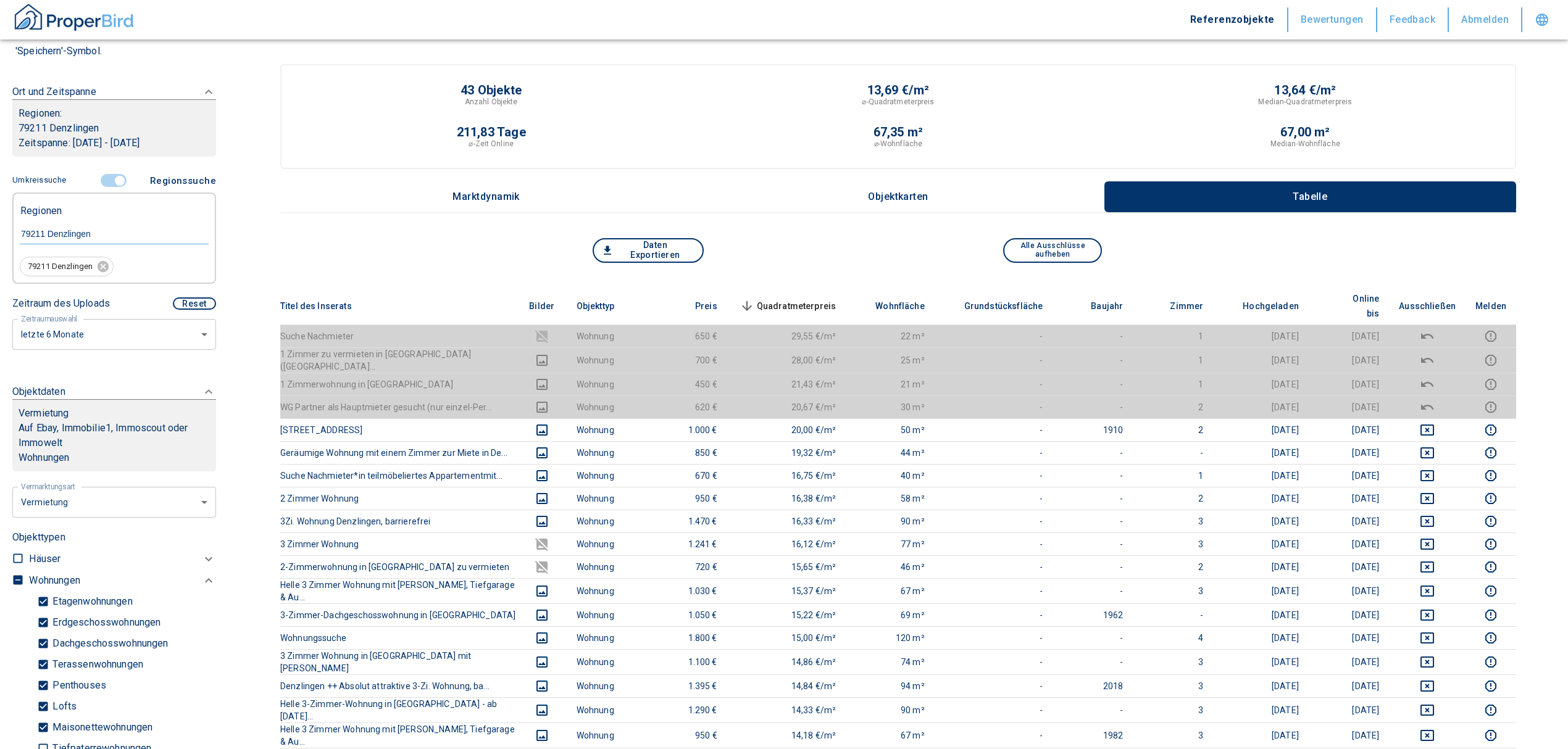
click at [814, 299] on span "Quadratmeterpreis sorted descending" at bounding box center [786, 306] width 100 height 15
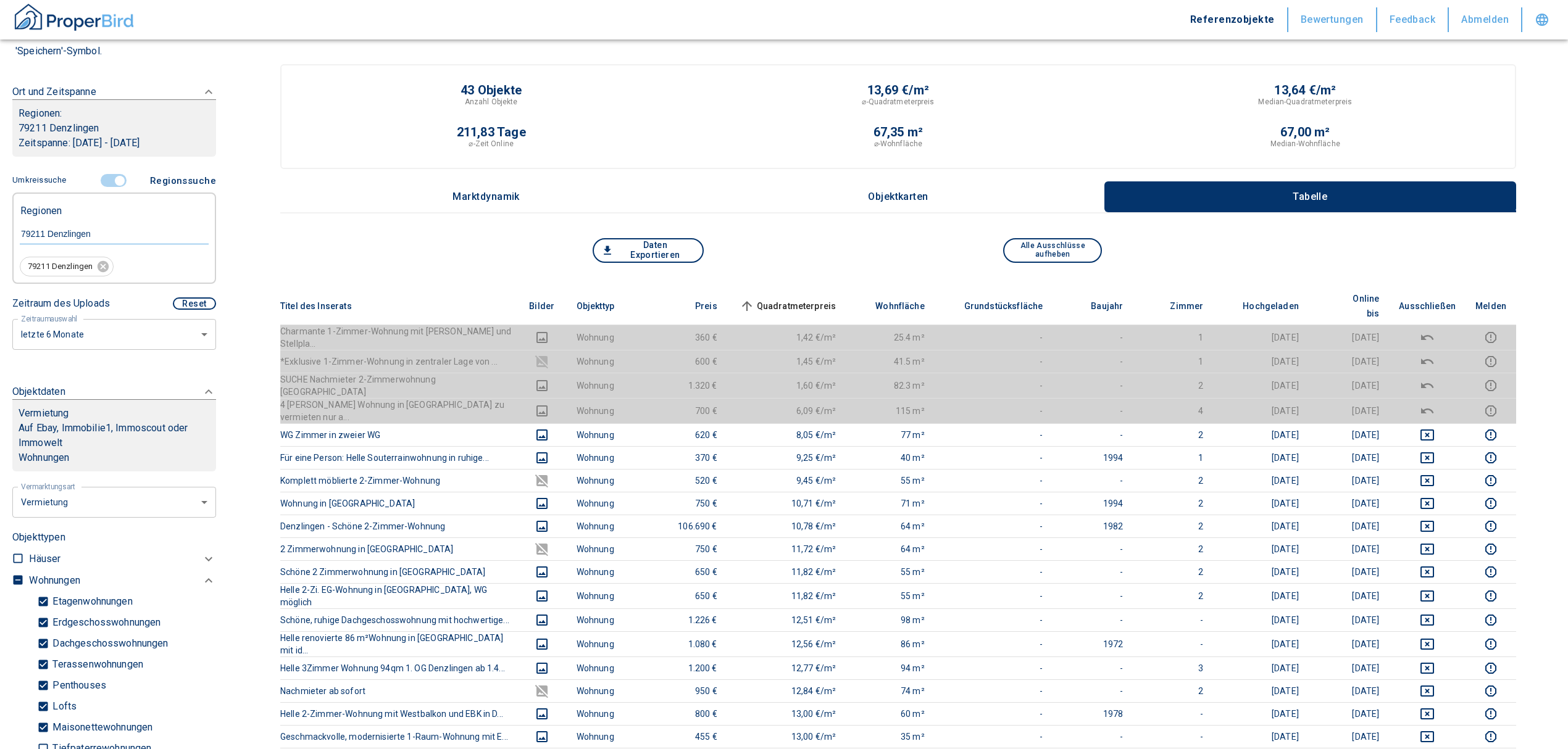
click at [793, 299] on span "Quadratmeterpreis sorted ascending" at bounding box center [786, 306] width 100 height 15
